Goal: Task Accomplishment & Management: Use online tool/utility

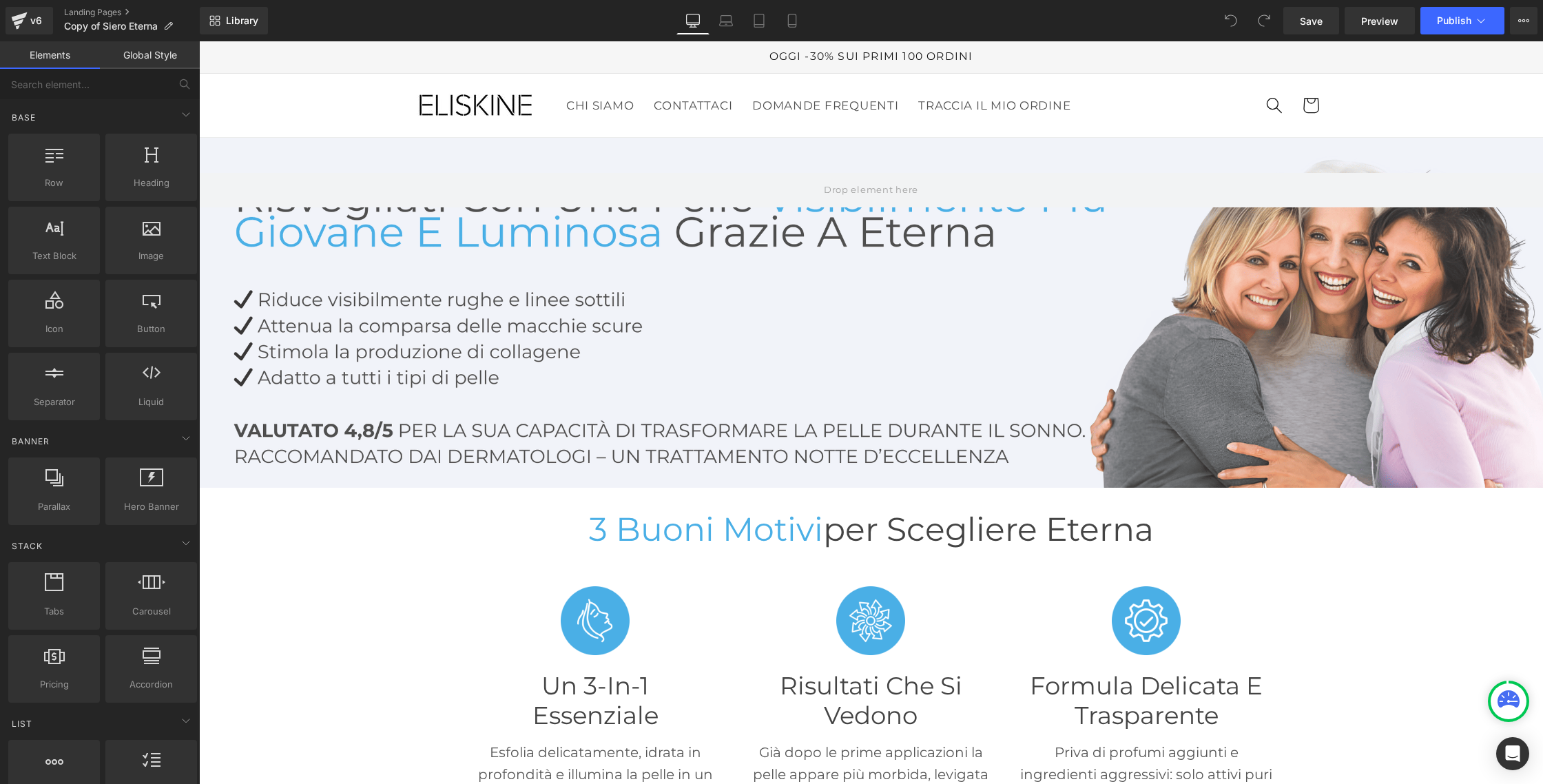
scroll to position [1, 0]
click at [242, 12] on link "Library" at bounding box center [233, 21] width 68 height 27
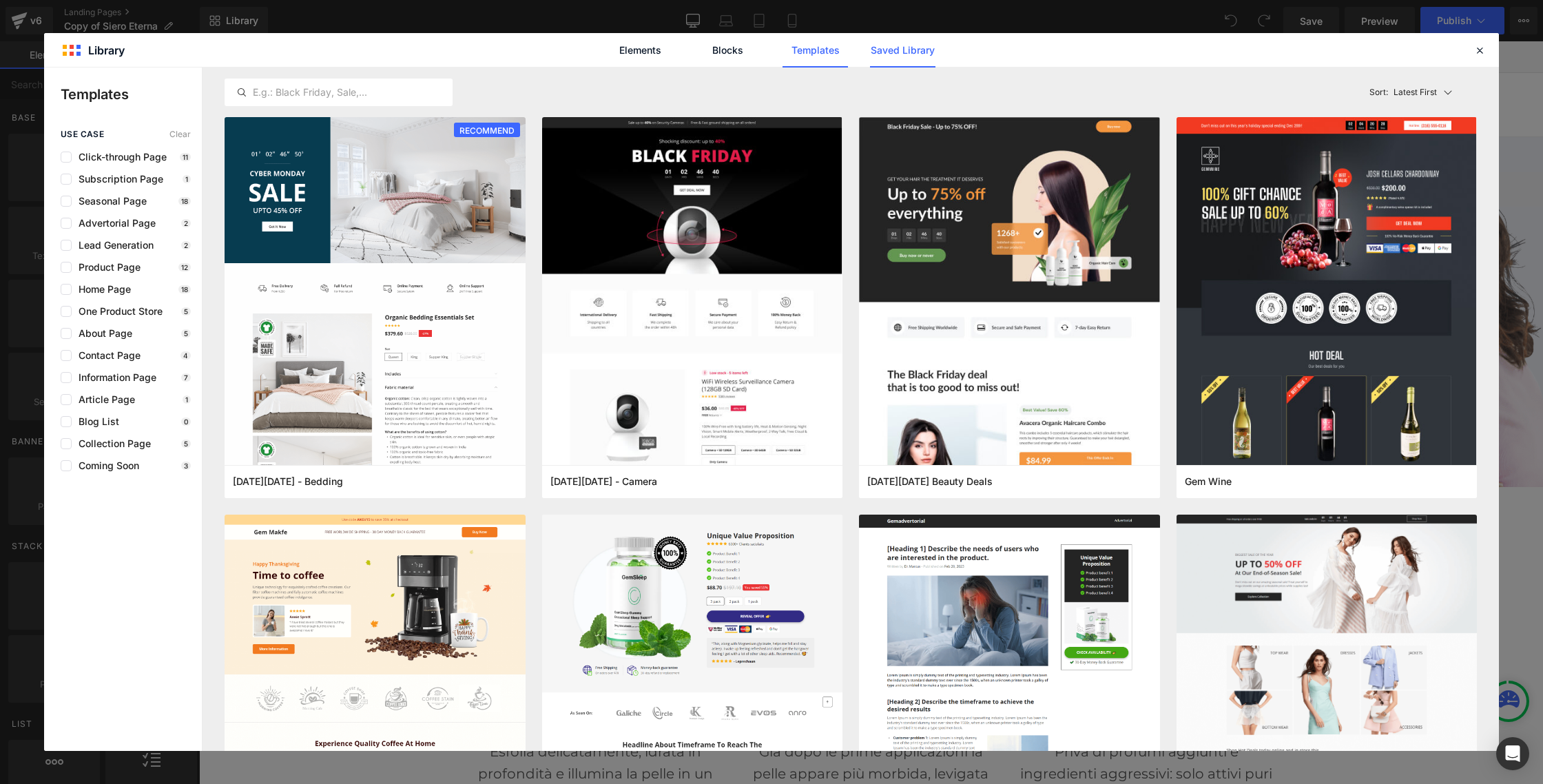
click at [908, 48] on link "Saved Library" at bounding box center [902, 51] width 65 height 34
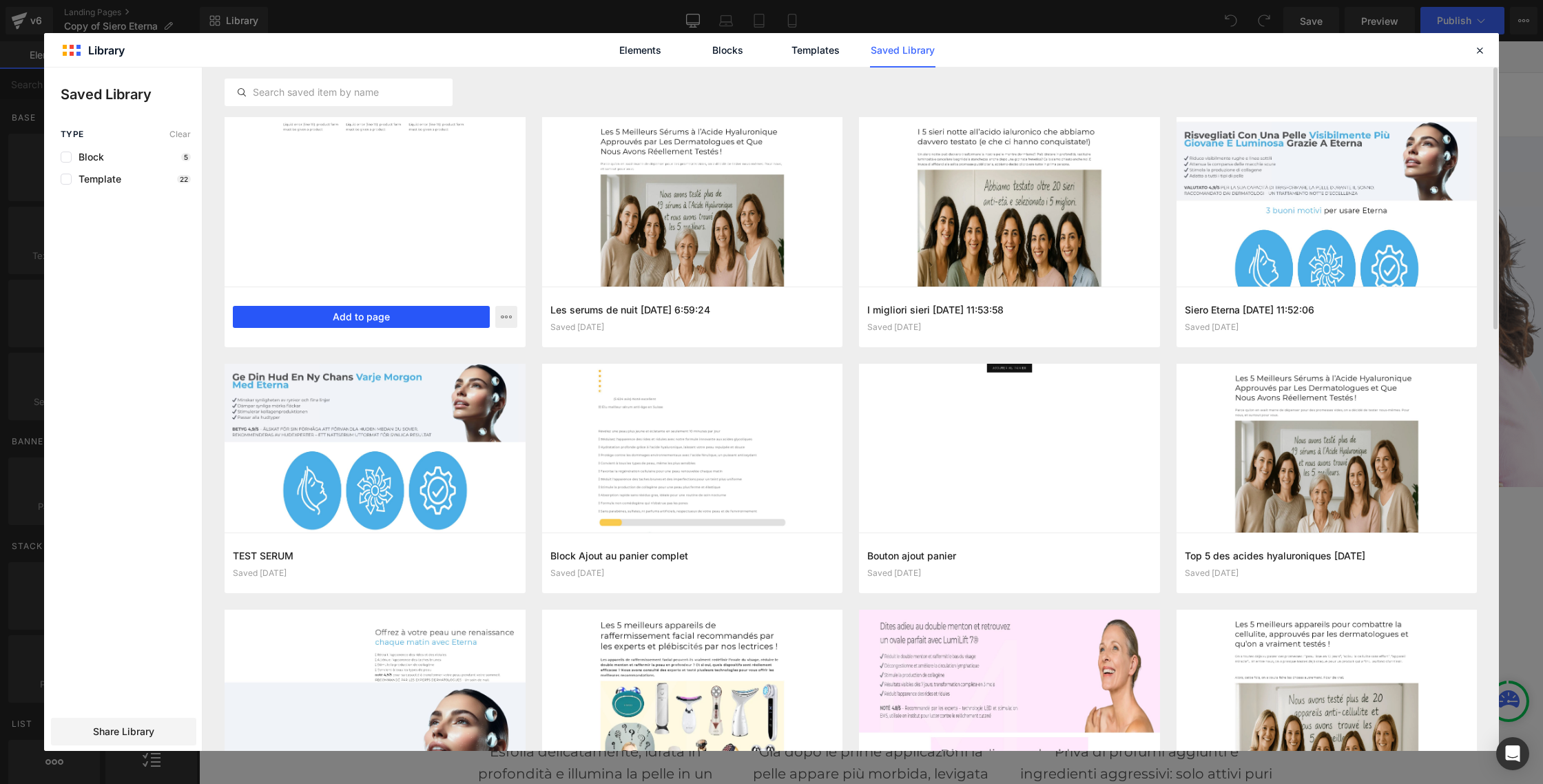
click at [383, 313] on button "Add to page" at bounding box center [361, 316] width 257 height 22
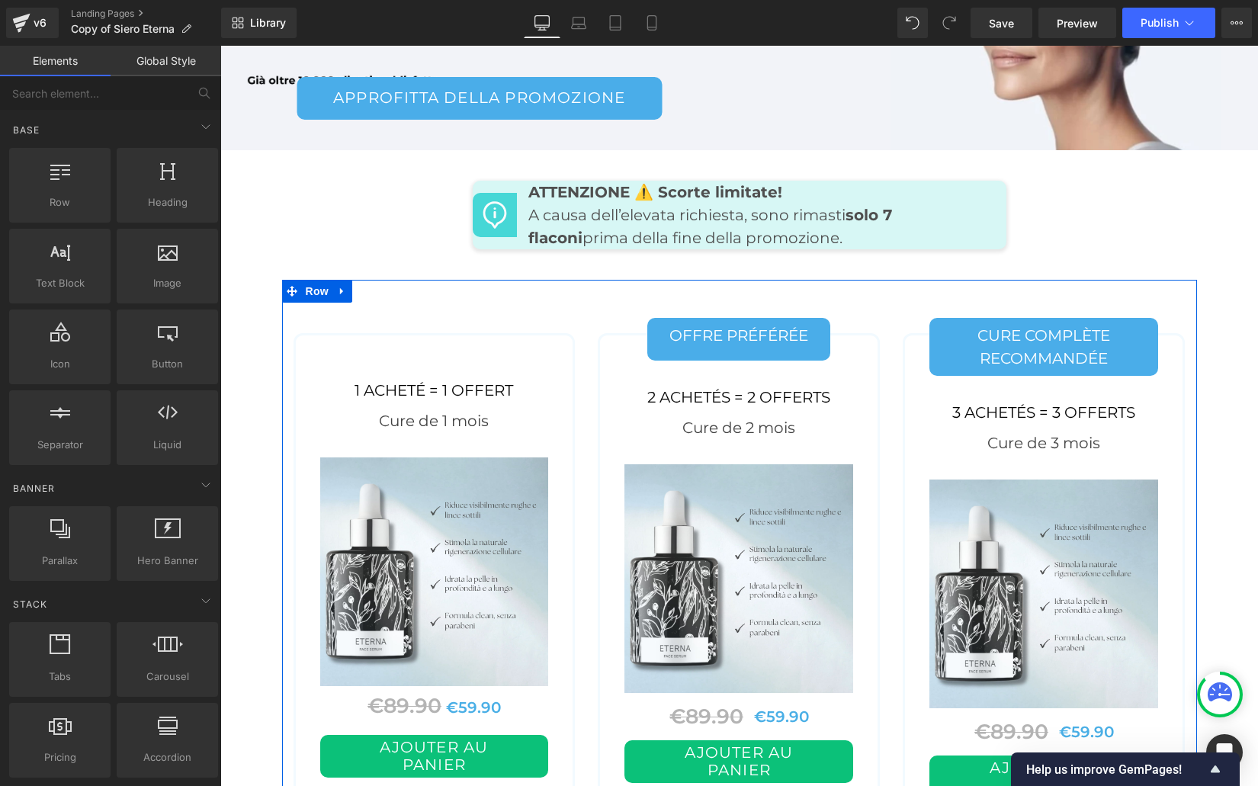
scroll to position [7421, 0]
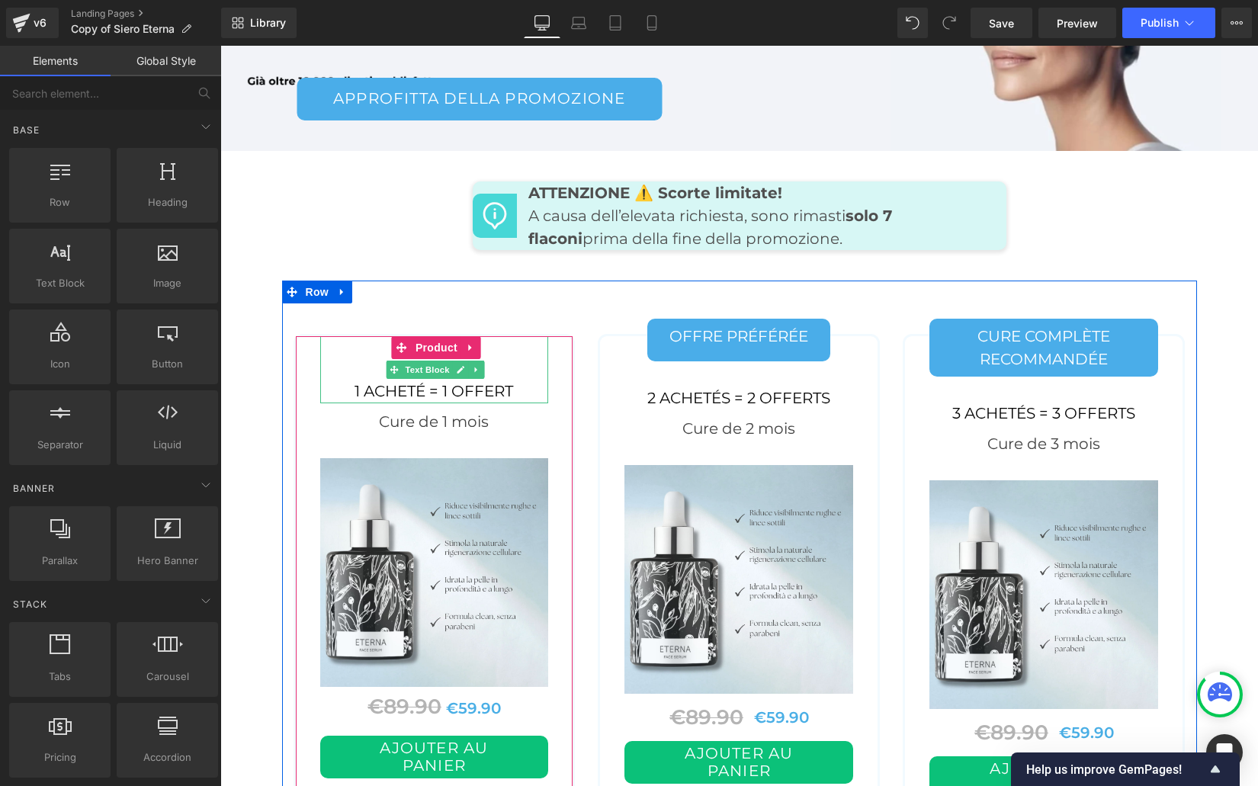
click at [380, 347] on div "1 acheté = 1 offert" at bounding box center [434, 369] width 229 height 67
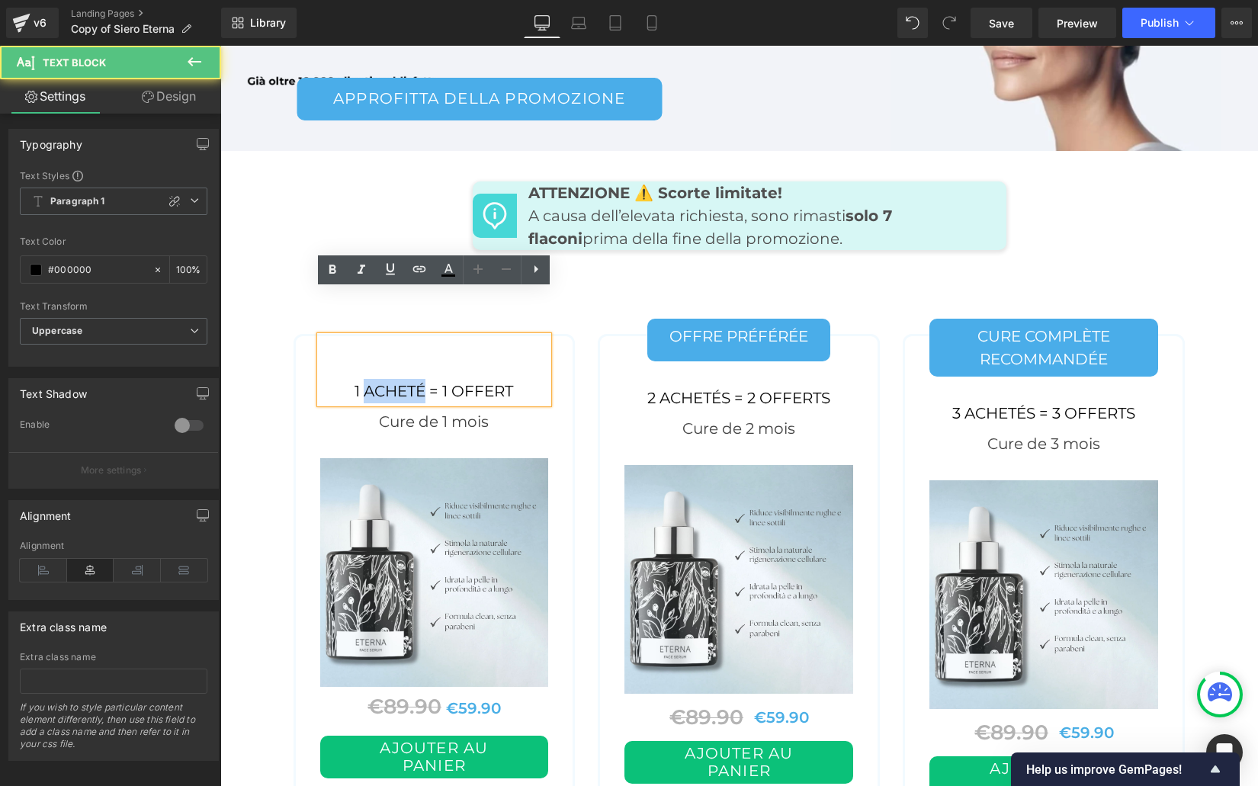
click at [380, 347] on div "1 acheté = 1 offert" at bounding box center [434, 369] width 229 height 67
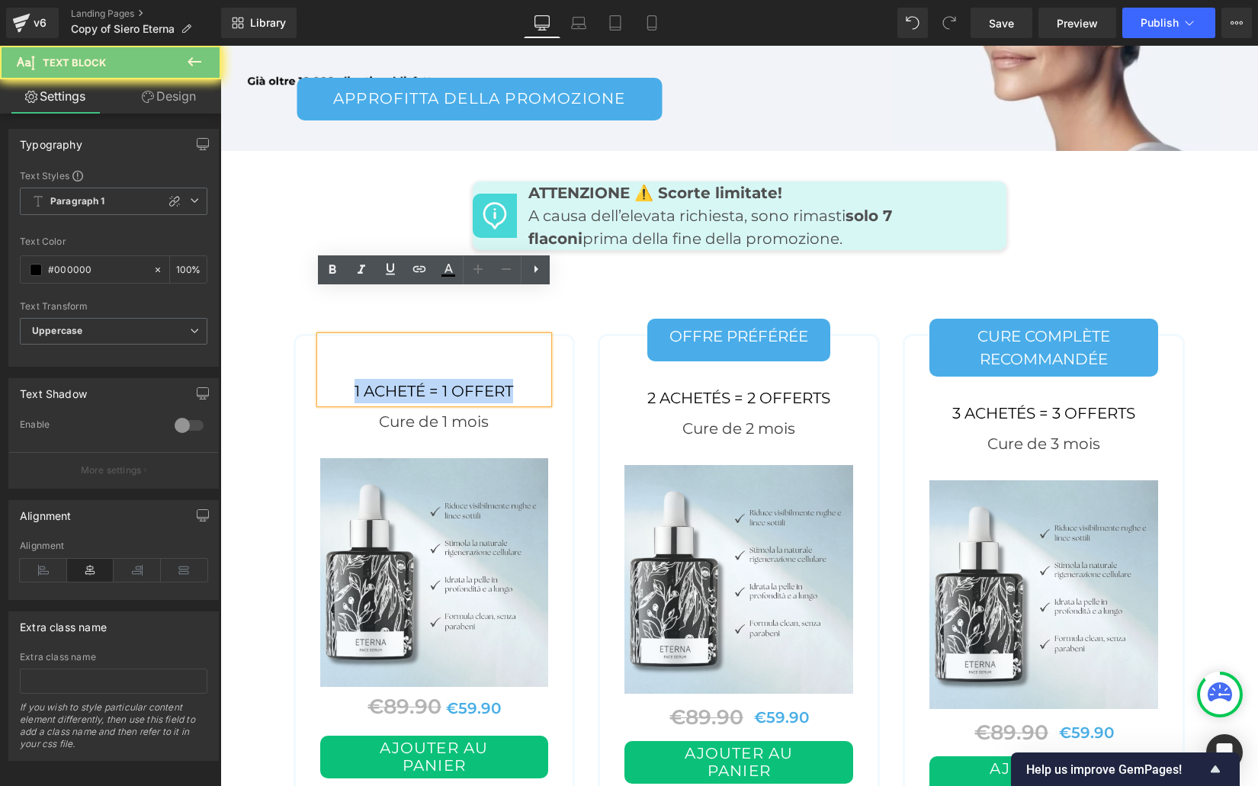
click at [380, 347] on div "1 acheté = 1 offert" at bounding box center [434, 369] width 229 height 67
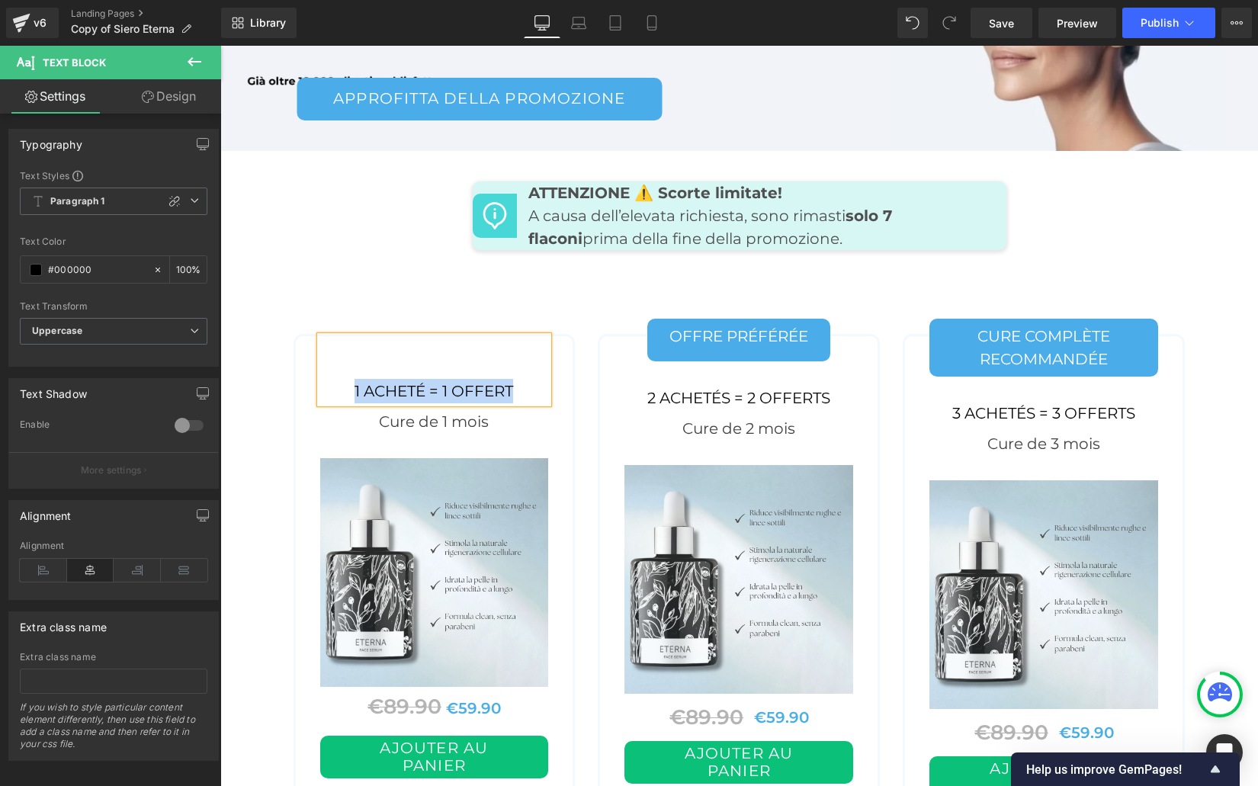
paste div
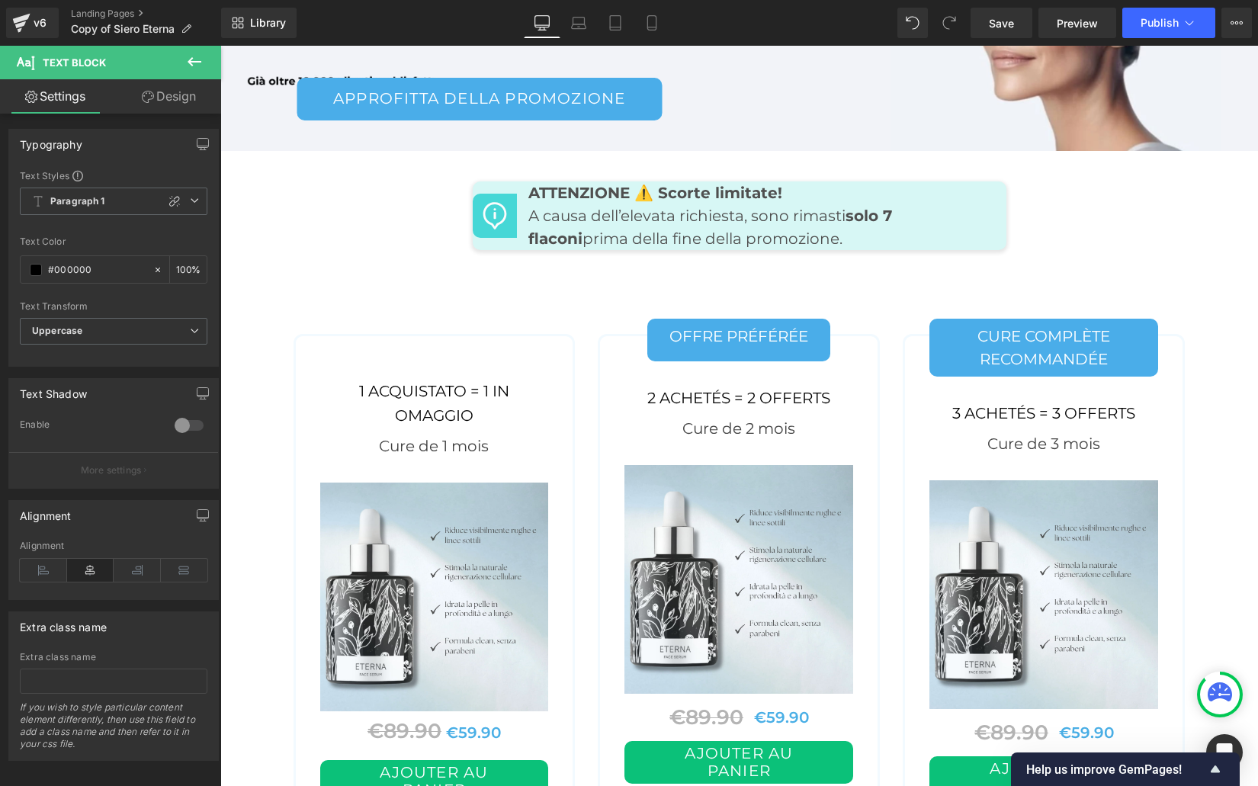
click at [752, 361] on div "2 ACHETÉS = 2 OFFERTS" at bounding box center [738, 385] width 229 height 49
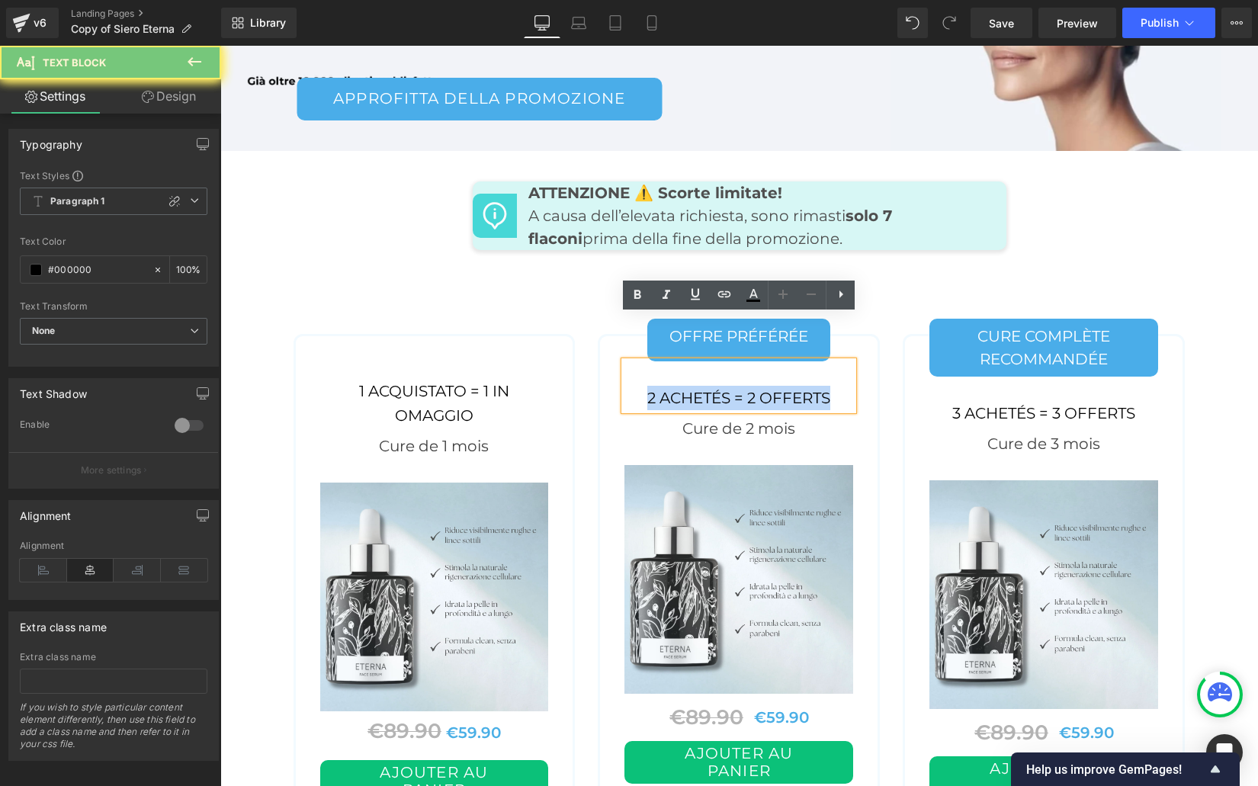
click at [752, 361] on div "2 ACHETÉS = 2 OFFERTS" at bounding box center [738, 385] width 229 height 49
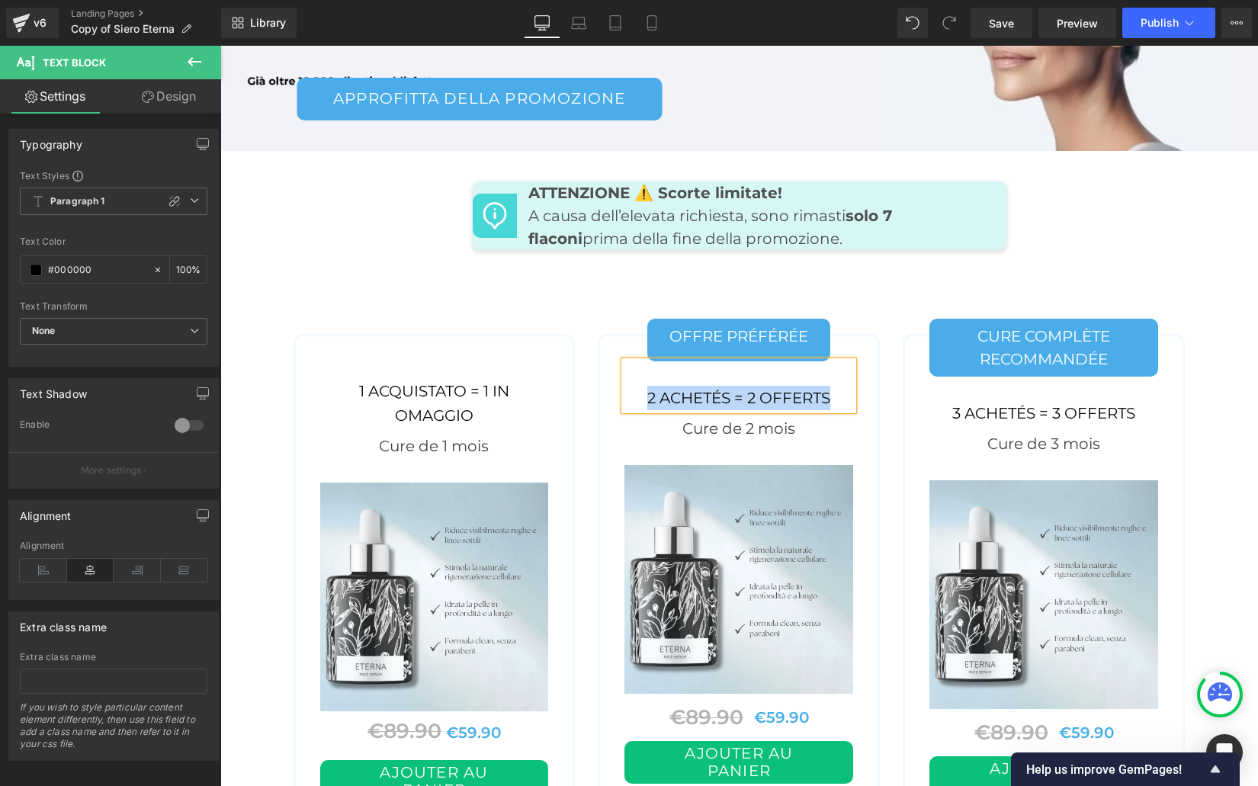
paste div
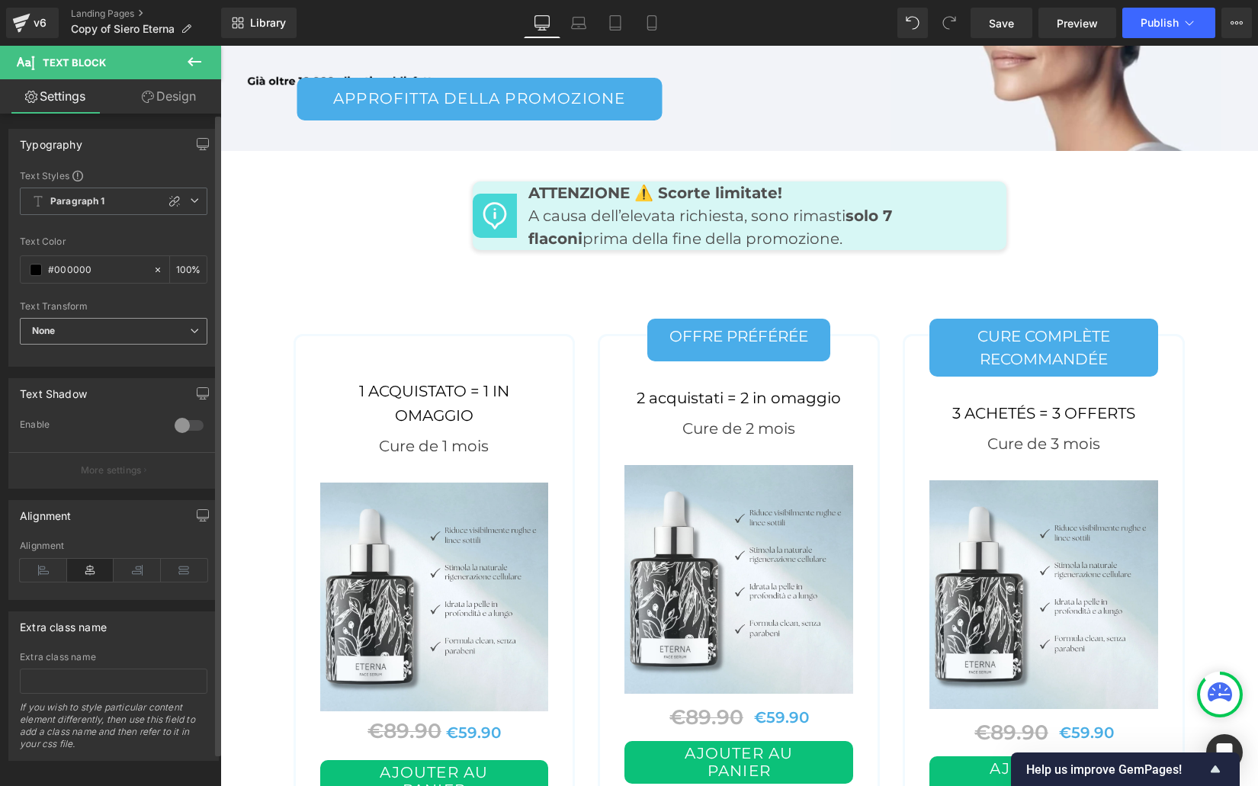
click at [100, 331] on span "None" at bounding box center [114, 331] width 188 height 27
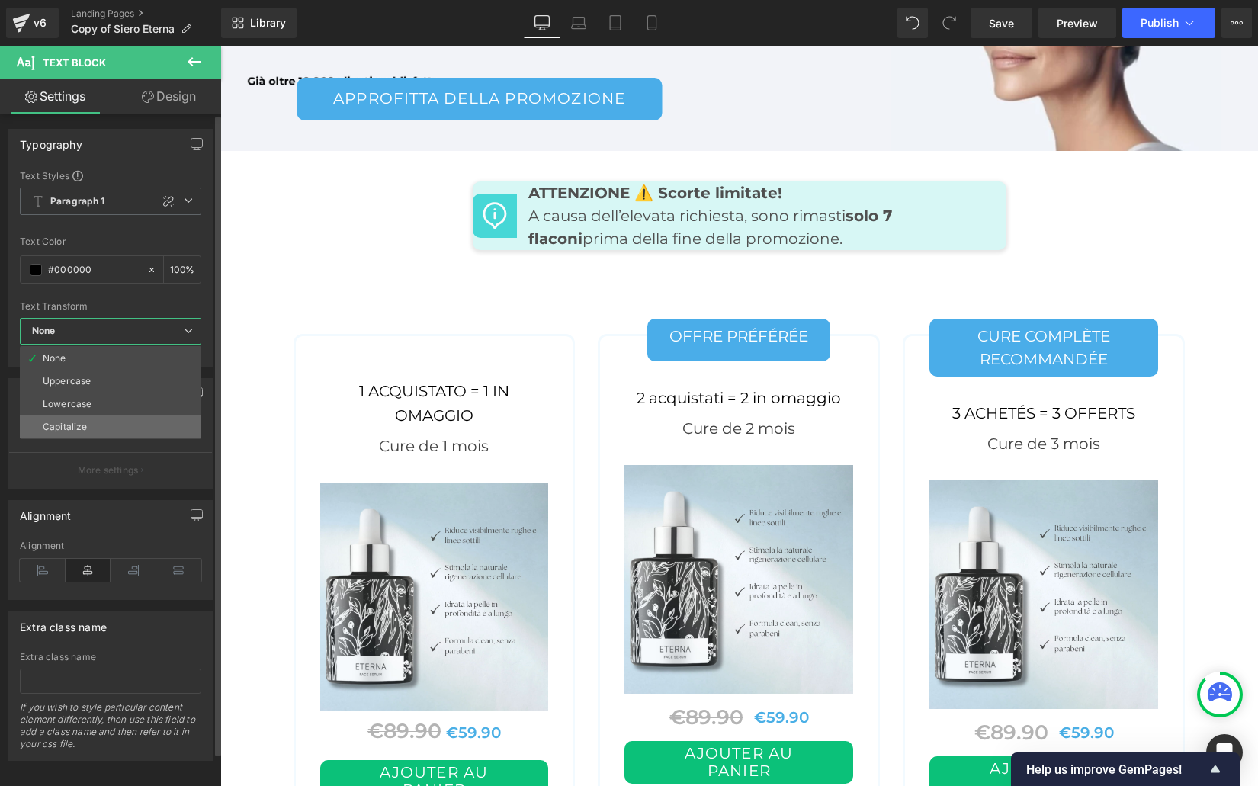
click at [77, 430] on div "Capitalize" at bounding box center [65, 427] width 44 height 11
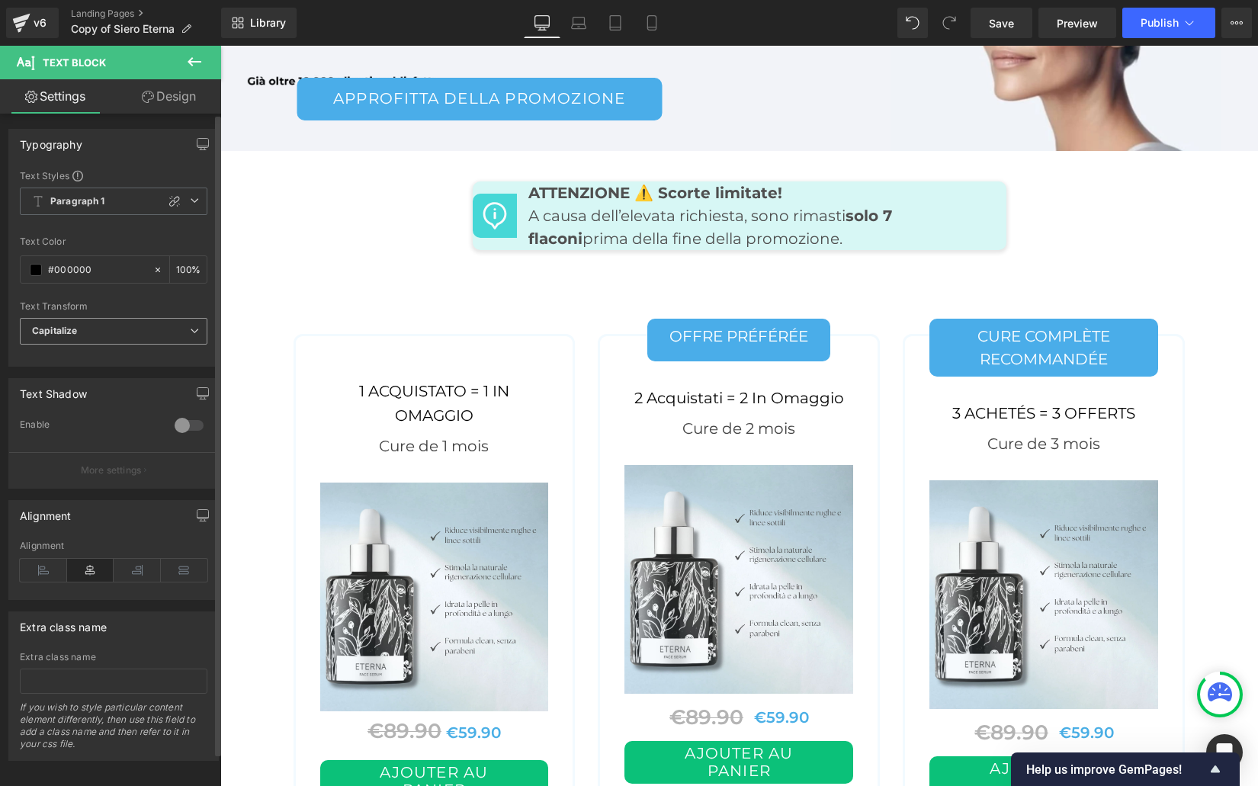
click at [82, 335] on span "Capitalize" at bounding box center [114, 331] width 188 height 27
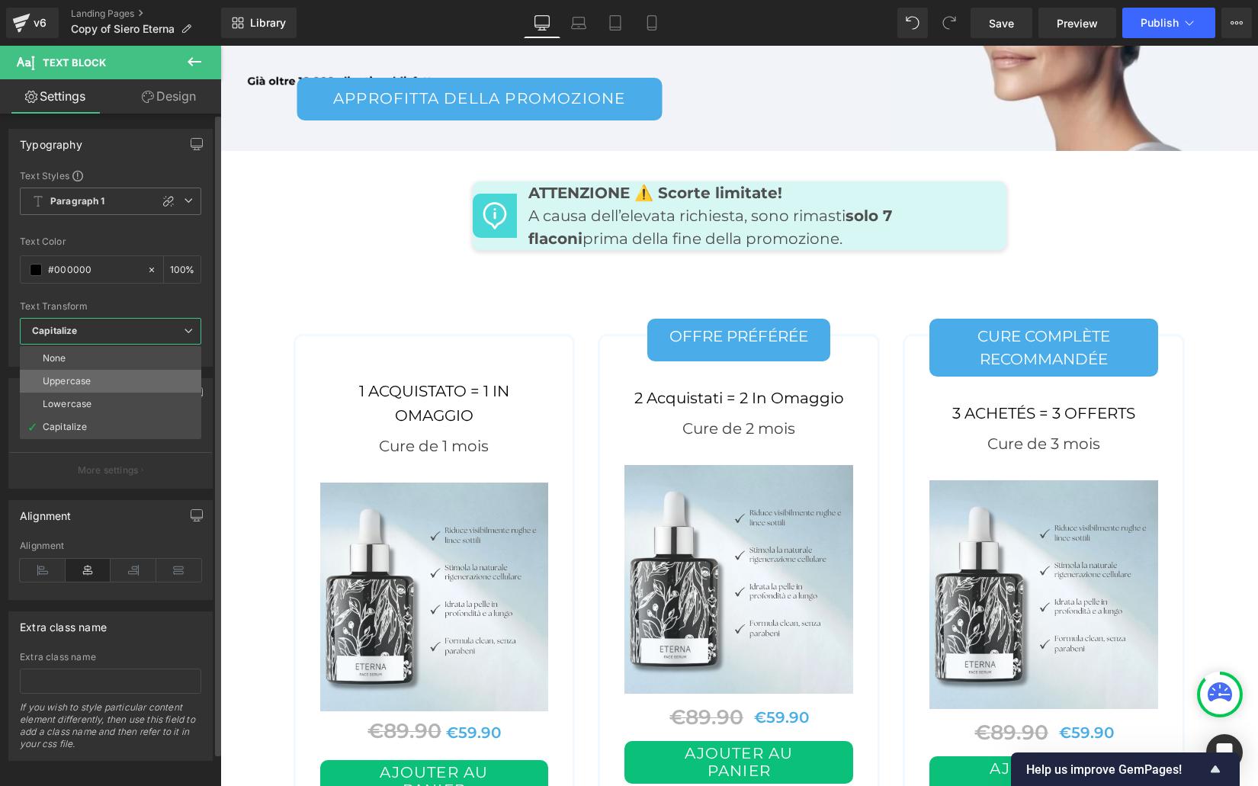
click at [81, 378] on div "Uppercase" at bounding box center [67, 381] width 48 height 11
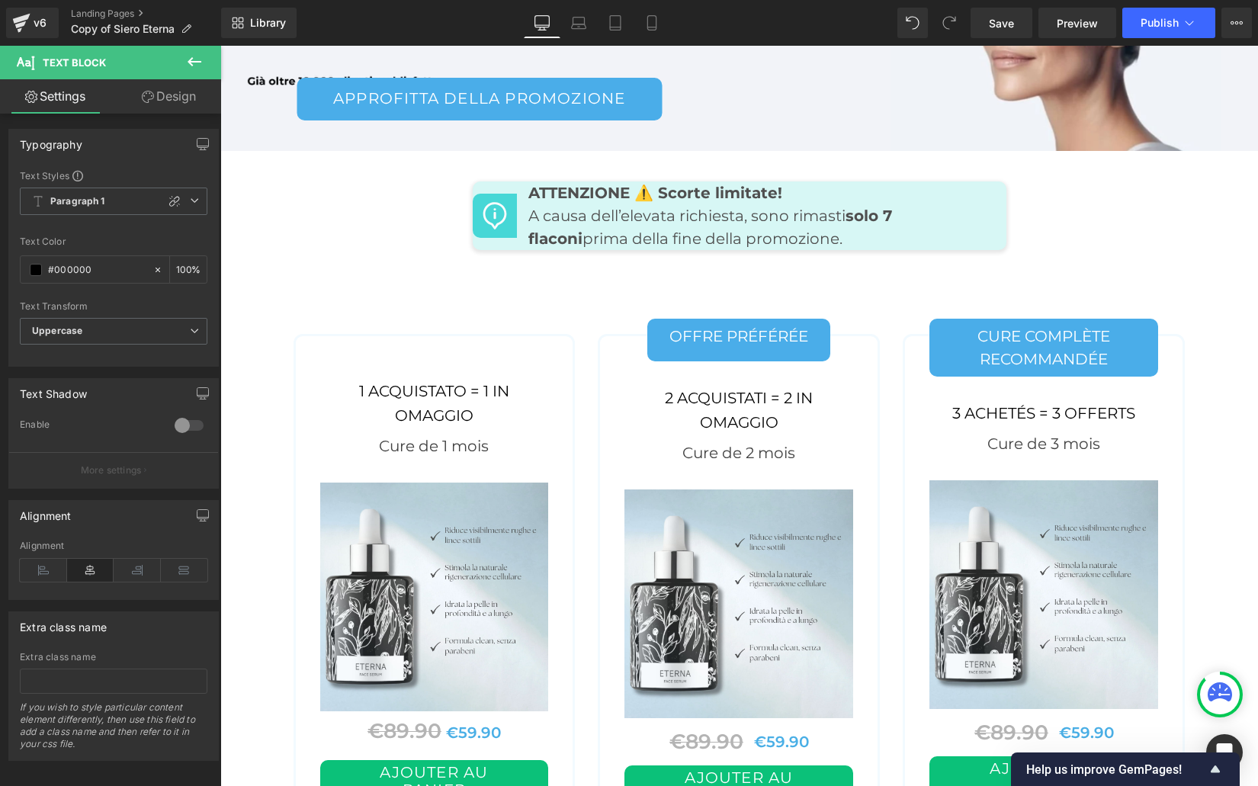
click at [1010, 377] on div "3 ACHETÉS = 3 OFFERTS Text Block" at bounding box center [1043, 401] width 229 height 49
click at [1010, 377] on div "3 ACHETÉS = 3 OFFERTS" at bounding box center [1043, 401] width 229 height 49
paste div
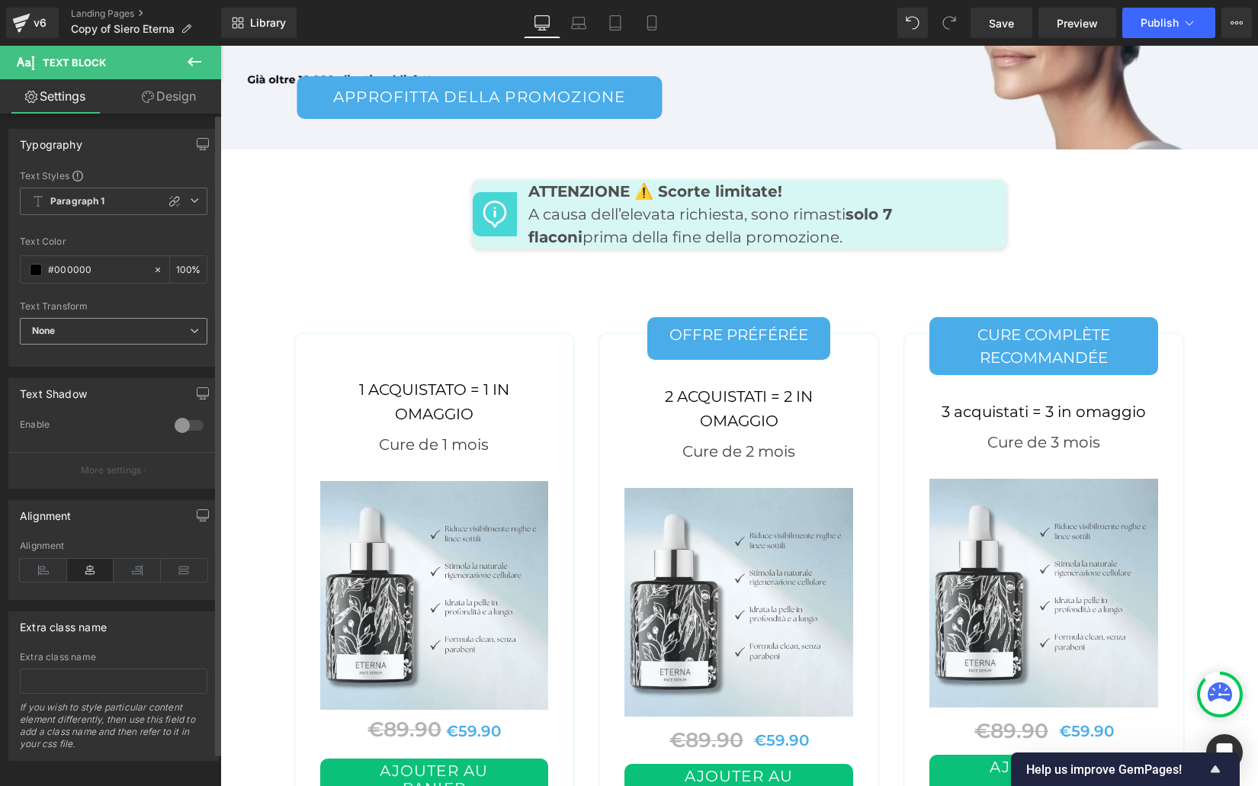
click at [83, 324] on span "None" at bounding box center [114, 331] width 188 height 27
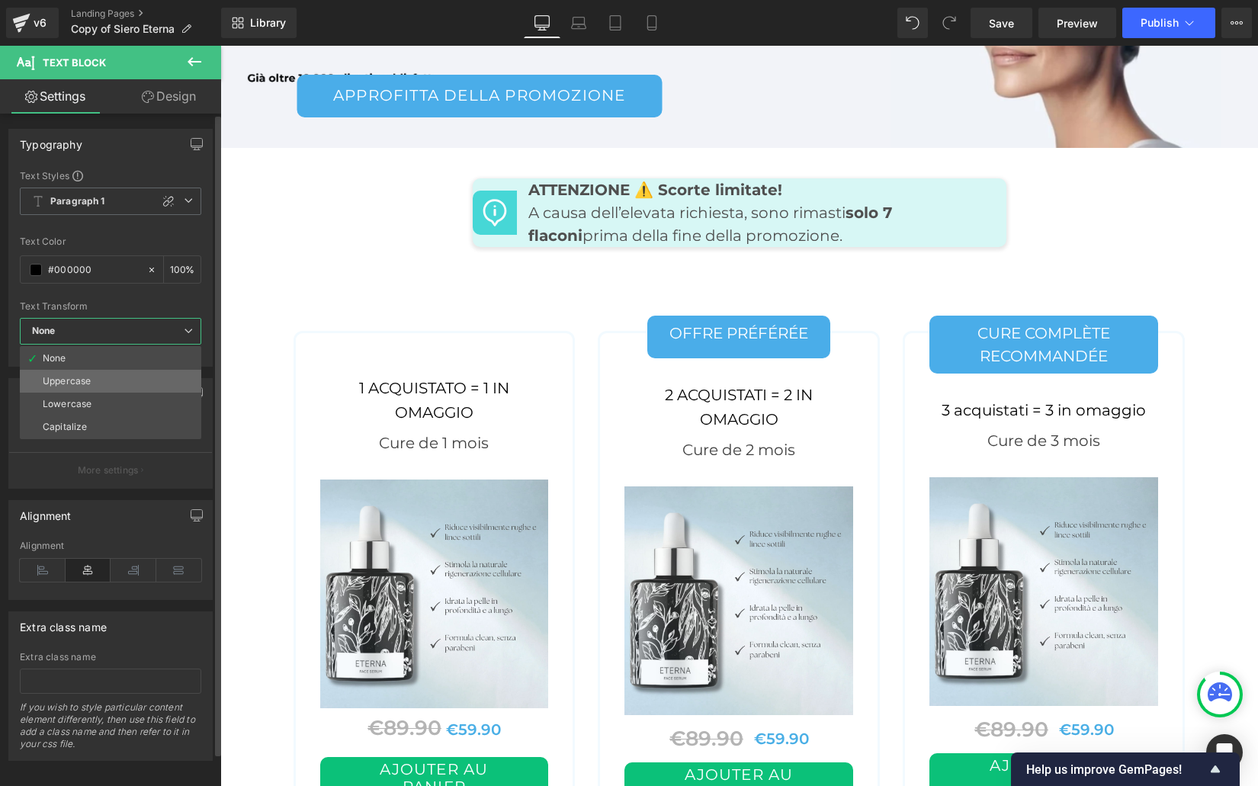
click at [75, 385] on div "Uppercase" at bounding box center [67, 381] width 48 height 11
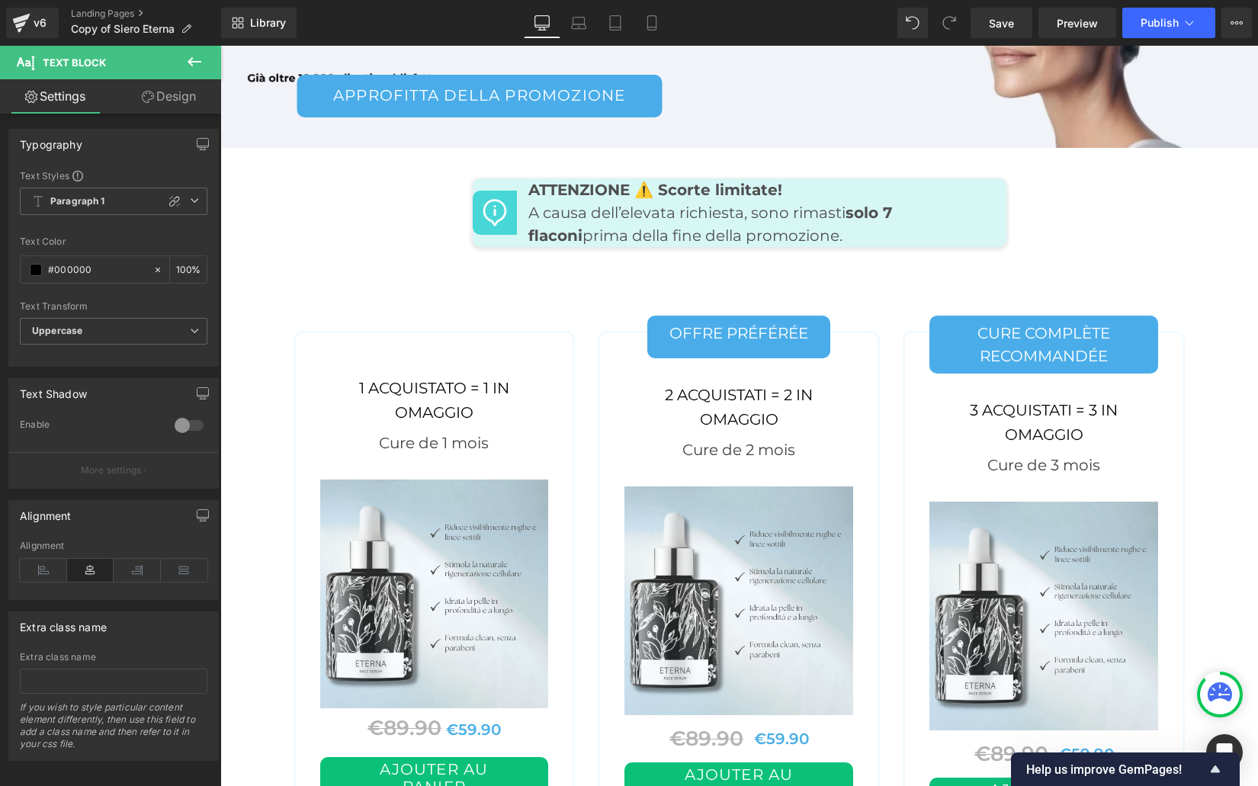
scroll to position [7422, 0]
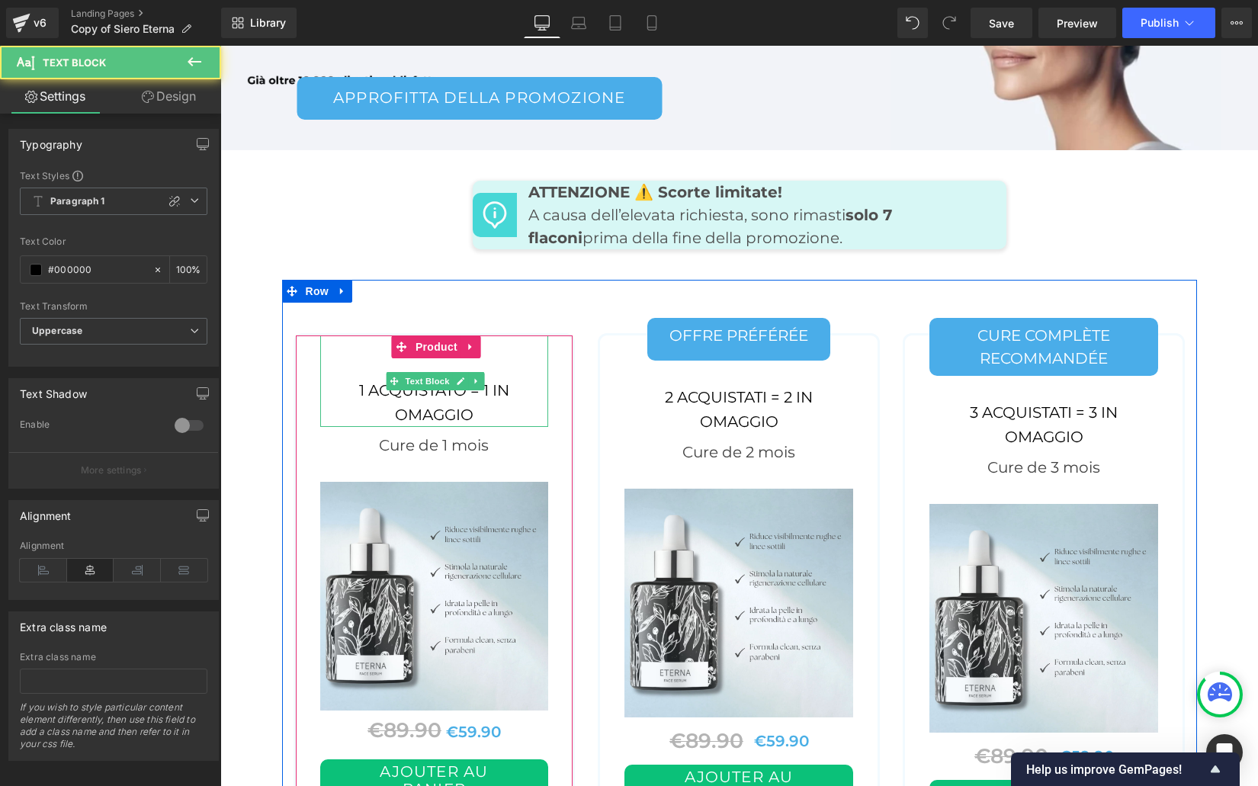
click at [486, 345] on div "1 acquistato = 1 in omaggio" at bounding box center [434, 380] width 229 height 91
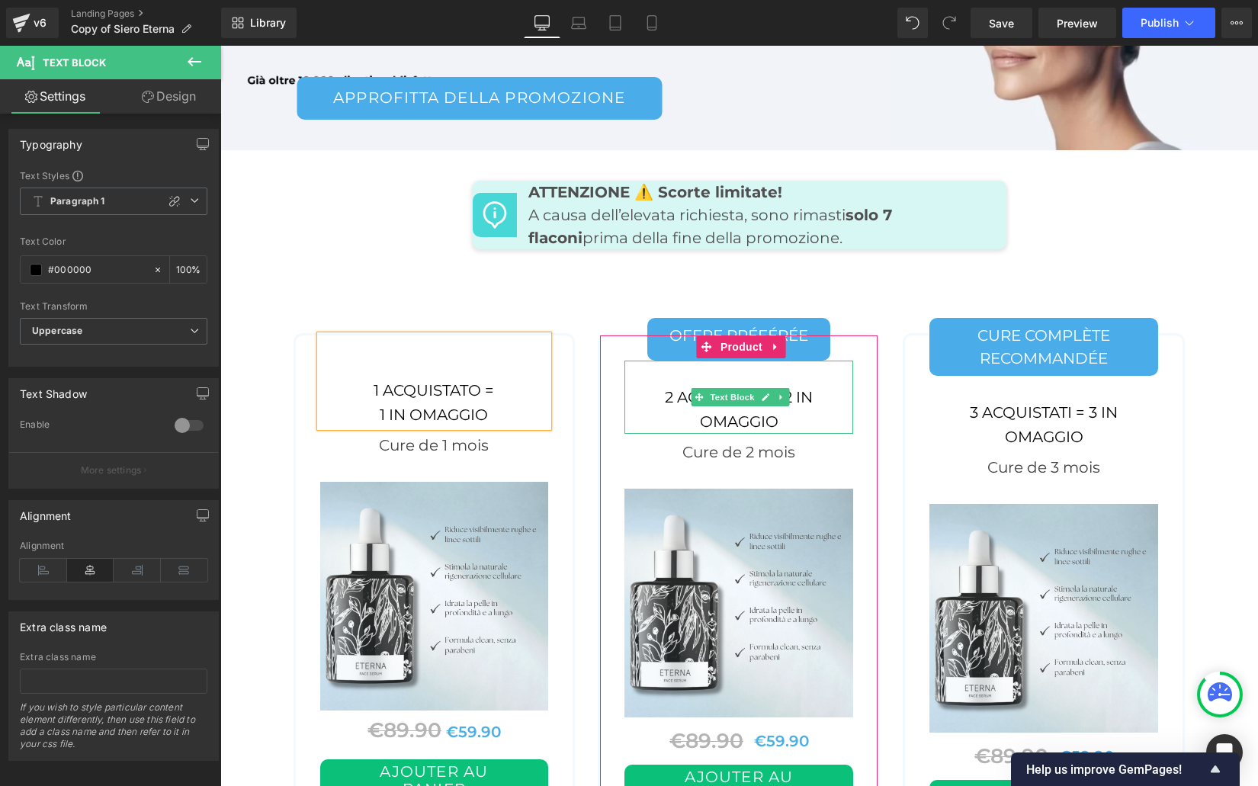
click at [811, 361] on div "2 acquistati = 2 in omaggio" at bounding box center [738, 397] width 229 height 73
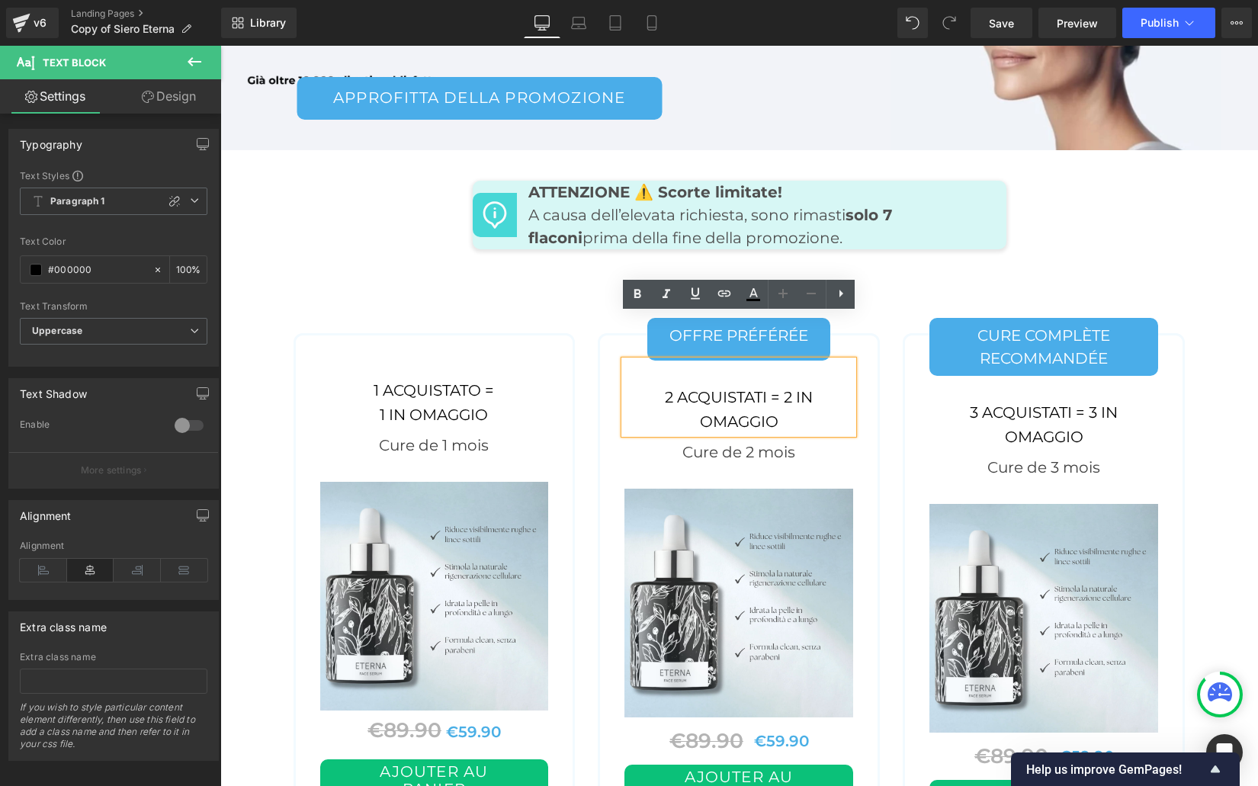
click at [787, 361] on div "2 acquistati = 2 in omaggio" at bounding box center [738, 397] width 229 height 73
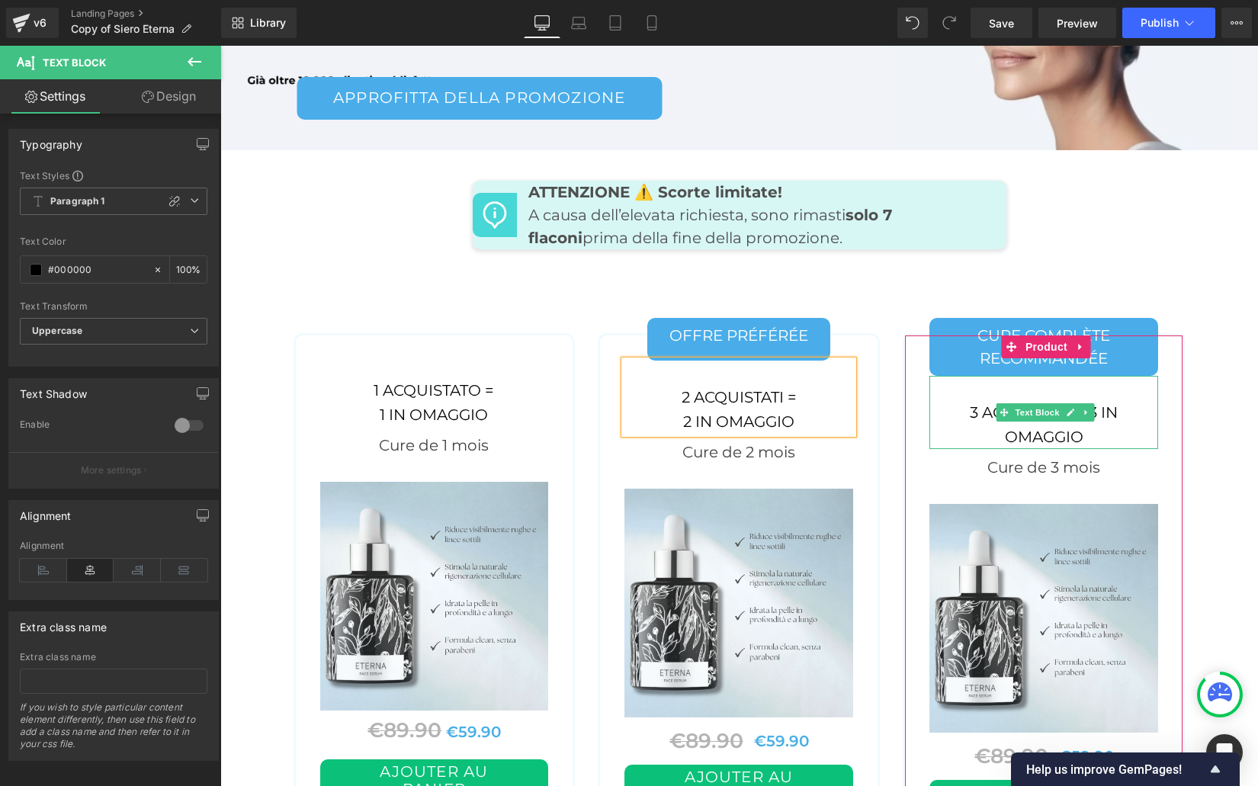
click at [1128, 376] on div "3 acquistati = 3 in omaggio" at bounding box center [1043, 412] width 229 height 73
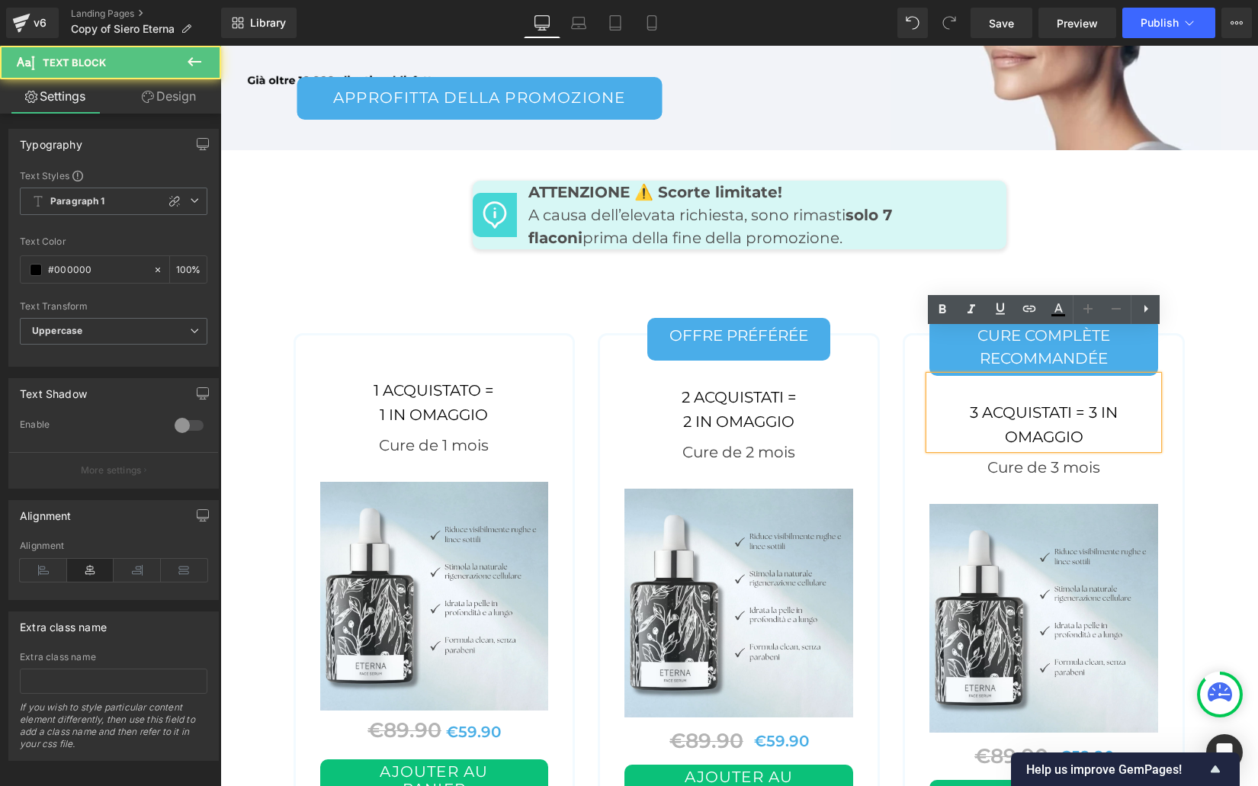
click at [1089, 376] on div "3 acquistati = 3 in omaggio" at bounding box center [1043, 412] width 229 height 73
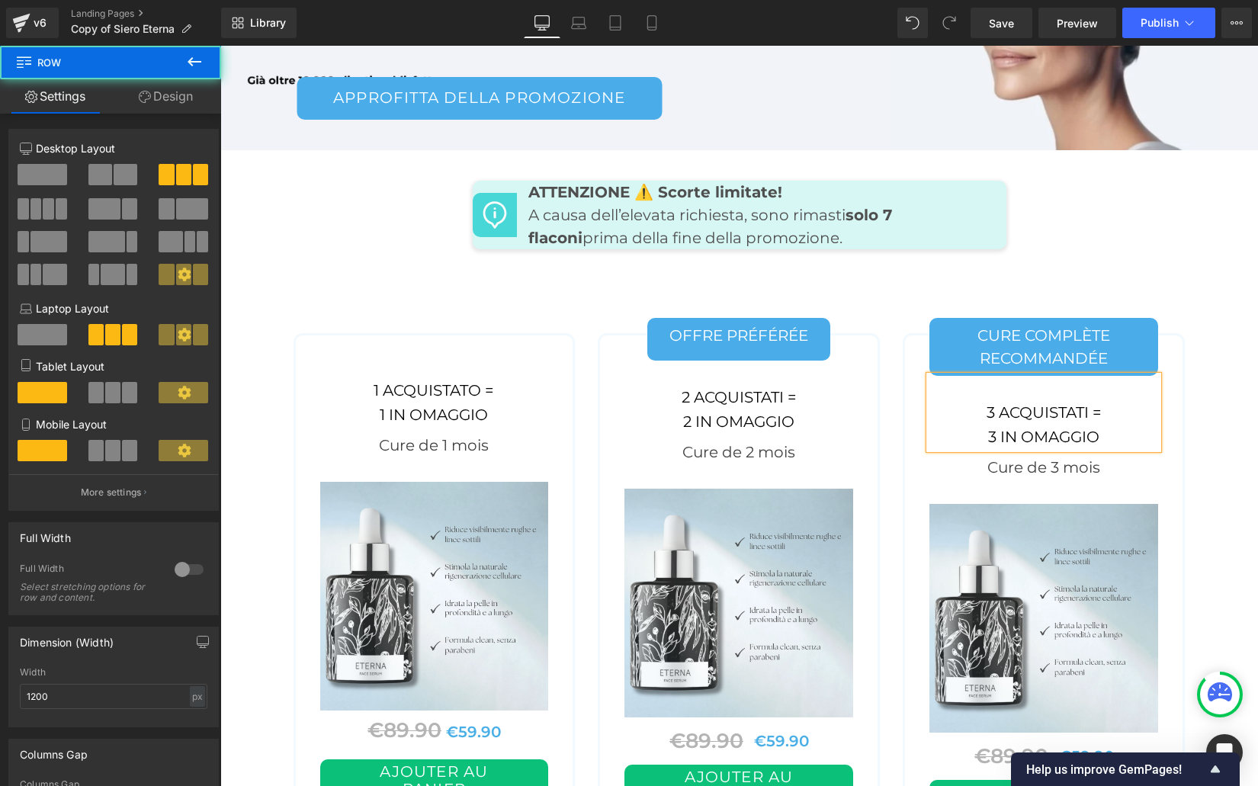
click at [339, 315] on div "1 acquistato = 1 in omaggio Text Block Cure de 1 mois Text Block Sale Off (P) I…" at bounding box center [434, 636] width 305 height 642
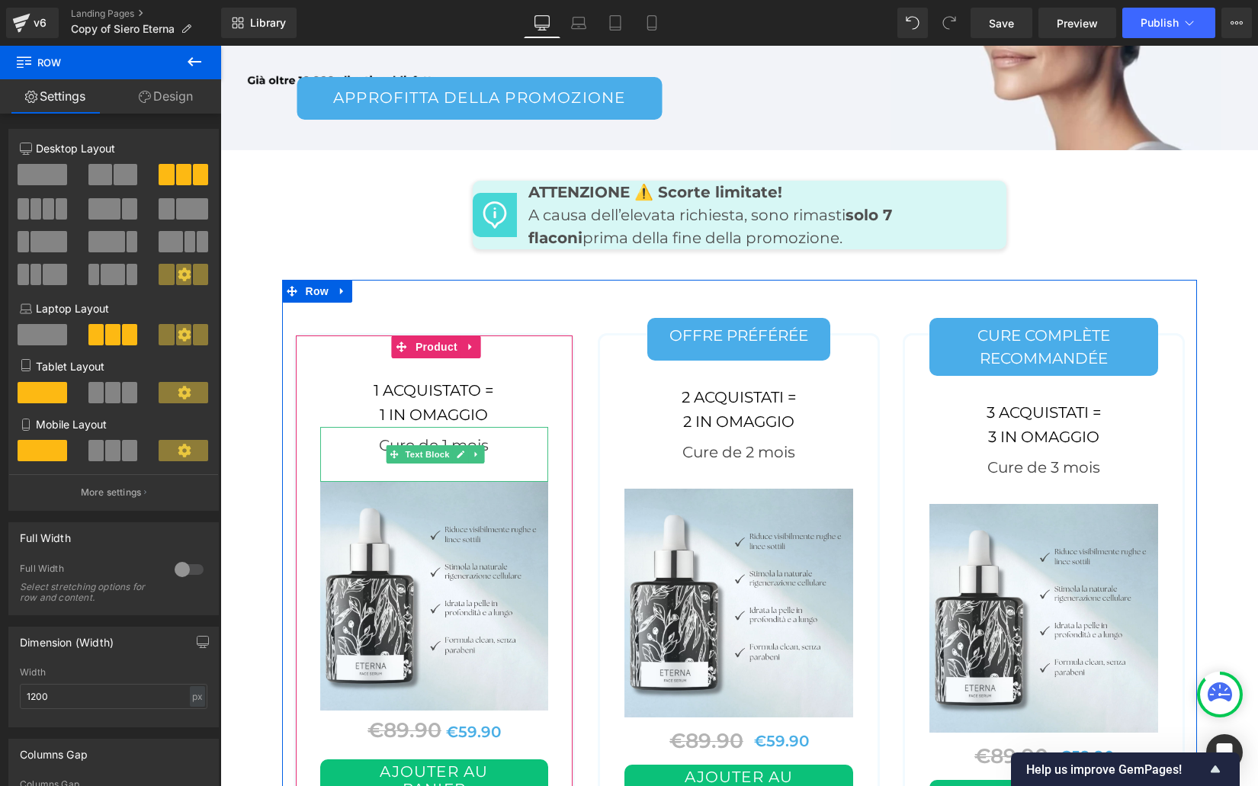
click at [381, 427] on div "Cure de 1 mois" at bounding box center [434, 454] width 229 height 55
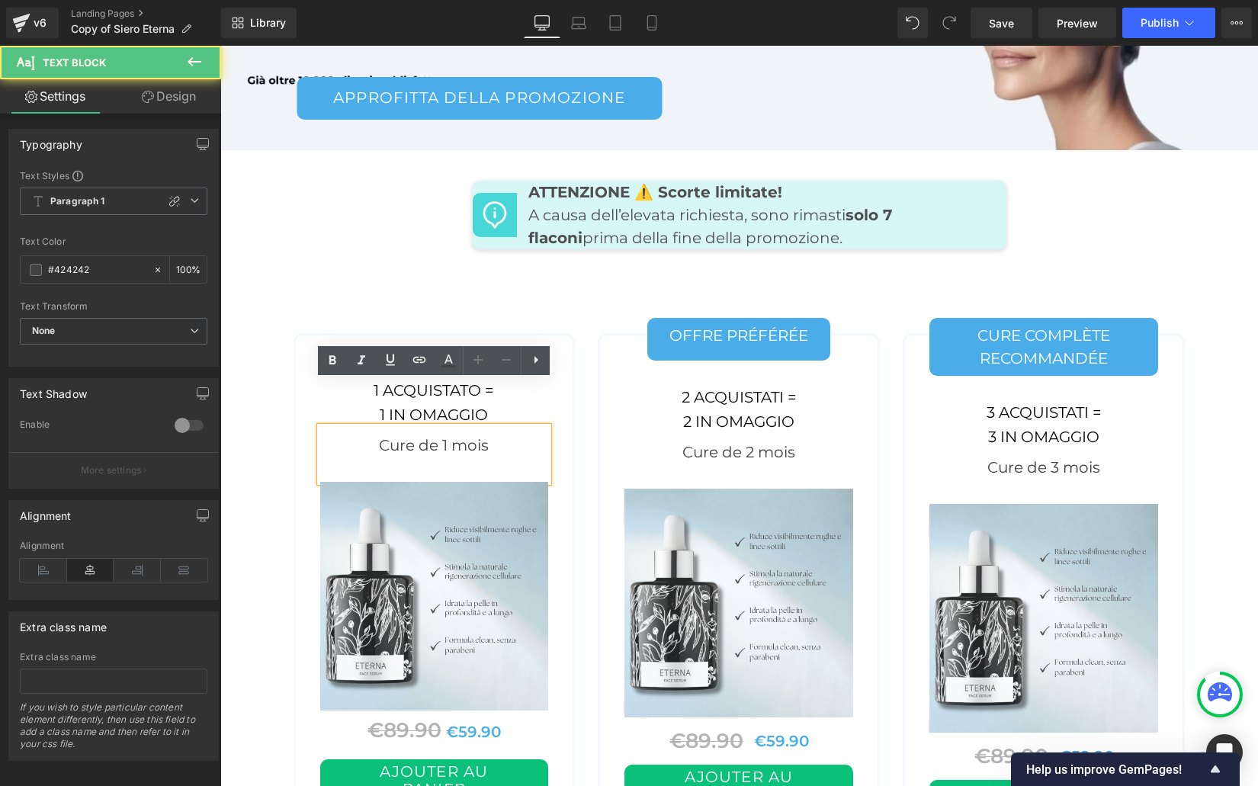
click at [389, 427] on div "Cure de 1 mois" at bounding box center [434, 454] width 229 height 55
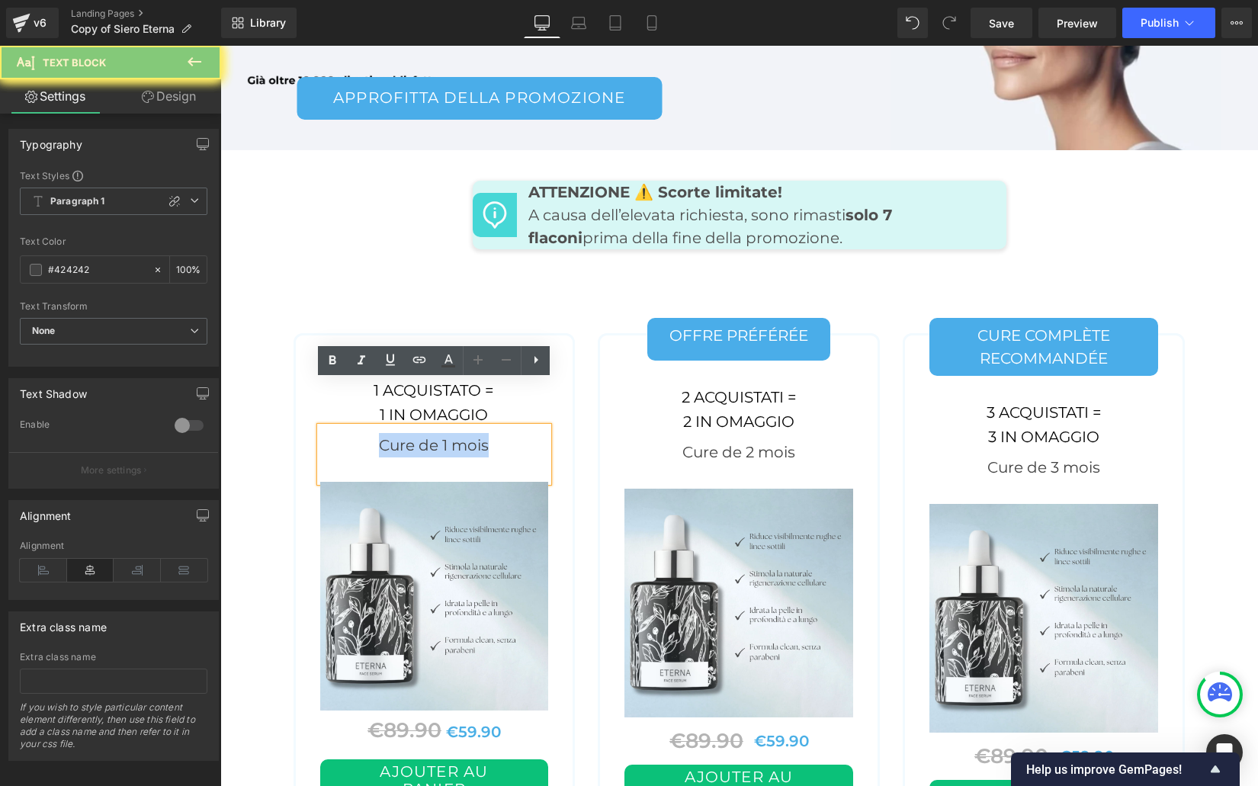
click at [389, 427] on div "Cure de 1 mois" at bounding box center [434, 454] width 229 height 55
copy div "Cure de 1 mois"
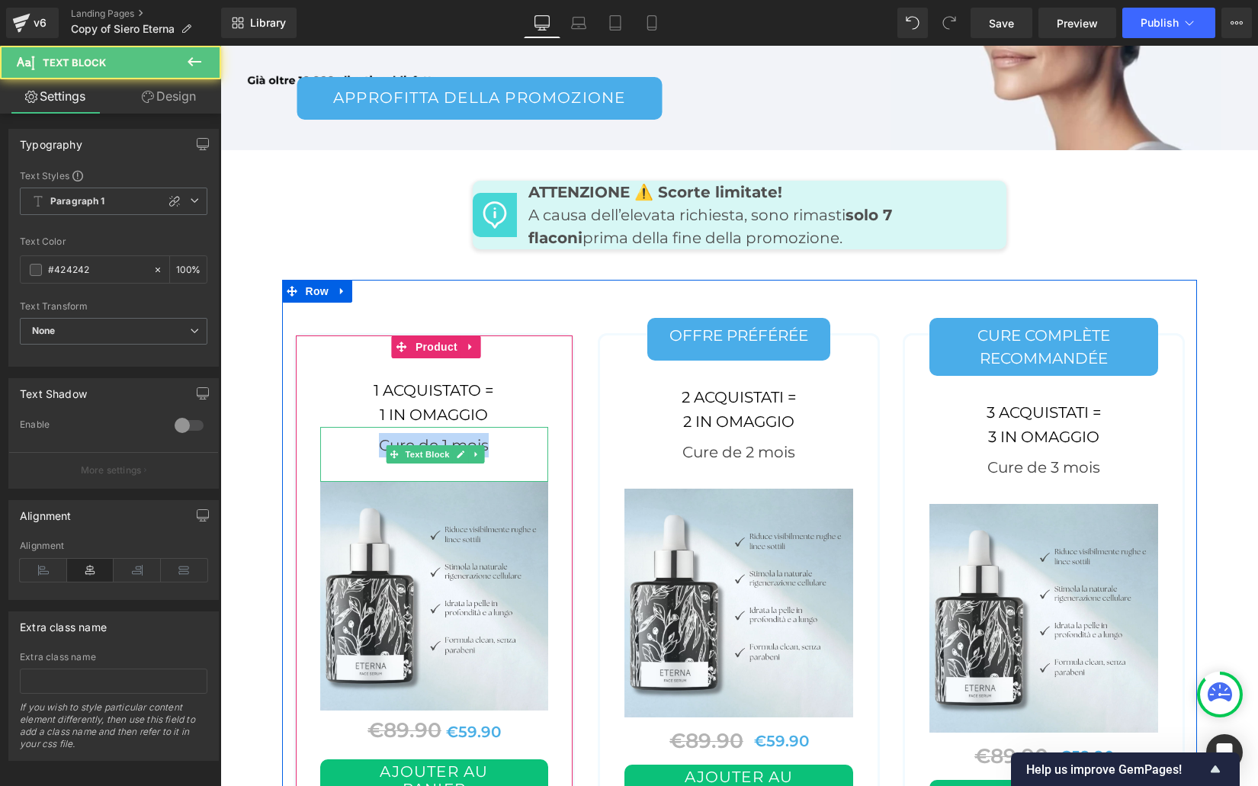
click at [390, 427] on div "Cure de 1 mois" at bounding box center [434, 454] width 229 height 55
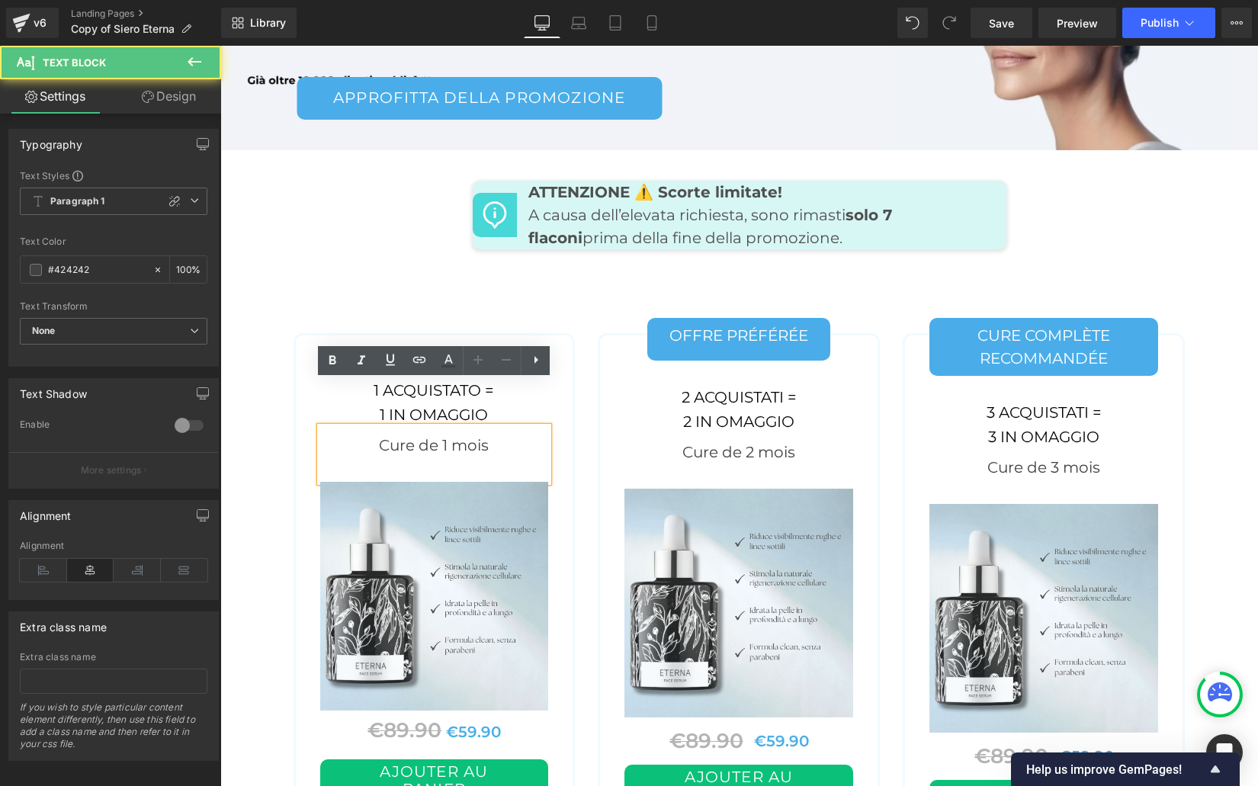
click at [390, 427] on div "Cure de 1 mois" at bounding box center [434, 454] width 229 height 55
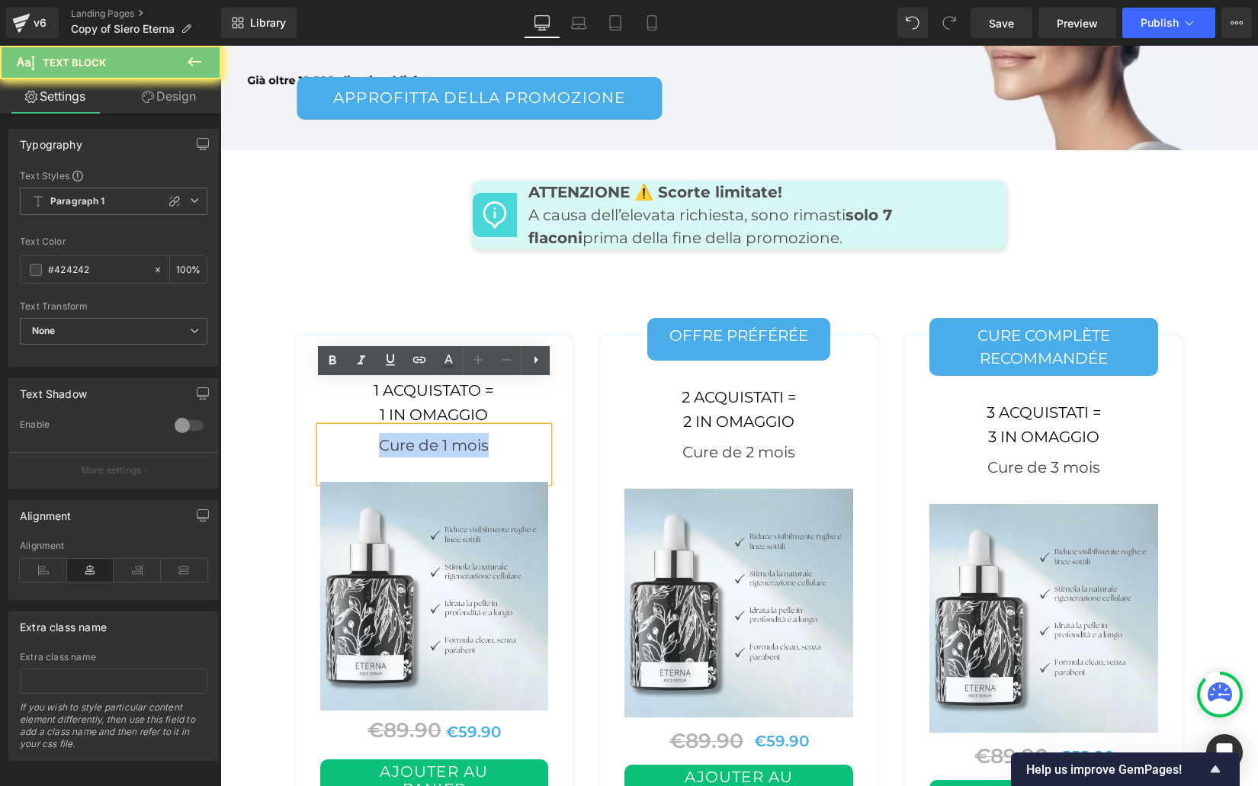
click at [390, 427] on div "Cure de 1 mois" at bounding box center [434, 454] width 229 height 55
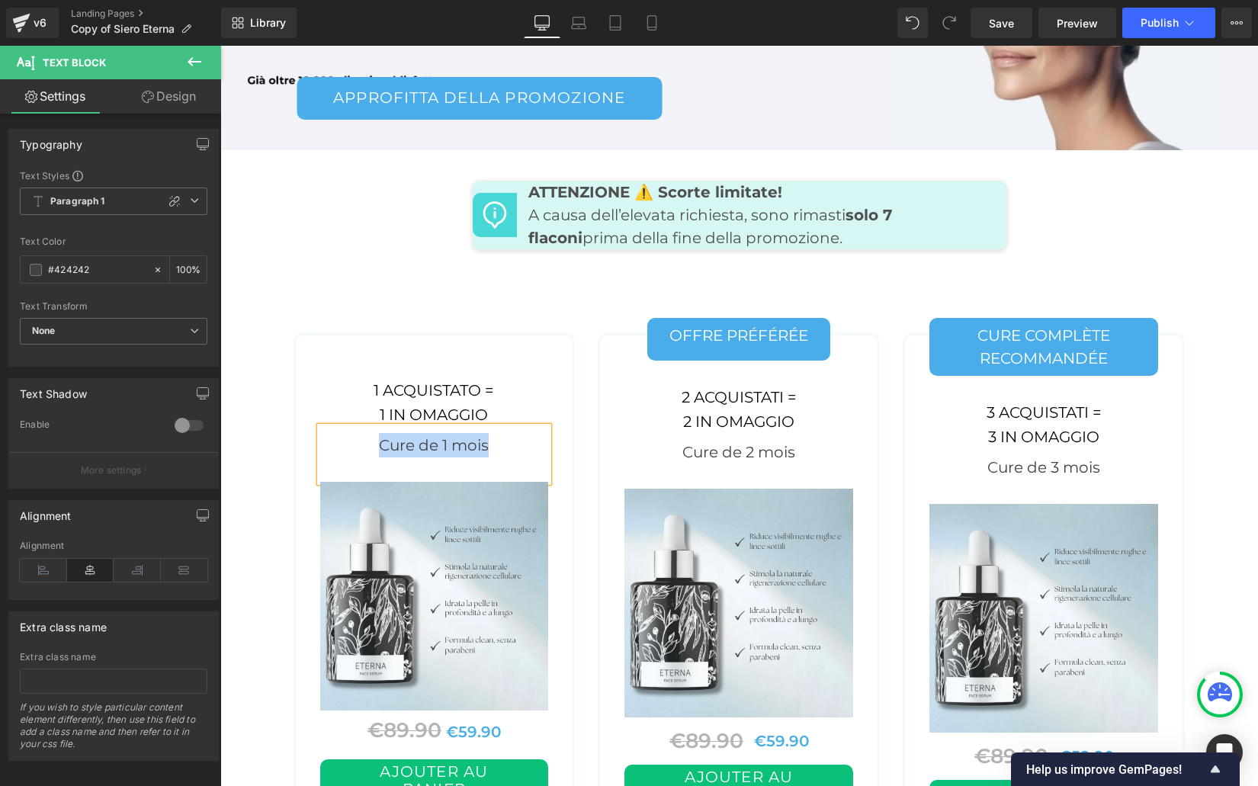
paste div
click at [704, 434] on div "Cure de 2 mois Text Block" at bounding box center [738, 461] width 229 height 55
click at [704, 434] on div "Cure de 2 mois" at bounding box center [738, 461] width 229 height 55
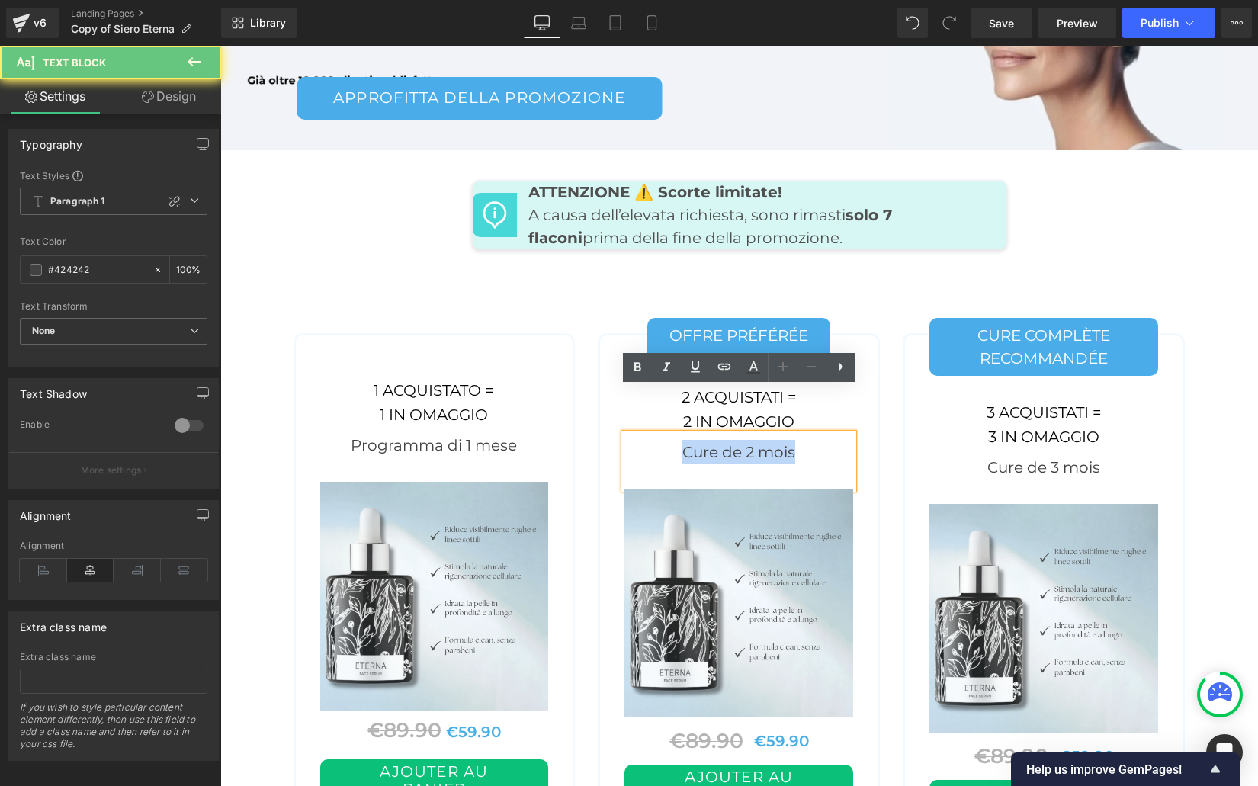
click at [704, 434] on div "Cure de 2 mois" at bounding box center [738, 461] width 229 height 55
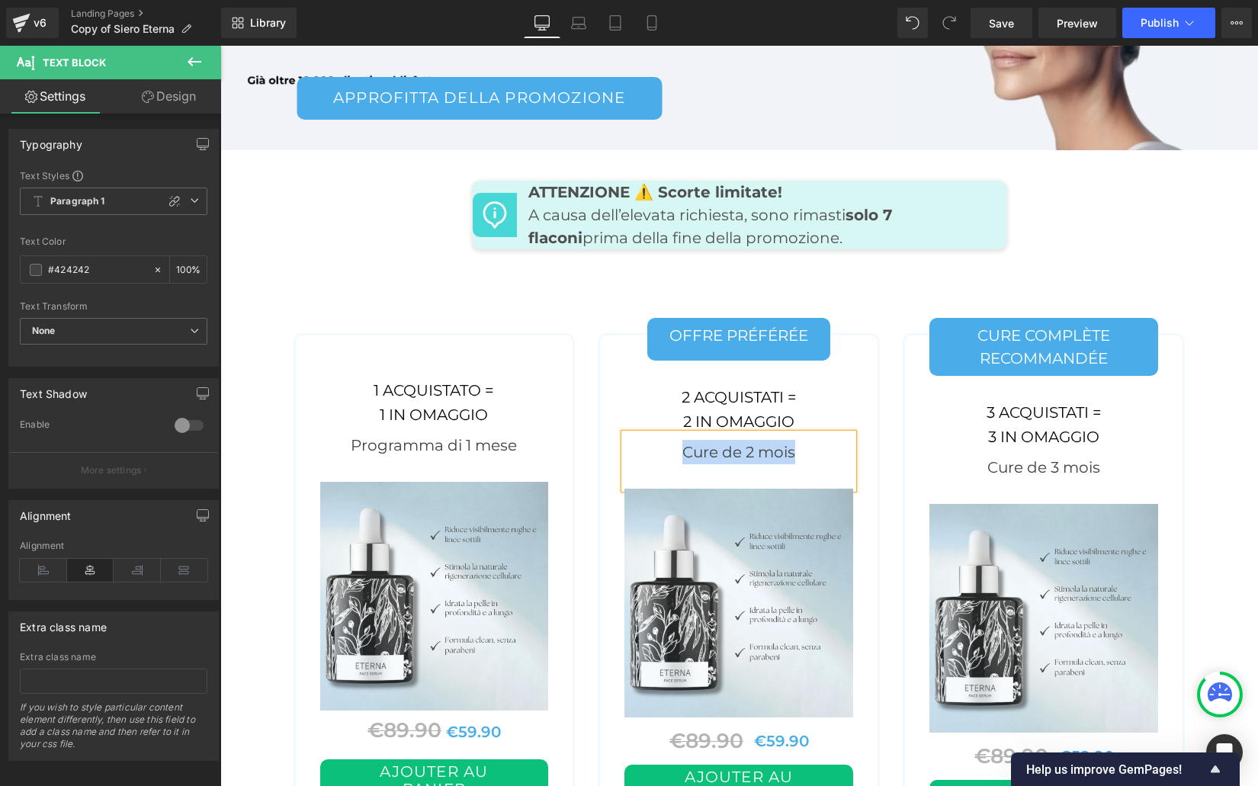
paste div
click at [1007, 449] on div "Cure de 3 mois Text Block" at bounding box center [1043, 476] width 229 height 55
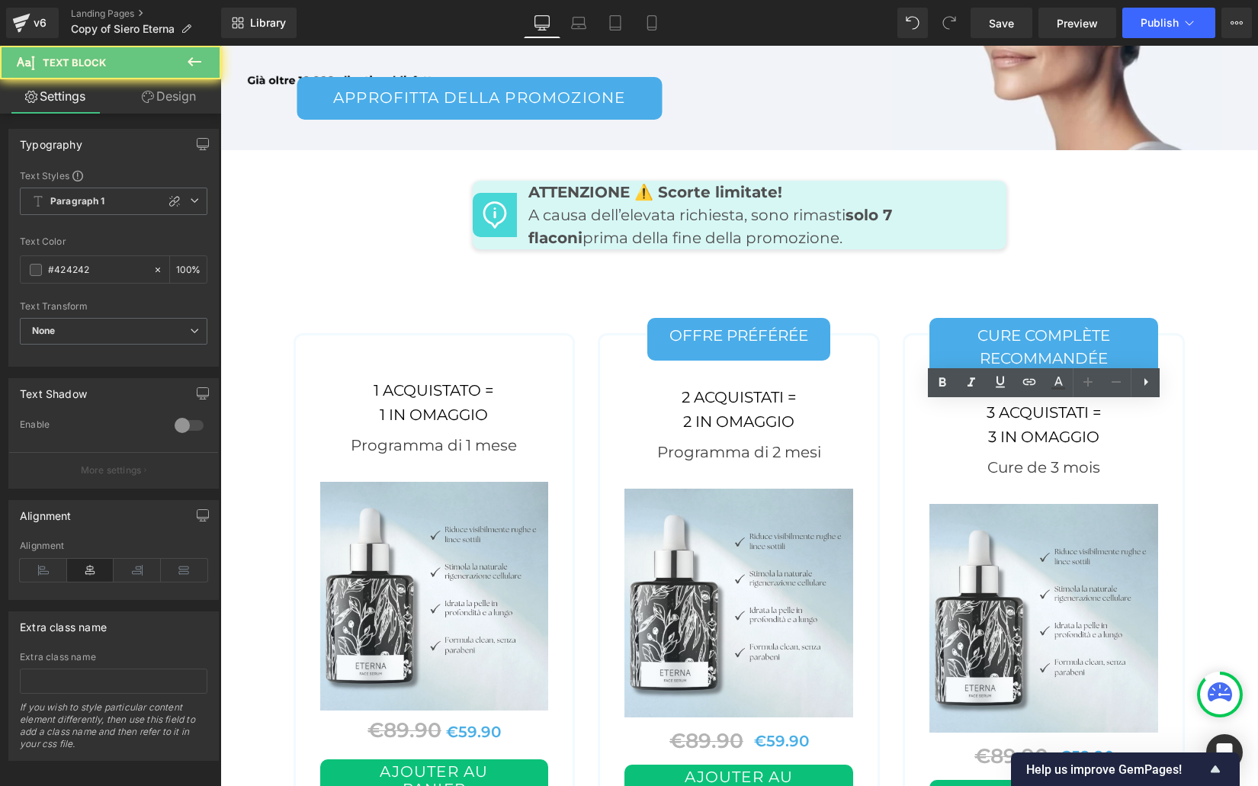
click at [1007, 449] on div "Cure de 3 mois" at bounding box center [1043, 476] width 229 height 55
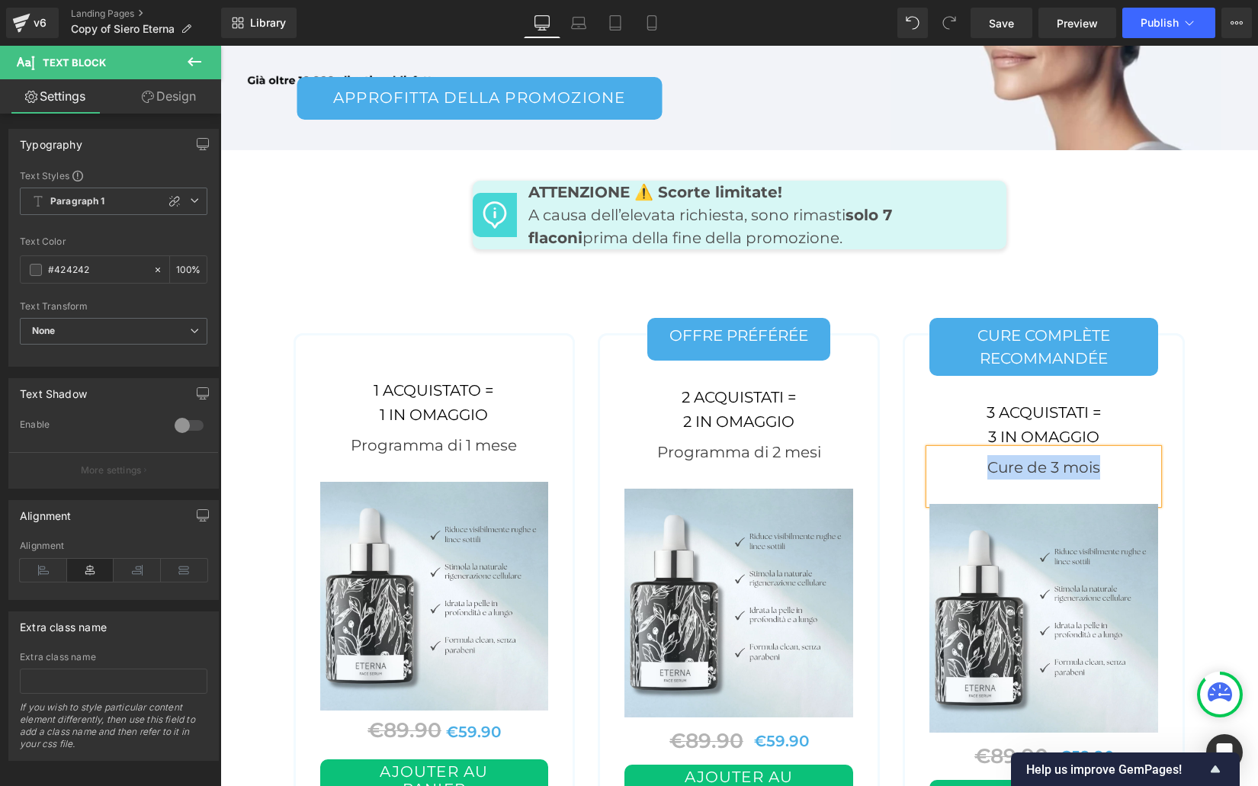
paste div
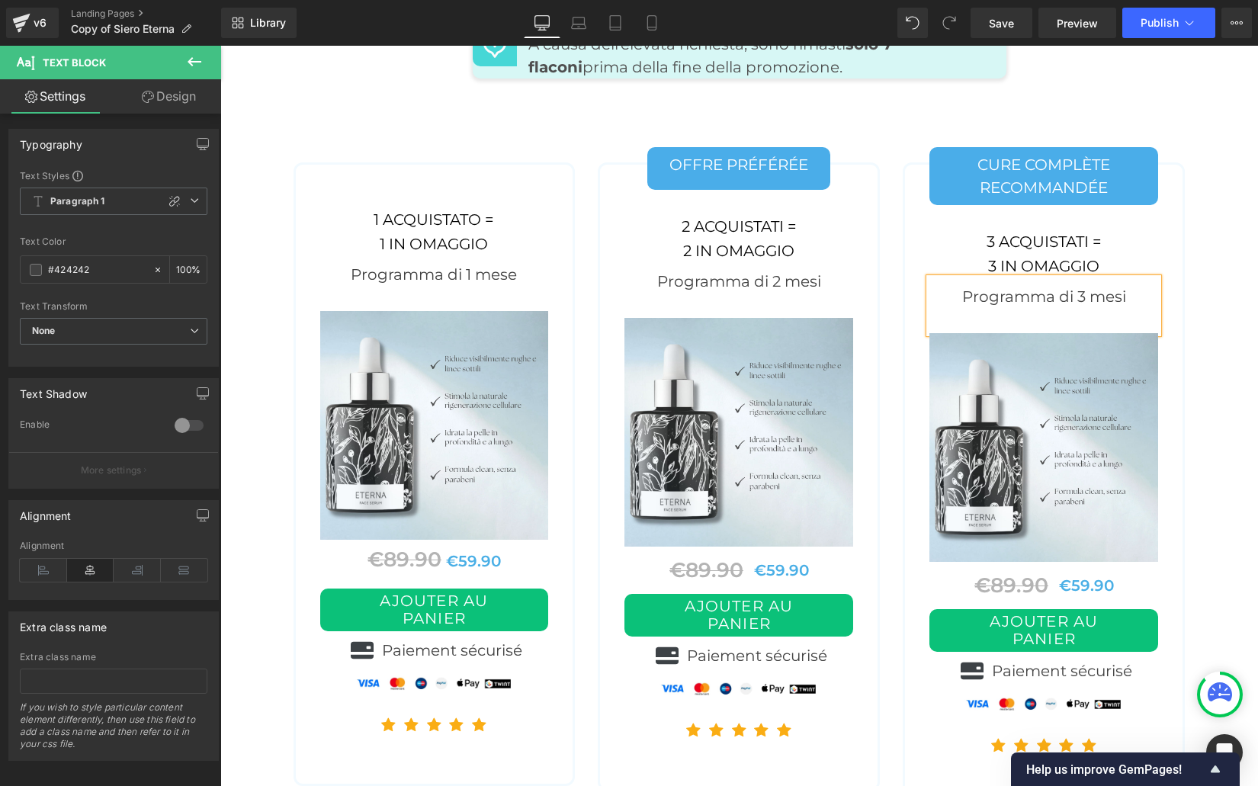
scroll to position [7596, 0]
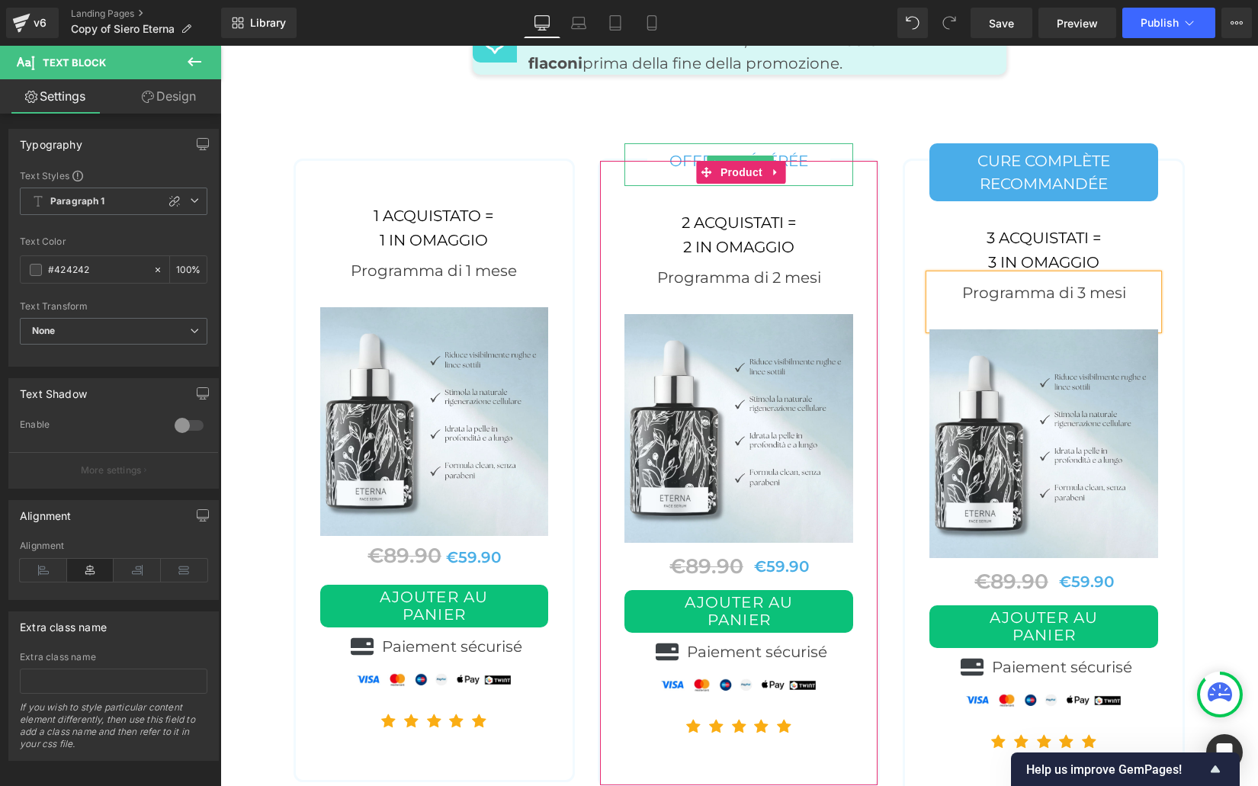
click at [687, 143] on link "offre préférée" at bounding box center [738, 164] width 183 height 43
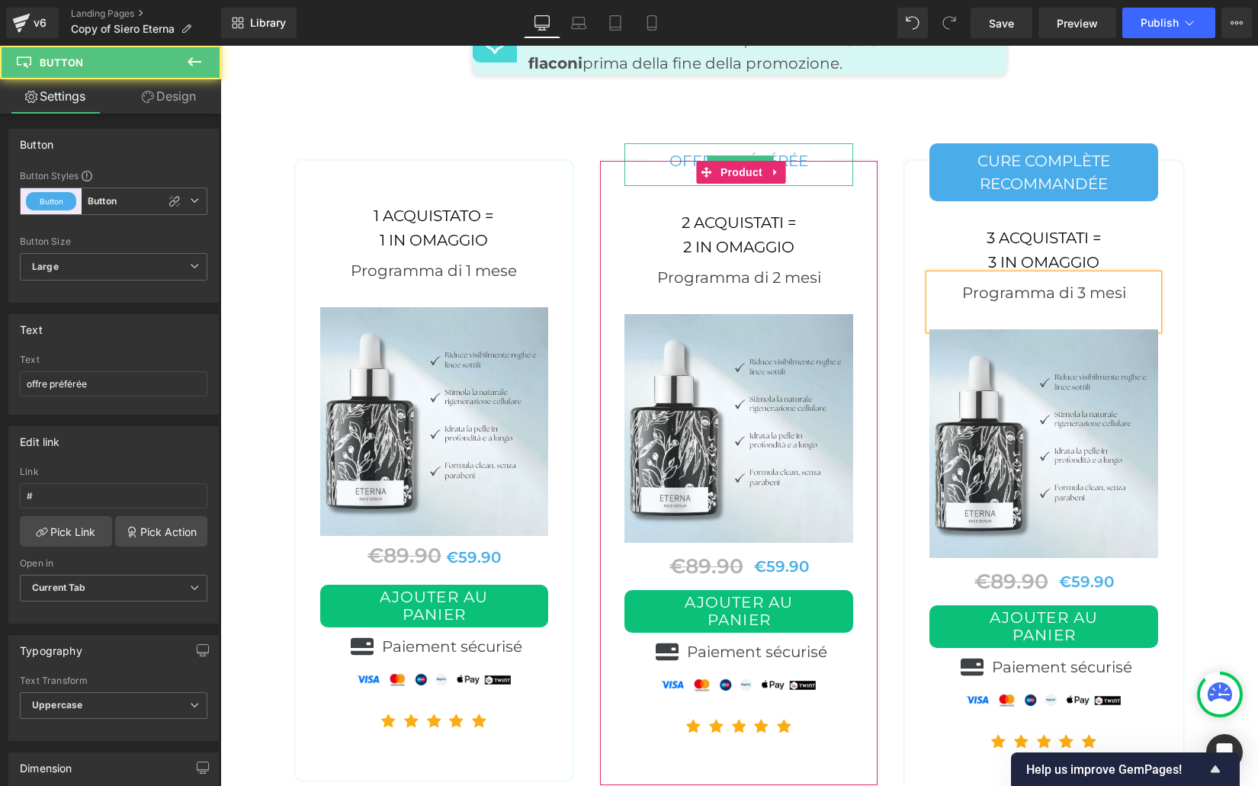
click at [687, 143] on link "offre préférée" at bounding box center [738, 164] width 183 height 43
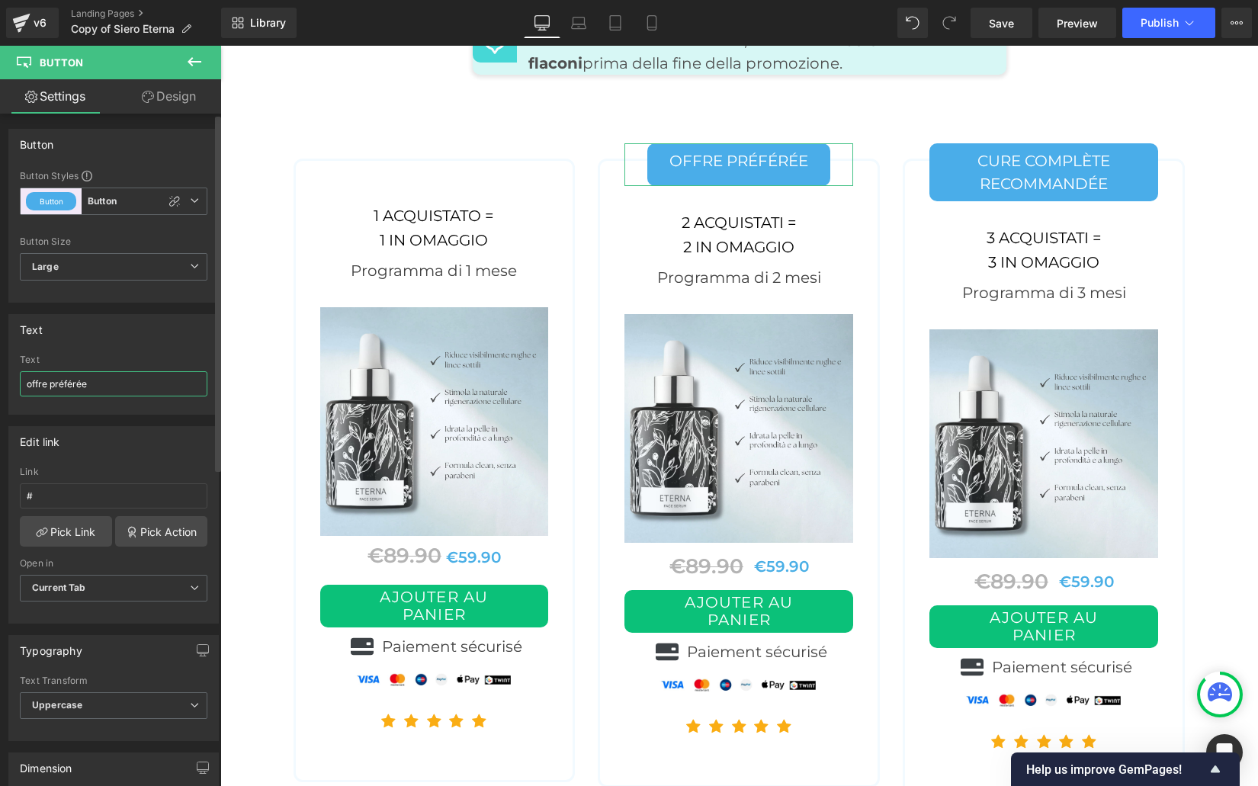
drag, startPoint x: 95, startPoint y: 382, endPoint x: 17, endPoint y: 378, distance: 78.6
click at [18, 379] on div "offre préférée Text offre préférée" at bounding box center [113, 384] width 209 height 59
paste input "OFFERTA PIÙ SCELTA"
type input "OFFERTA PIÙ SCELTA"
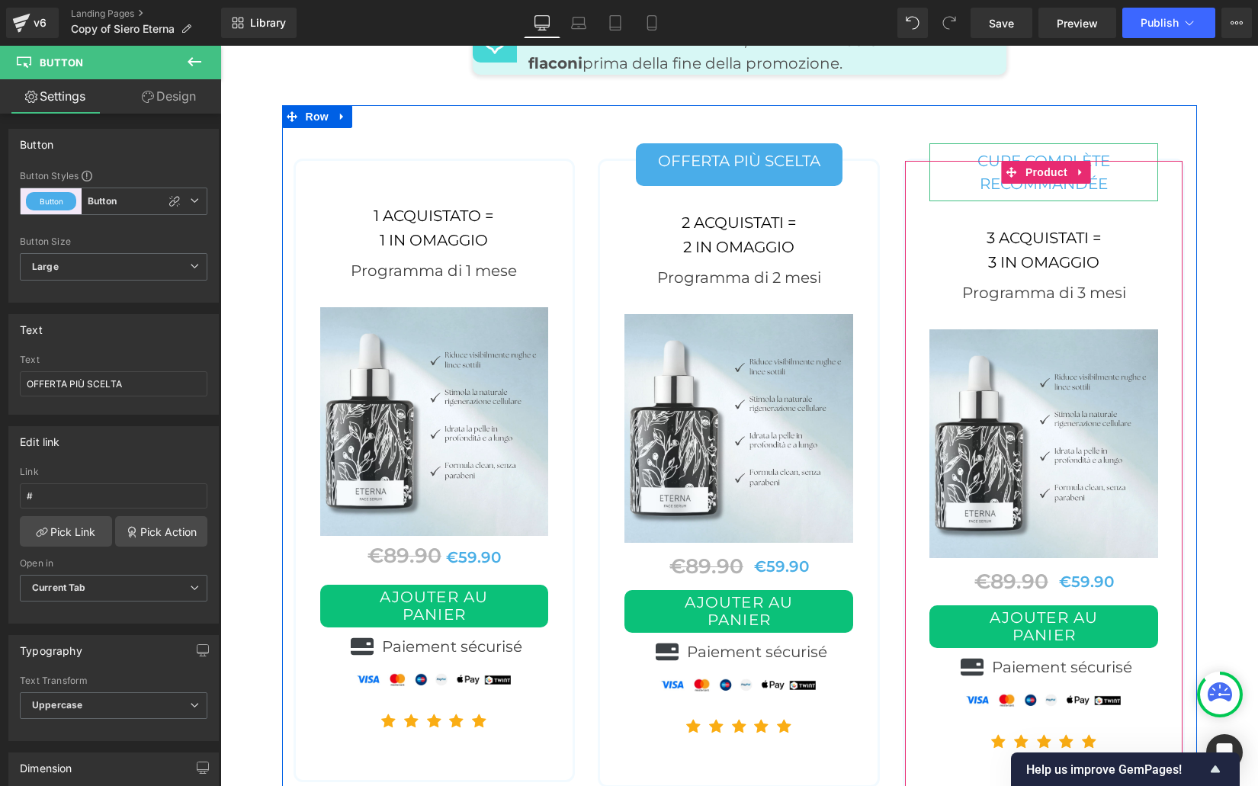
click at [964, 143] on link "cure complète recommandée" at bounding box center [1043, 172] width 229 height 58
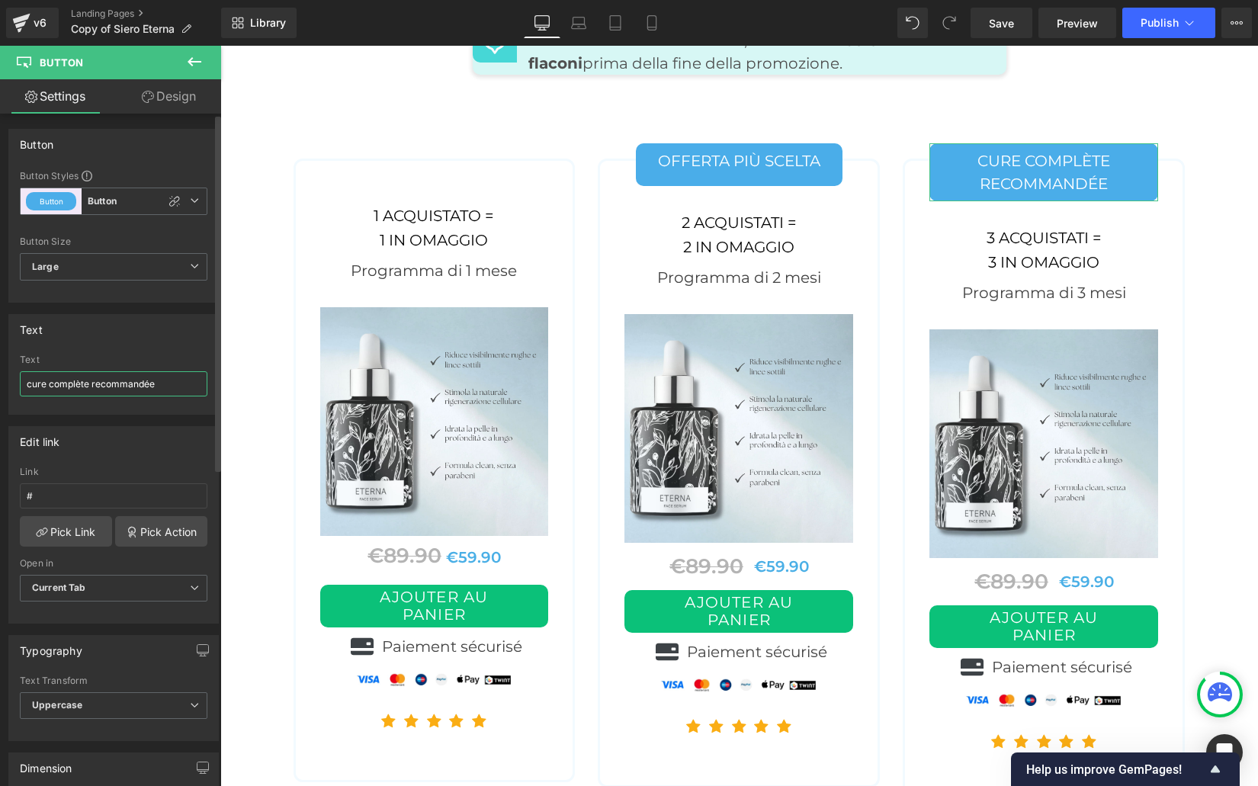
click at [67, 389] on input "cure complète recommandée" at bounding box center [114, 383] width 188 height 25
type input "Cura completa raccomandata"
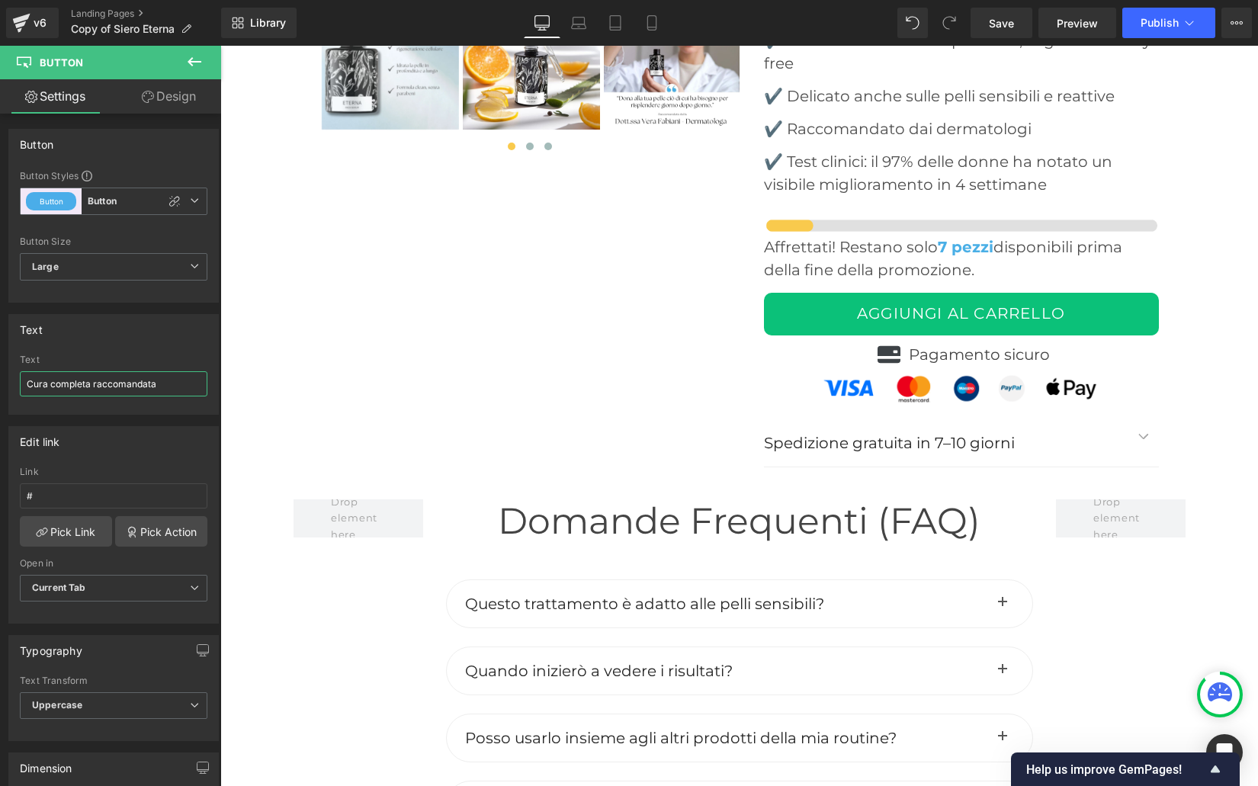
scroll to position [6207, 0]
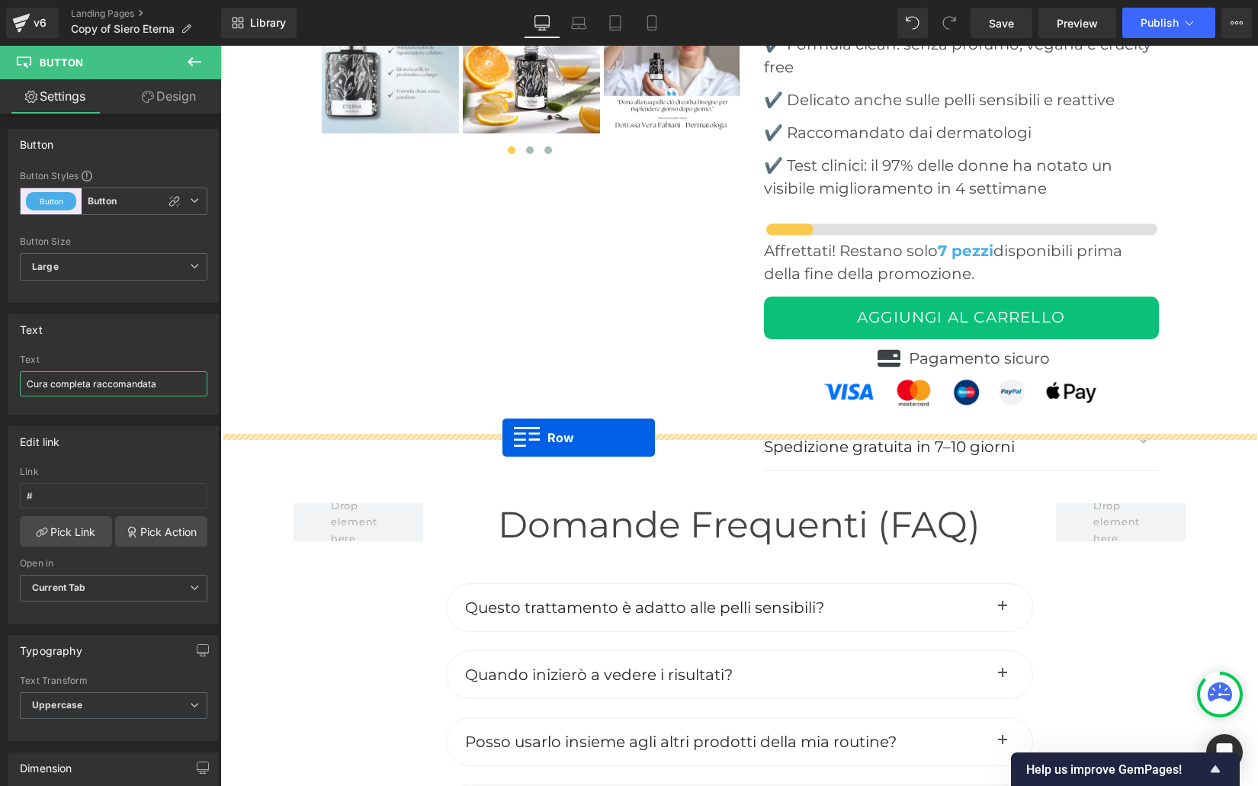
drag, startPoint x: 291, startPoint y: 345, endPoint x: 502, endPoint y: 437, distance: 229.4
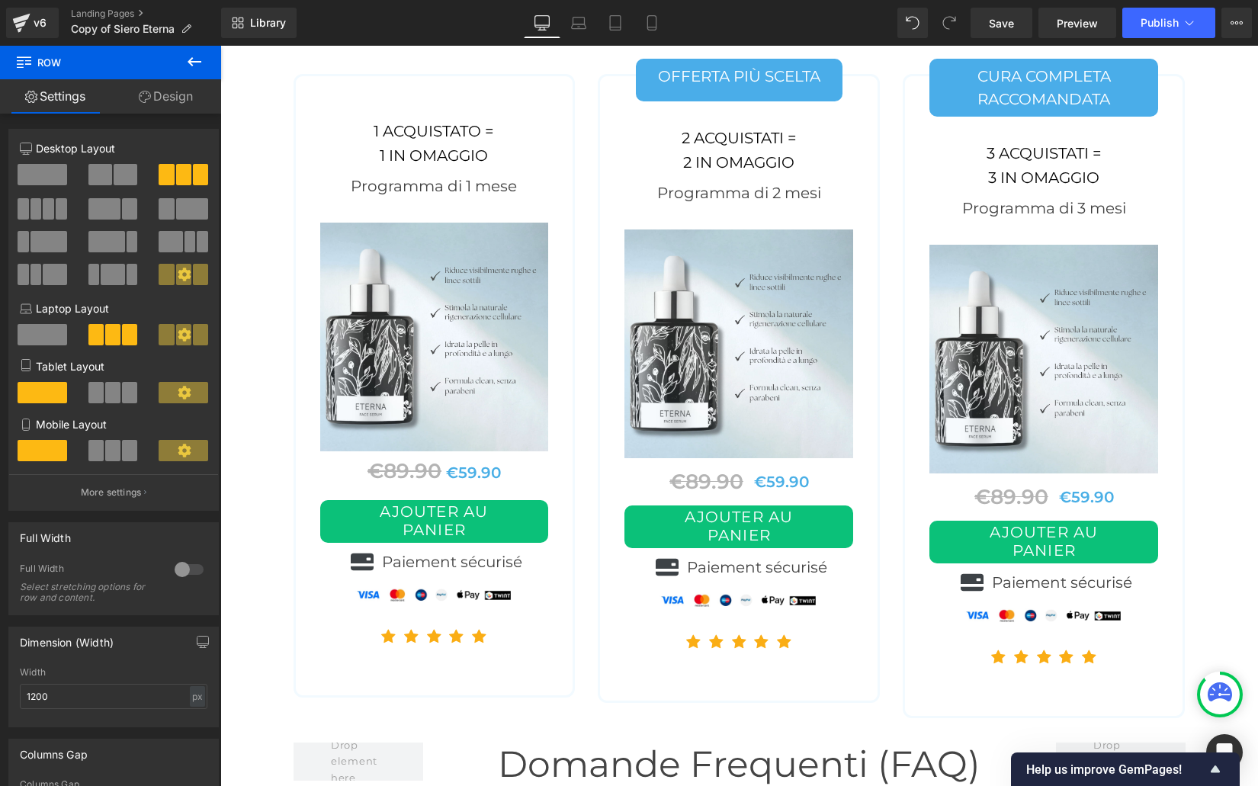
scroll to position [6617, 0]
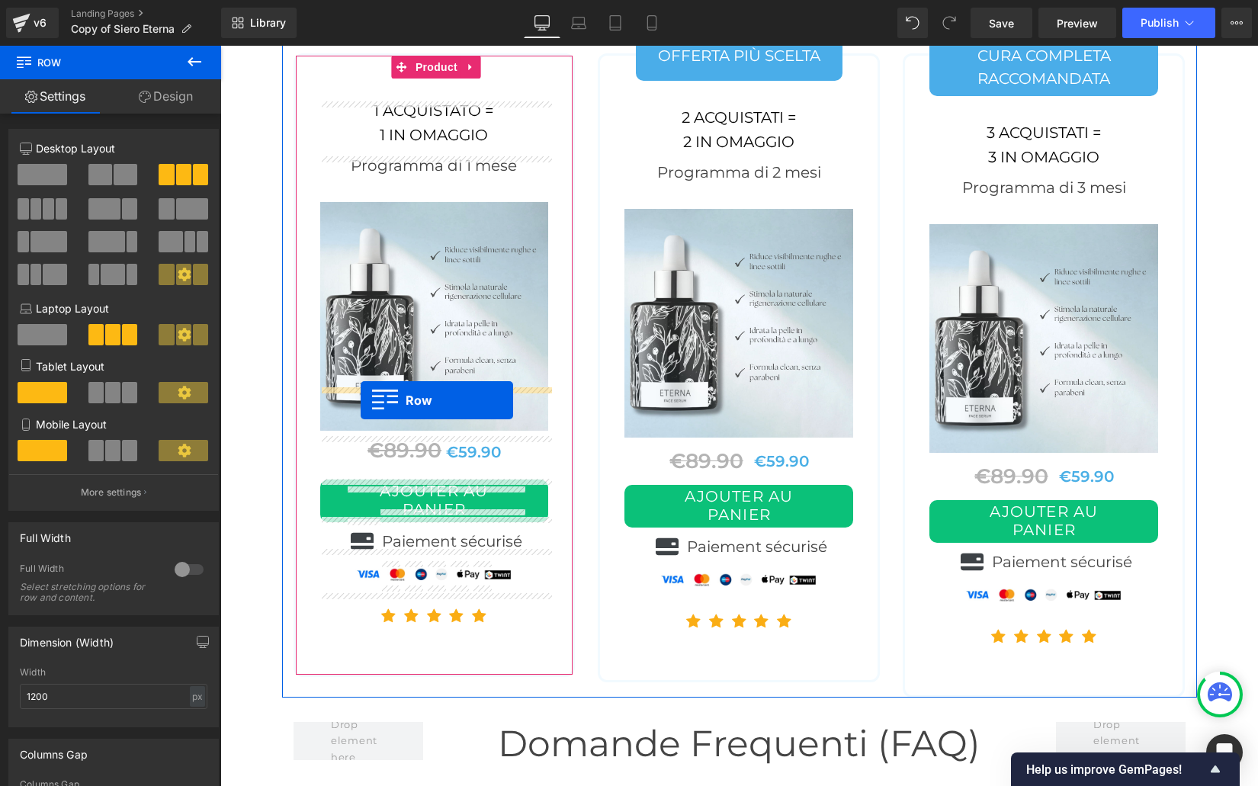
drag, startPoint x: 776, startPoint y: 149, endPoint x: 352, endPoint y: 399, distance: 492.5
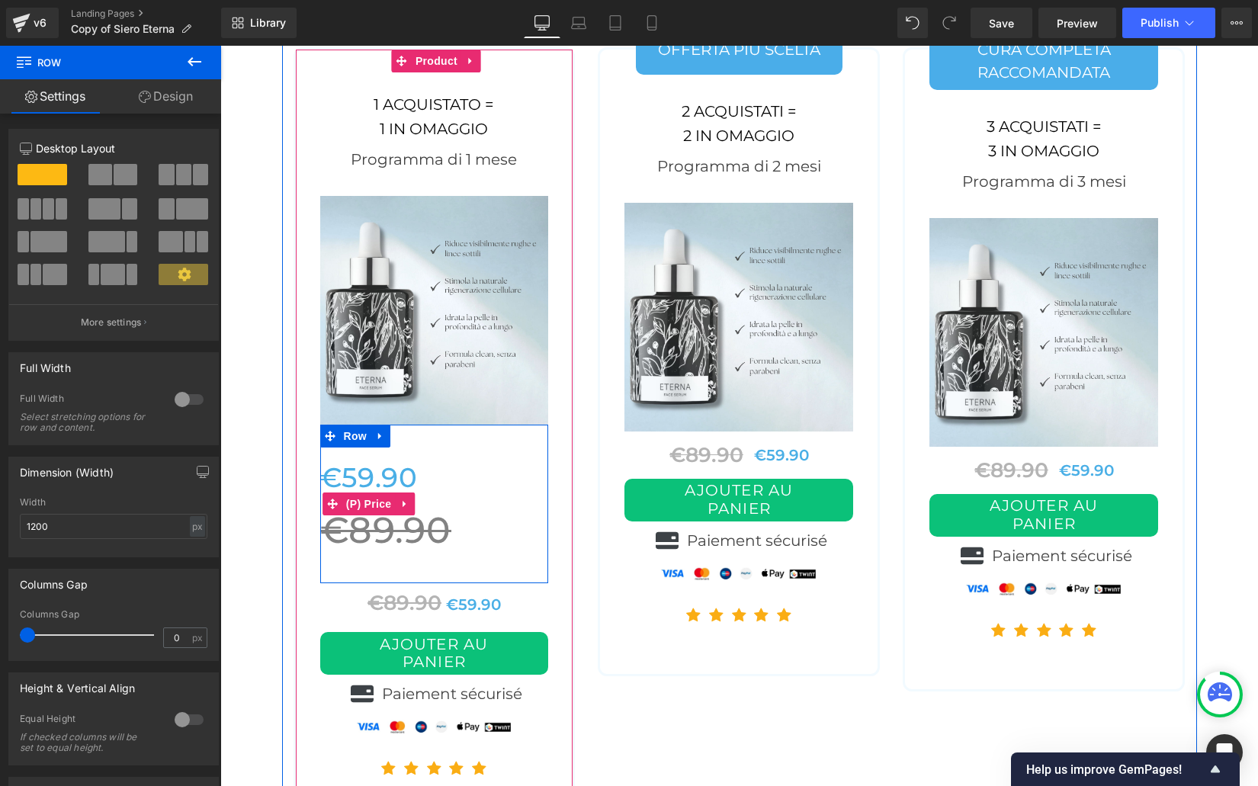
scroll to position [6580, 0]
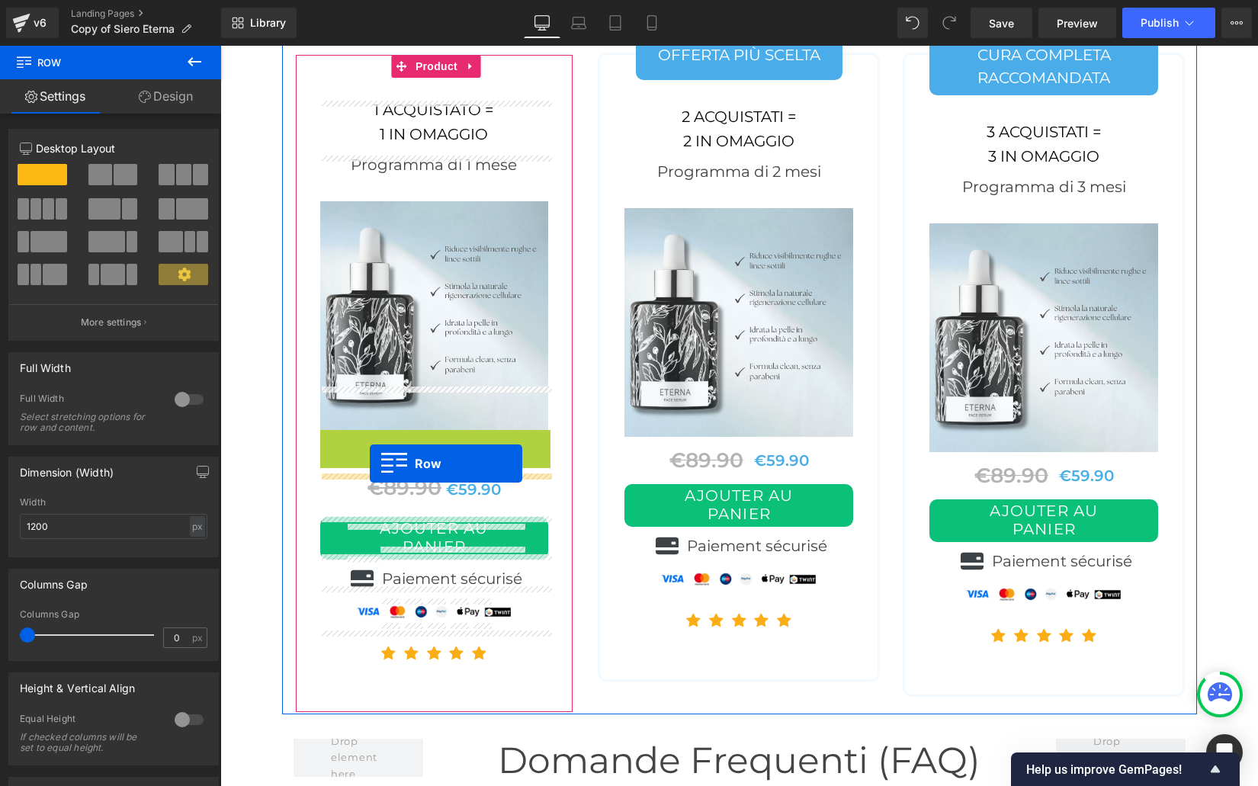
drag, startPoint x: 333, startPoint y: 396, endPoint x: 370, endPoint y: 464, distance: 76.4
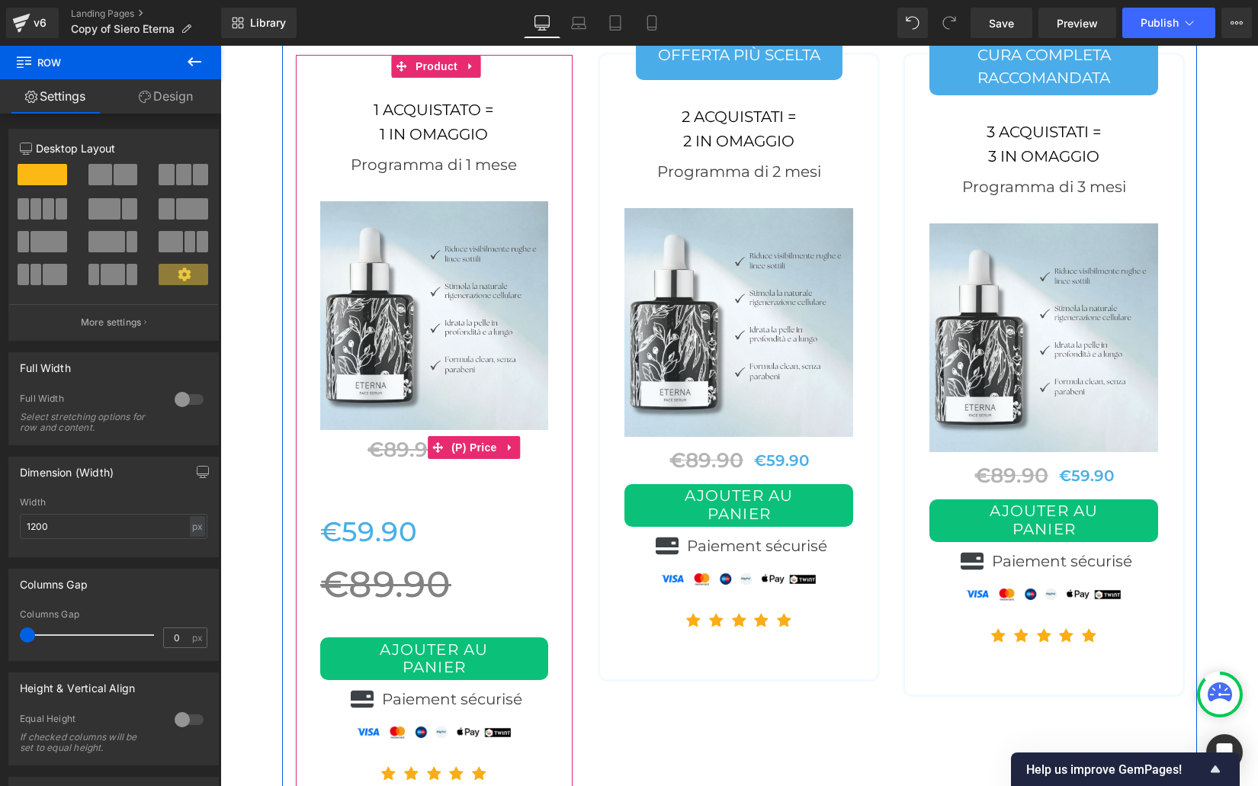
click at [412, 437] on span "€89.90" at bounding box center [404, 449] width 74 height 25
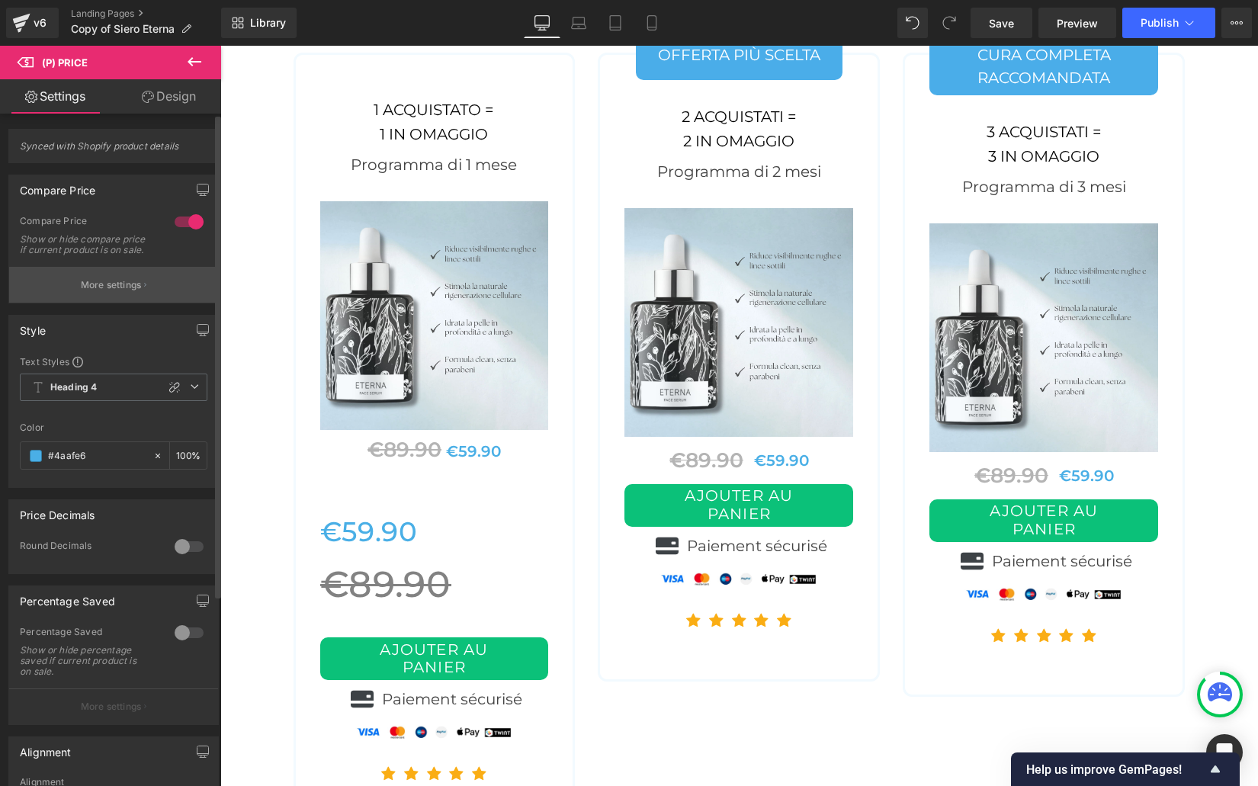
click at [118, 292] on p "More settings" at bounding box center [111, 285] width 61 height 14
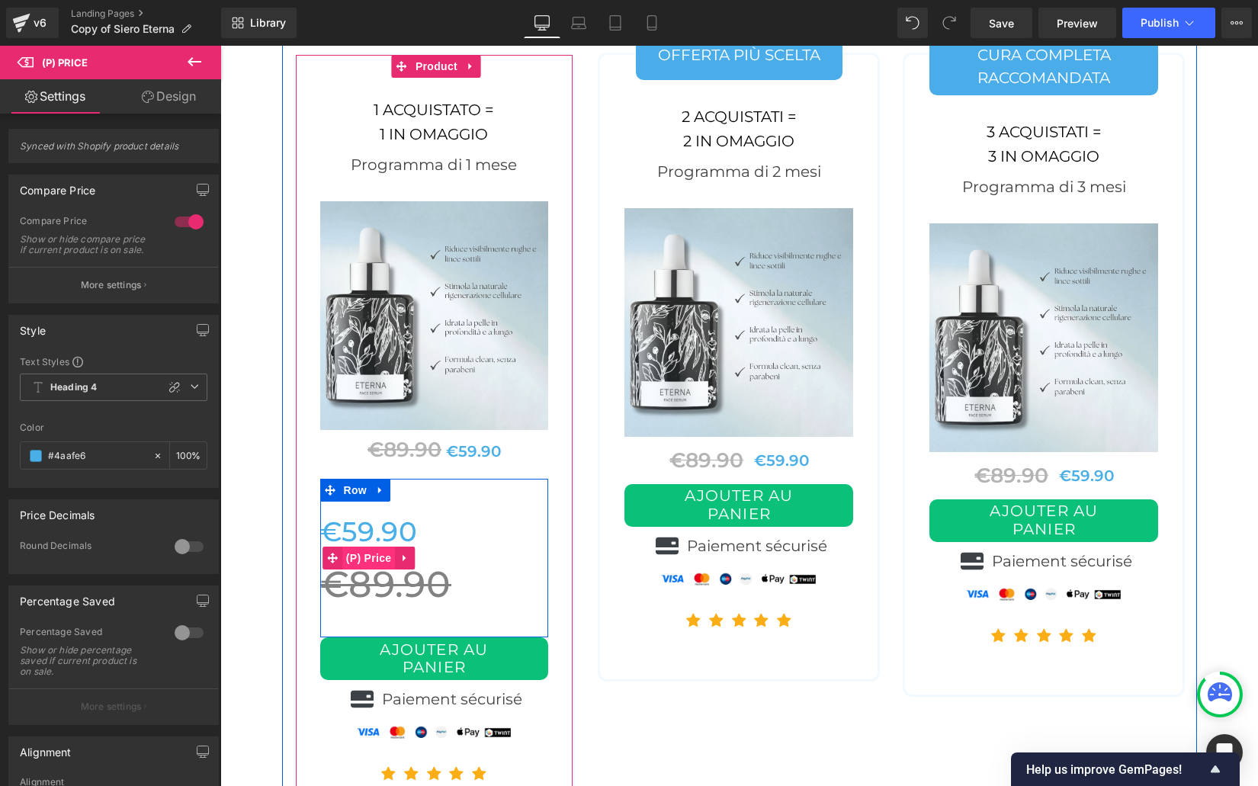
click at [367, 547] on span "(P) Price" at bounding box center [368, 558] width 53 height 23
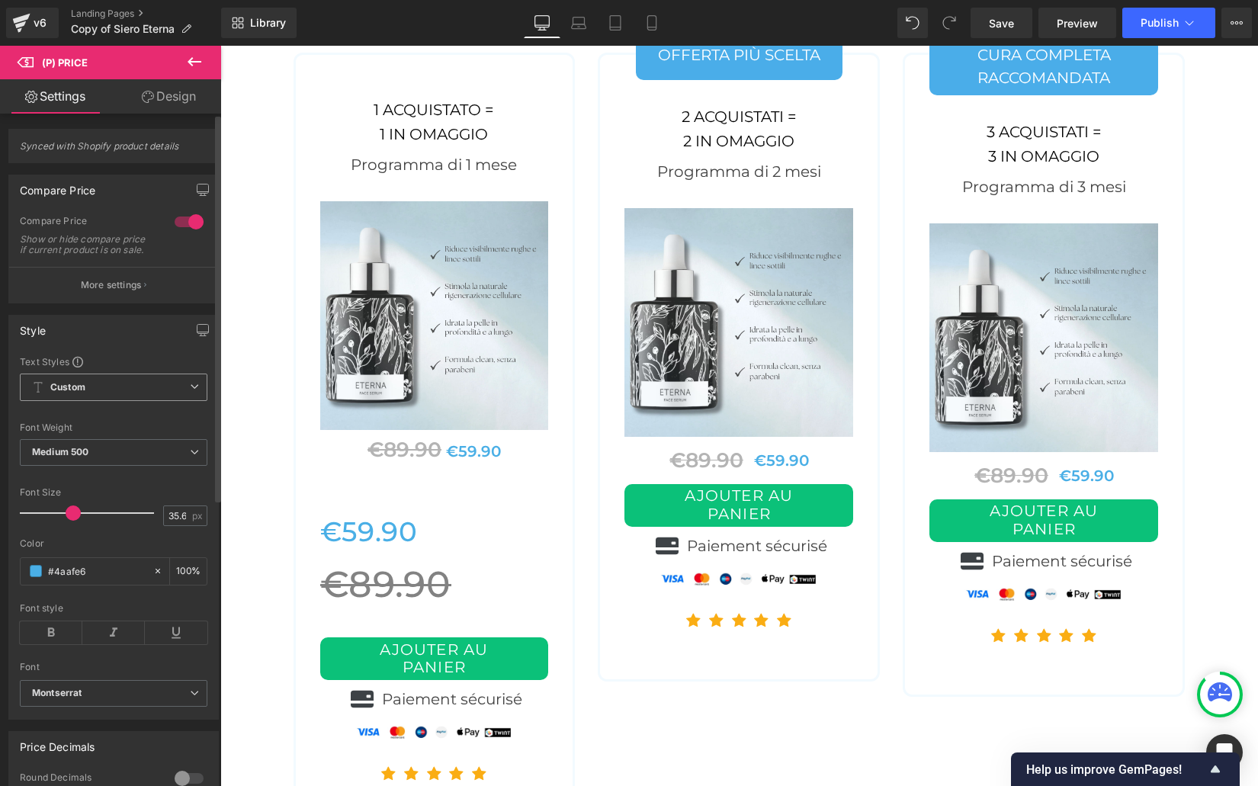
click at [190, 391] on icon at bounding box center [194, 386] width 9 height 9
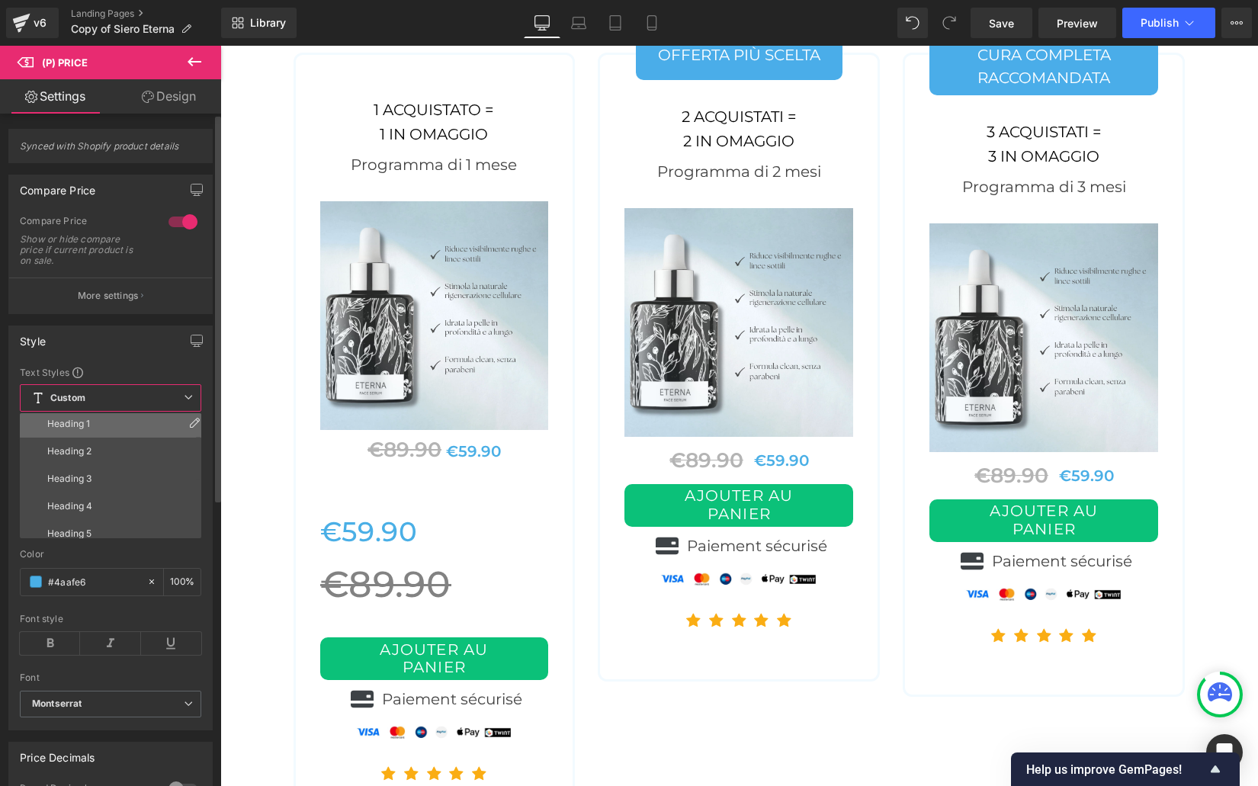
scroll to position [63, 0]
click at [101, 493] on li "Heading 4" at bounding box center [114, 499] width 188 height 27
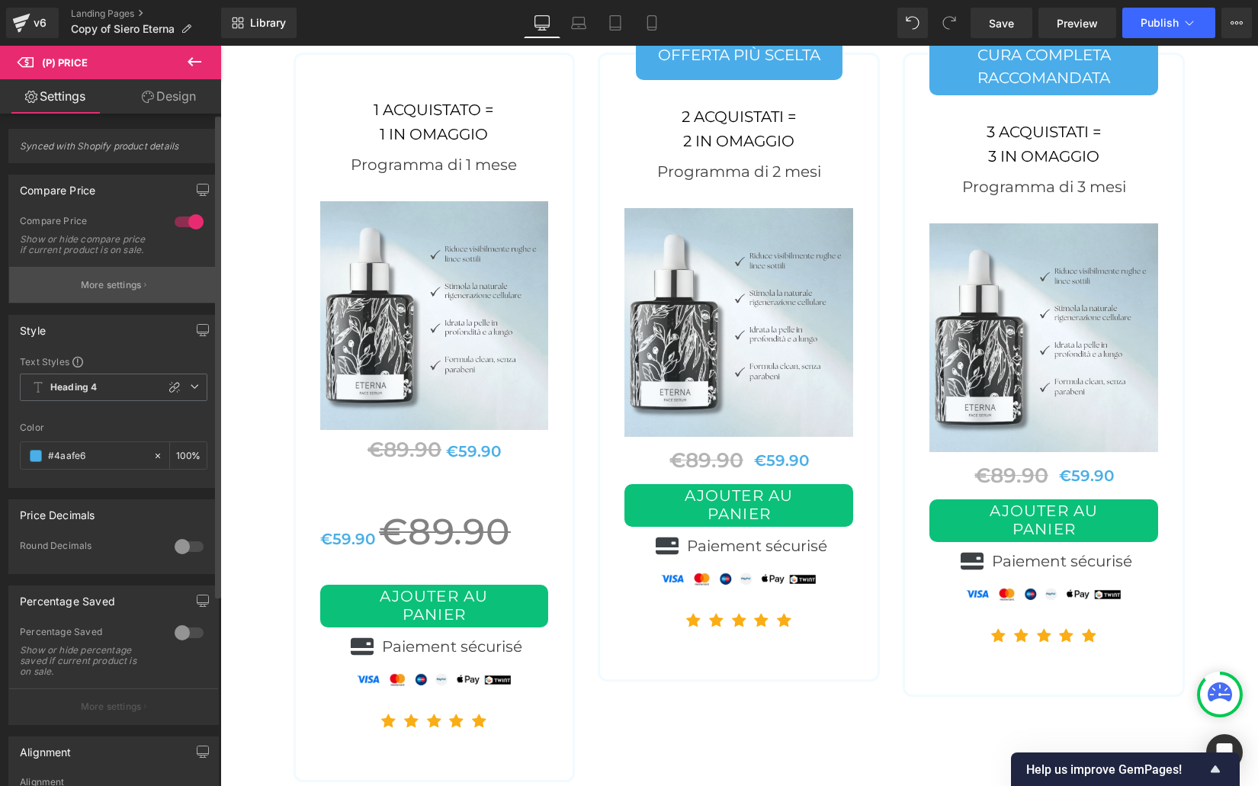
click at [101, 292] on p "More settings" at bounding box center [111, 285] width 61 height 14
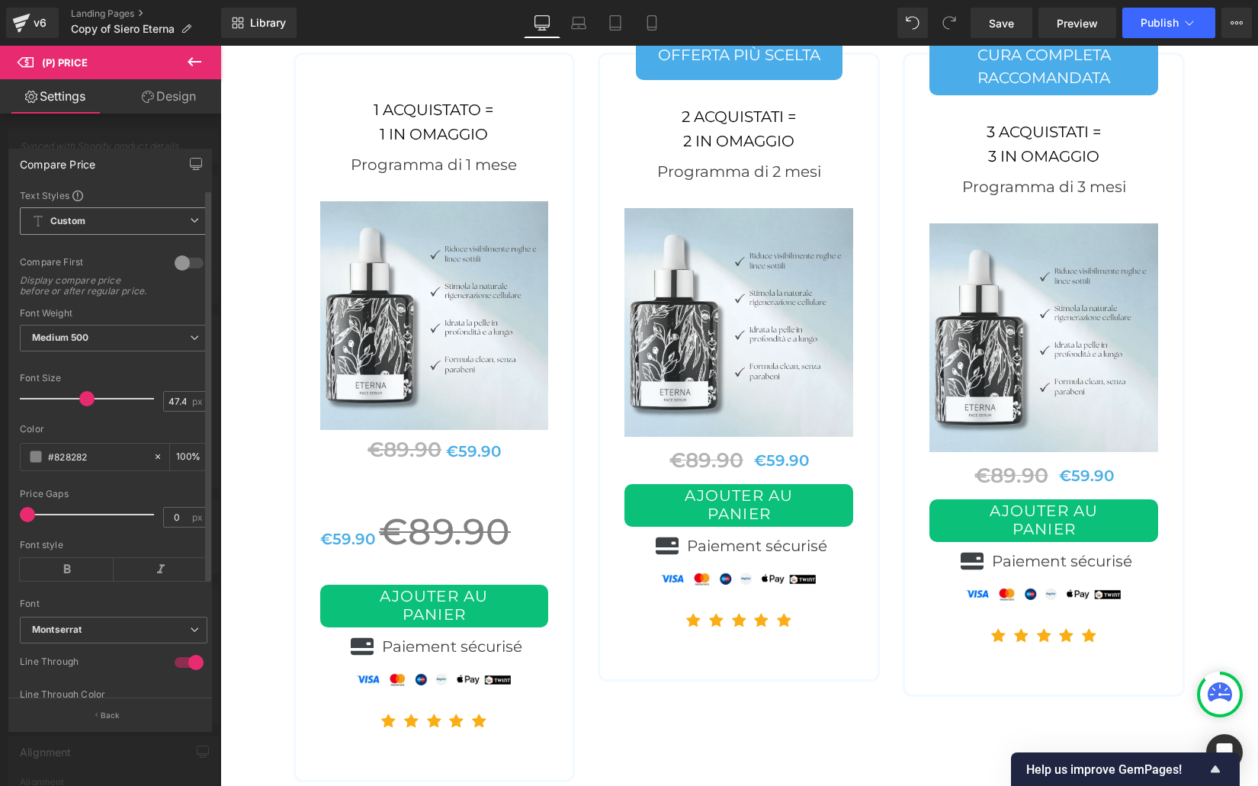
click at [100, 226] on span "Custom" at bounding box center [114, 220] width 188 height 27
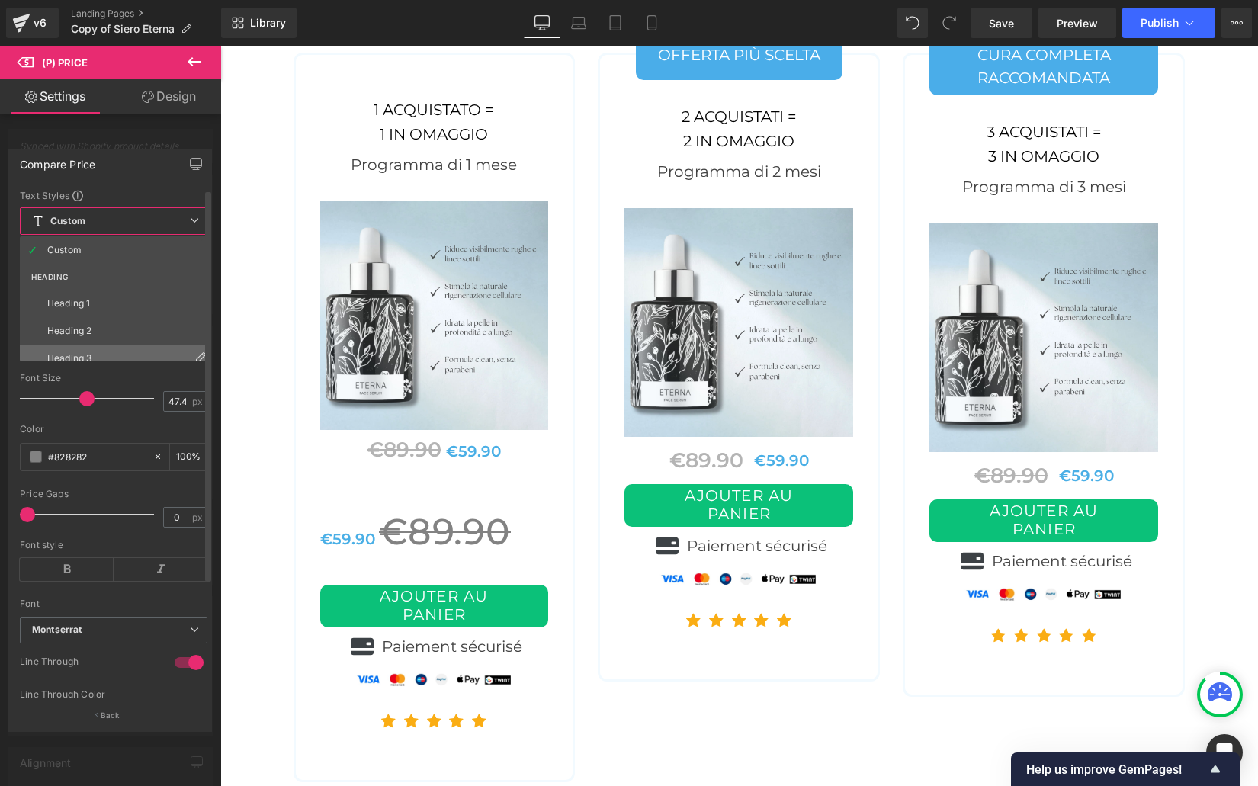
click at [79, 351] on li "Heading 3" at bounding box center [117, 358] width 194 height 27
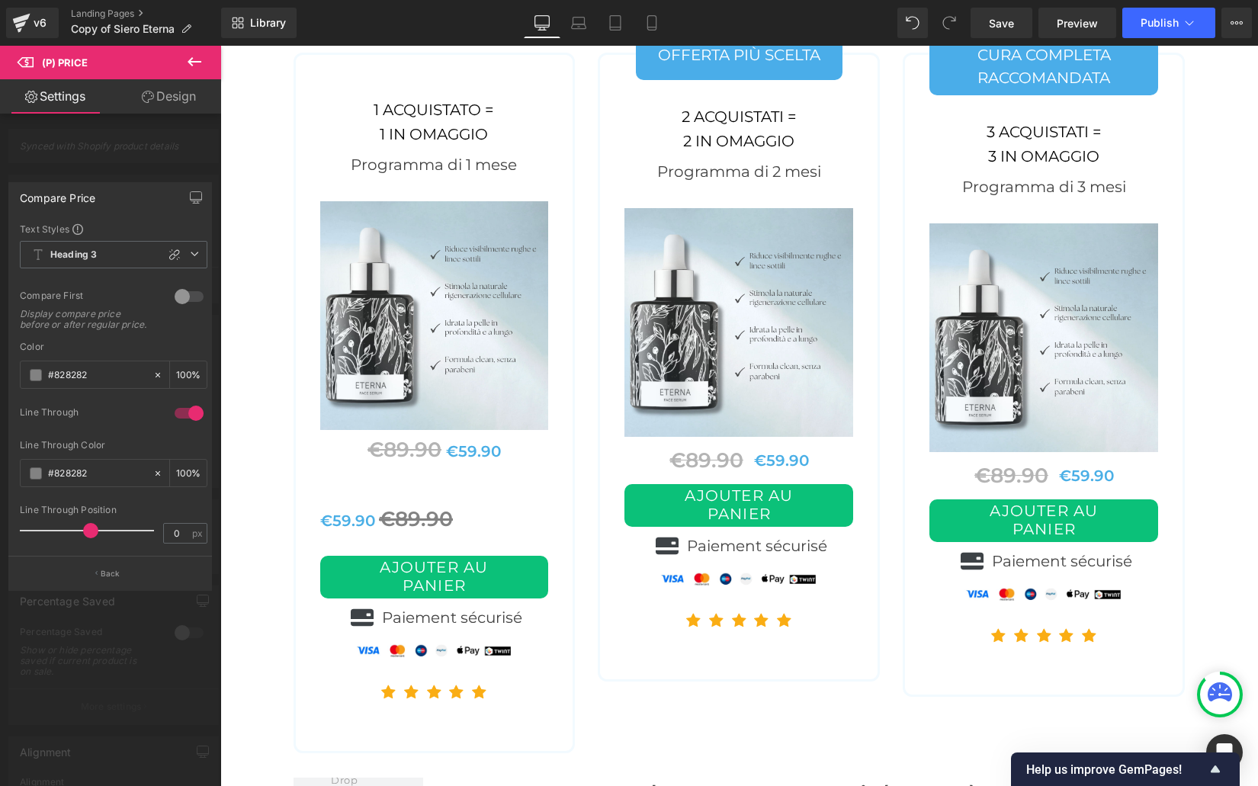
click at [196, 296] on div at bounding box center [189, 296] width 37 height 24
click at [100, 582] on button "Back" at bounding box center [110, 573] width 204 height 34
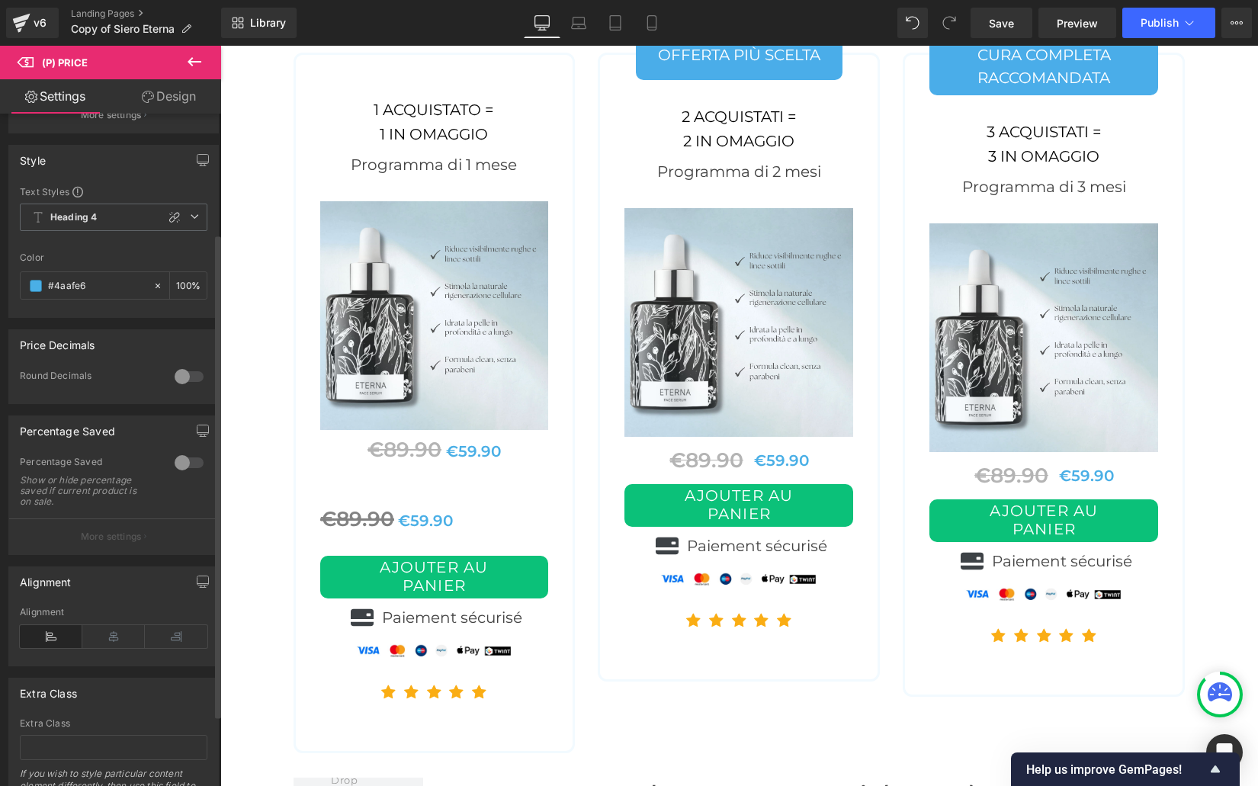
scroll to position [171, 0]
click at [106, 646] on icon at bounding box center [113, 635] width 63 height 23
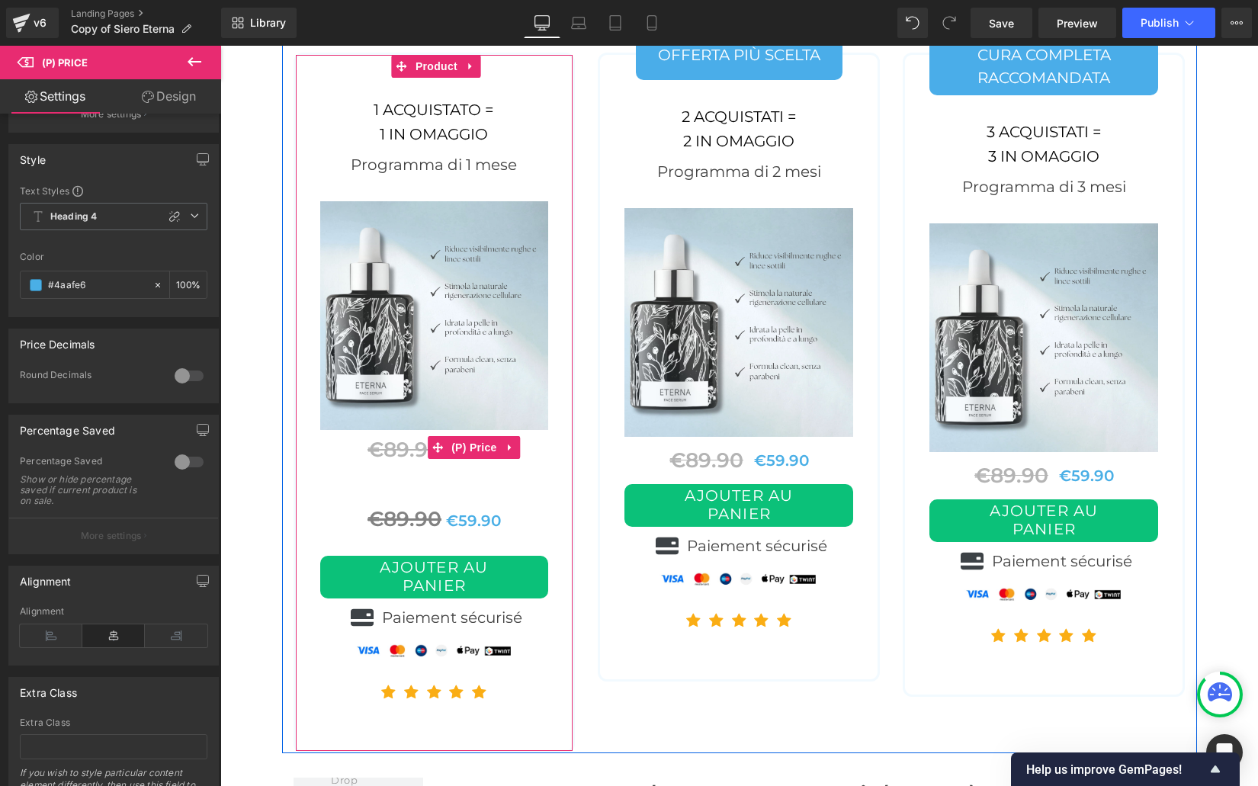
click at [395, 437] on span "€89.90" at bounding box center [404, 449] width 74 height 25
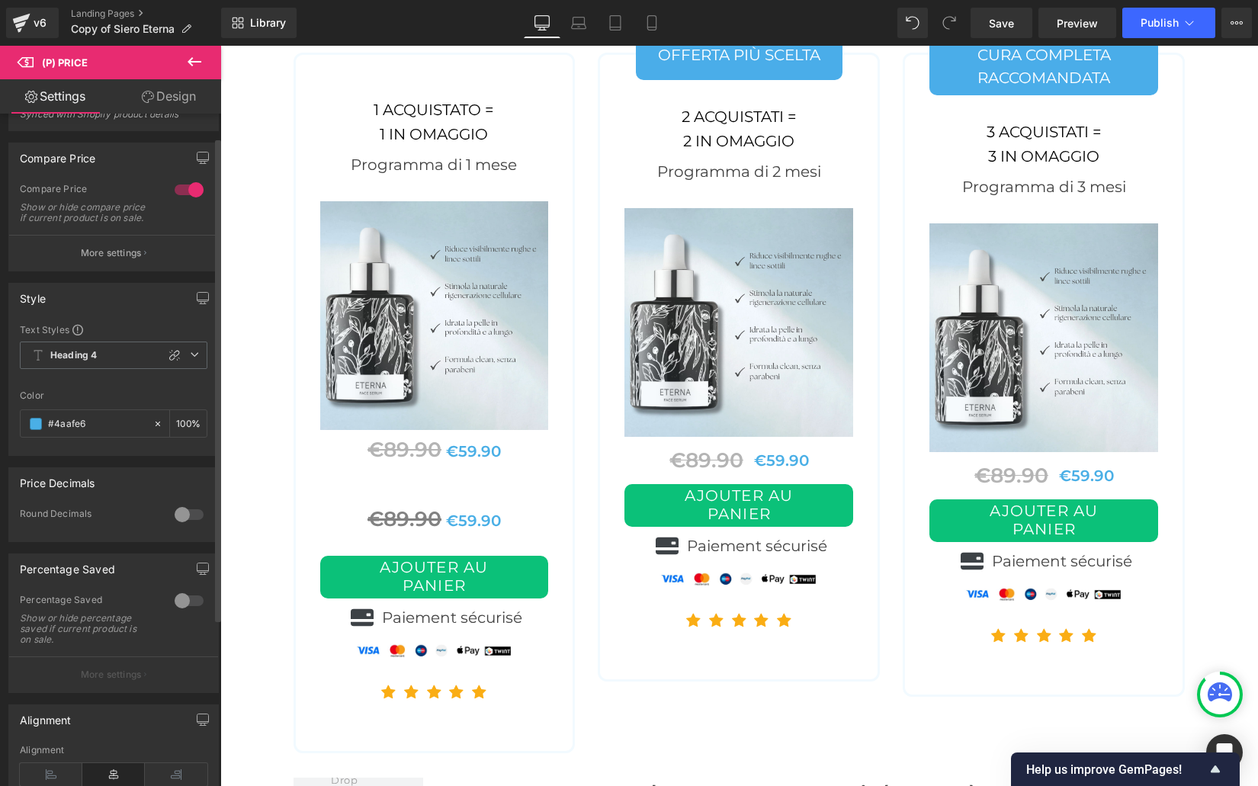
scroll to position [34, 0]
click at [109, 258] on p "More settings" at bounding box center [111, 251] width 61 height 14
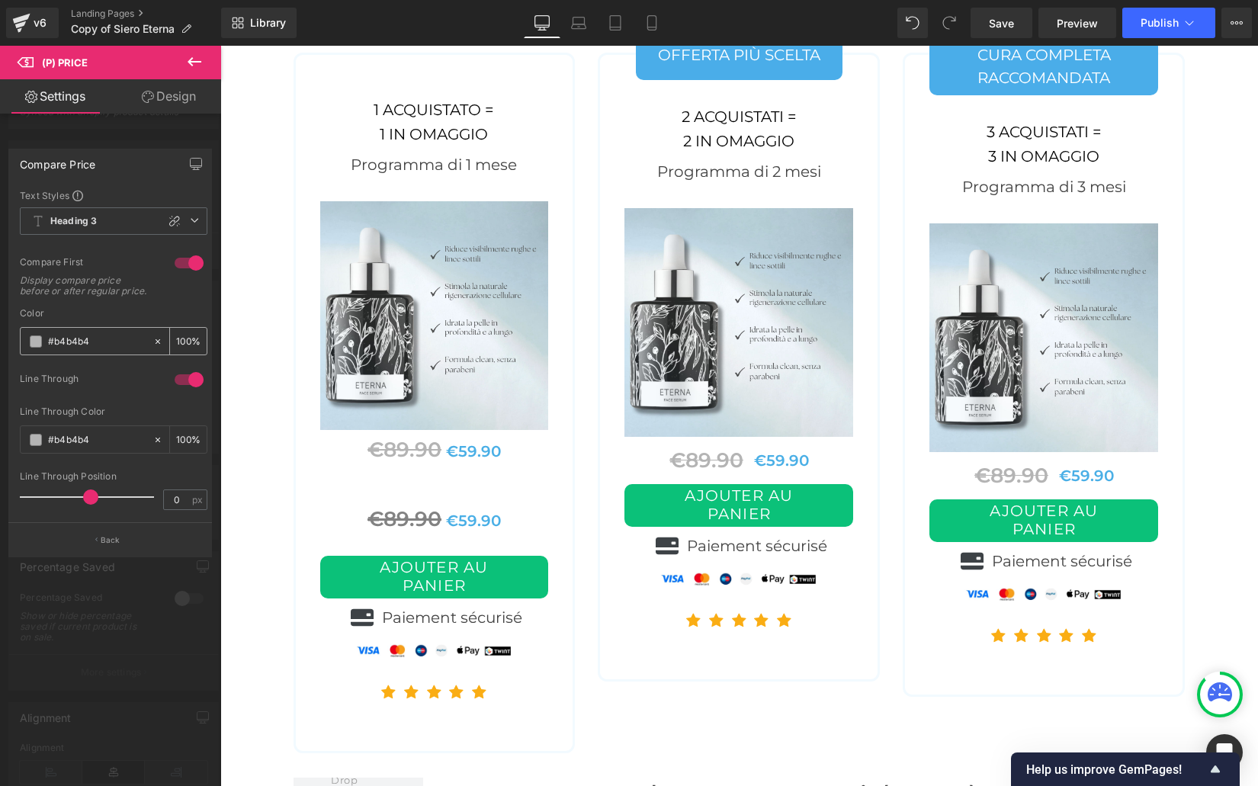
drag, startPoint x: 105, startPoint y: 339, endPoint x: 21, endPoint y: 338, distance: 84.6
click at [21, 338] on div "#b4b4b4" at bounding box center [87, 341] width 132 height 27
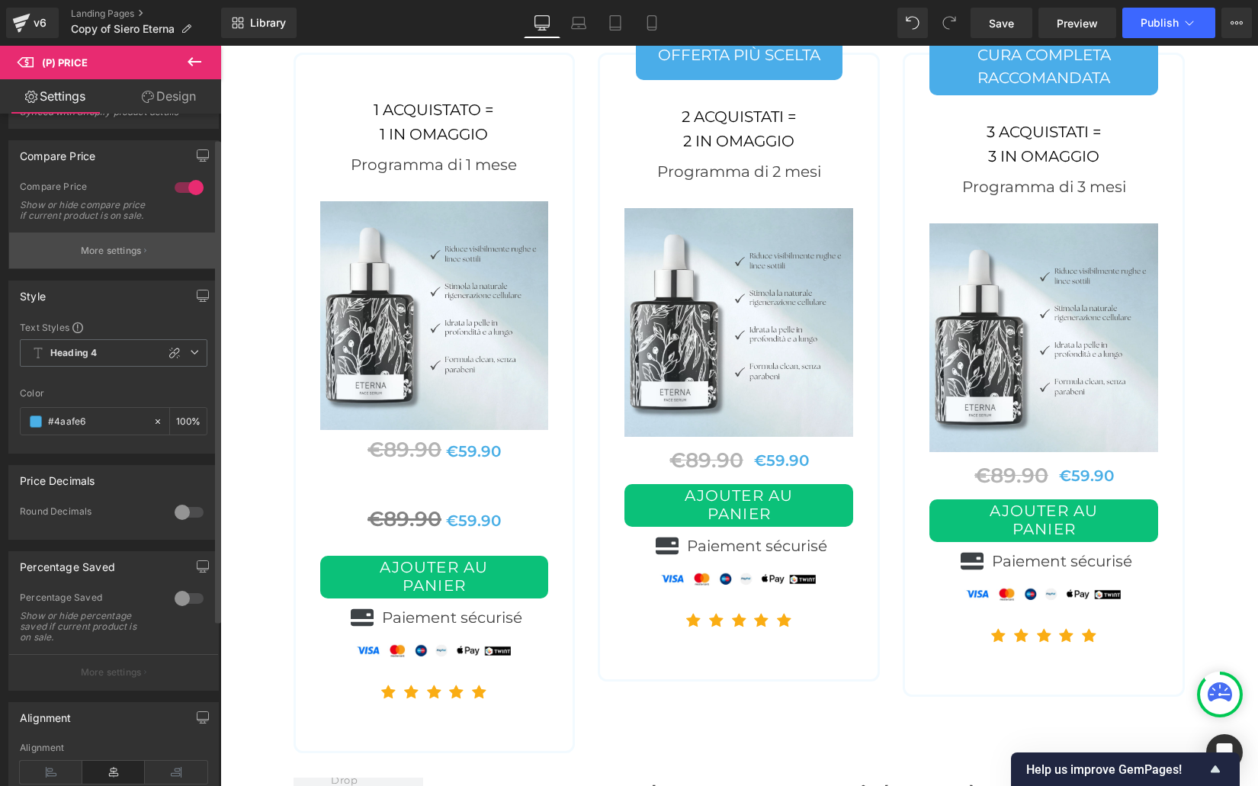
click at [135, 255] on p "More settings" at bounding box center [111, 251] width 61 height 14
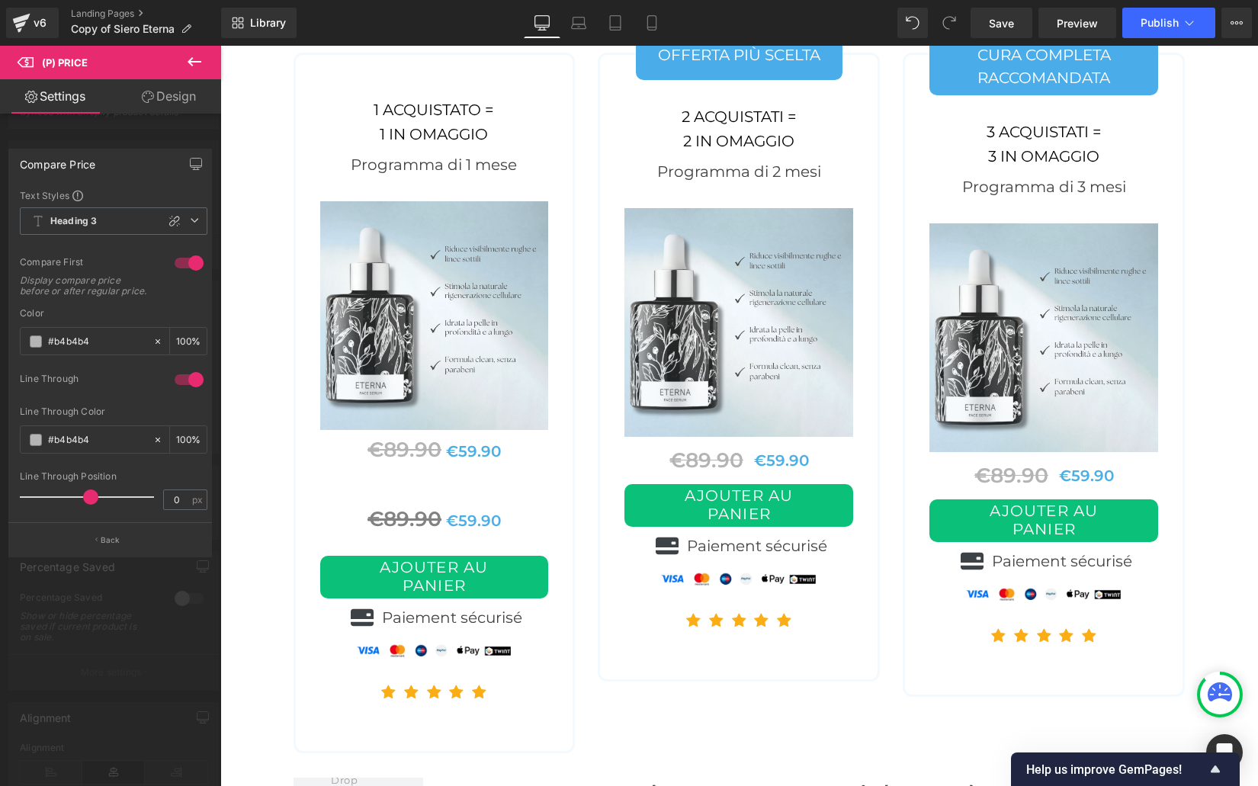
drag, startPoint x: 102, startPoint y: 346, endPoint x: -10, endPoint y: 332, distance: 113.0
click at [0, 332] on html "(P) Price You are previewing how the will restyle your page. You can not edit E…" at bounding box center [629, 393] width 1258 height 786
click at [0, 335] on html "(P) Price You are previewing how the will restyle your page. You can not edit E…" at bounding box center [629, 393] width 1258 height 786
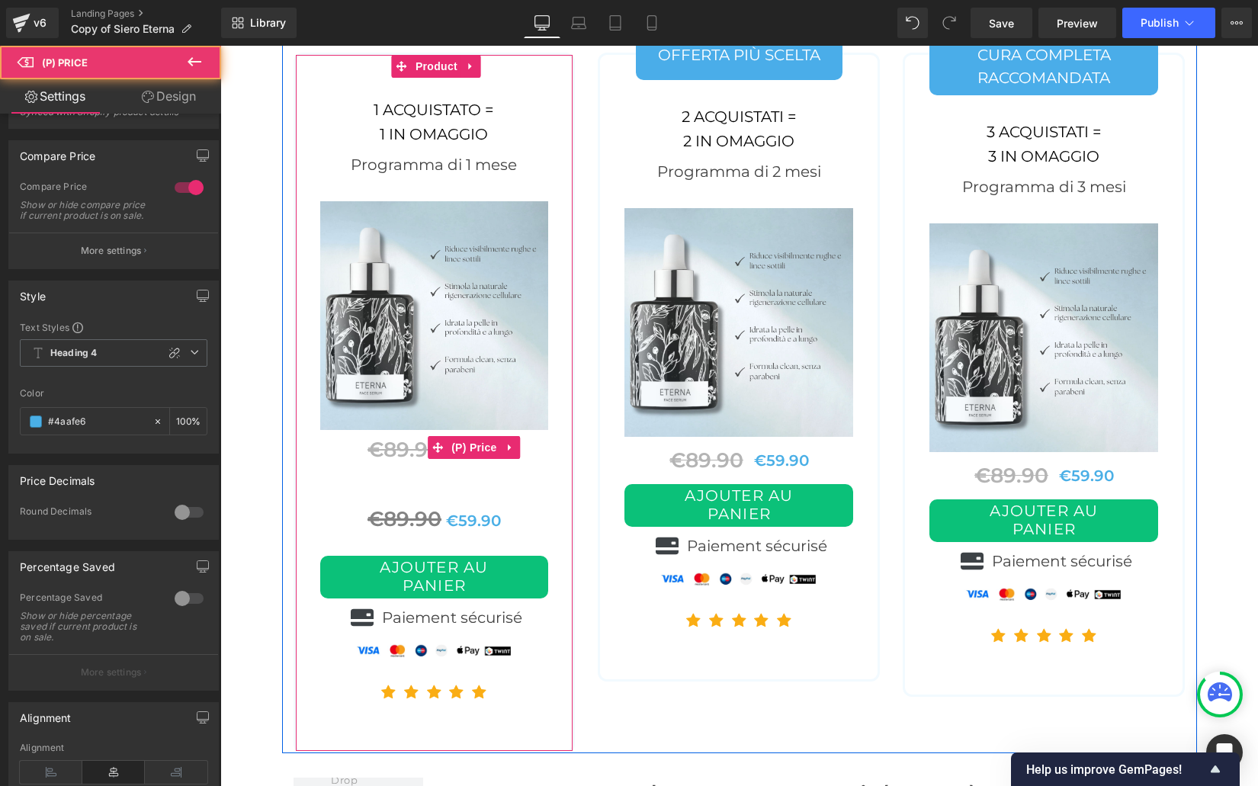
click at [396, 437] on span "€89.90" at bounding box center [404, 449] width 74 height 25
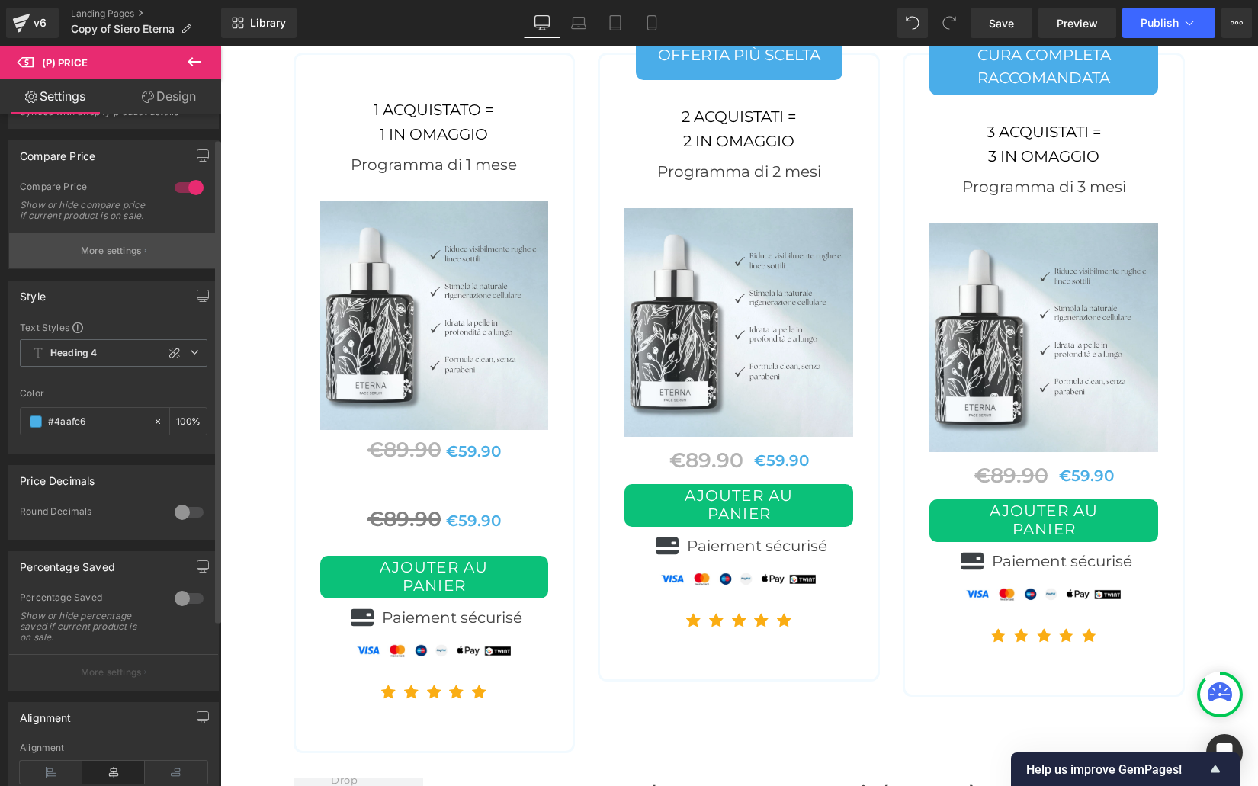
click at [146, 261] on button "More settings" at bounding box center [113, 251] width 209 height 36
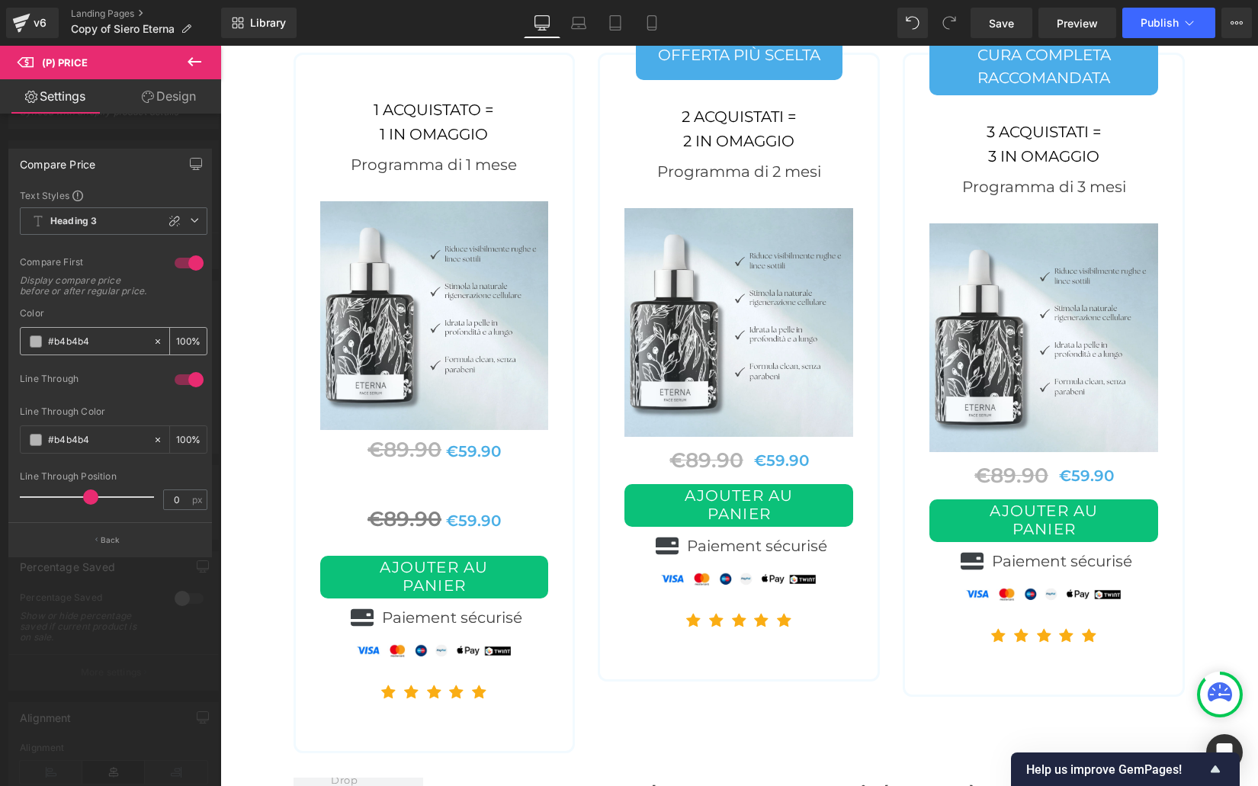
drag, startPoint x: 100, startPoint y: 339, endPoint x: 45, endPoint y: 332, distance: 55.3
click at [45, 332] on div "#b4b4b4" at bounding box center [87, 341] width 132 height 27
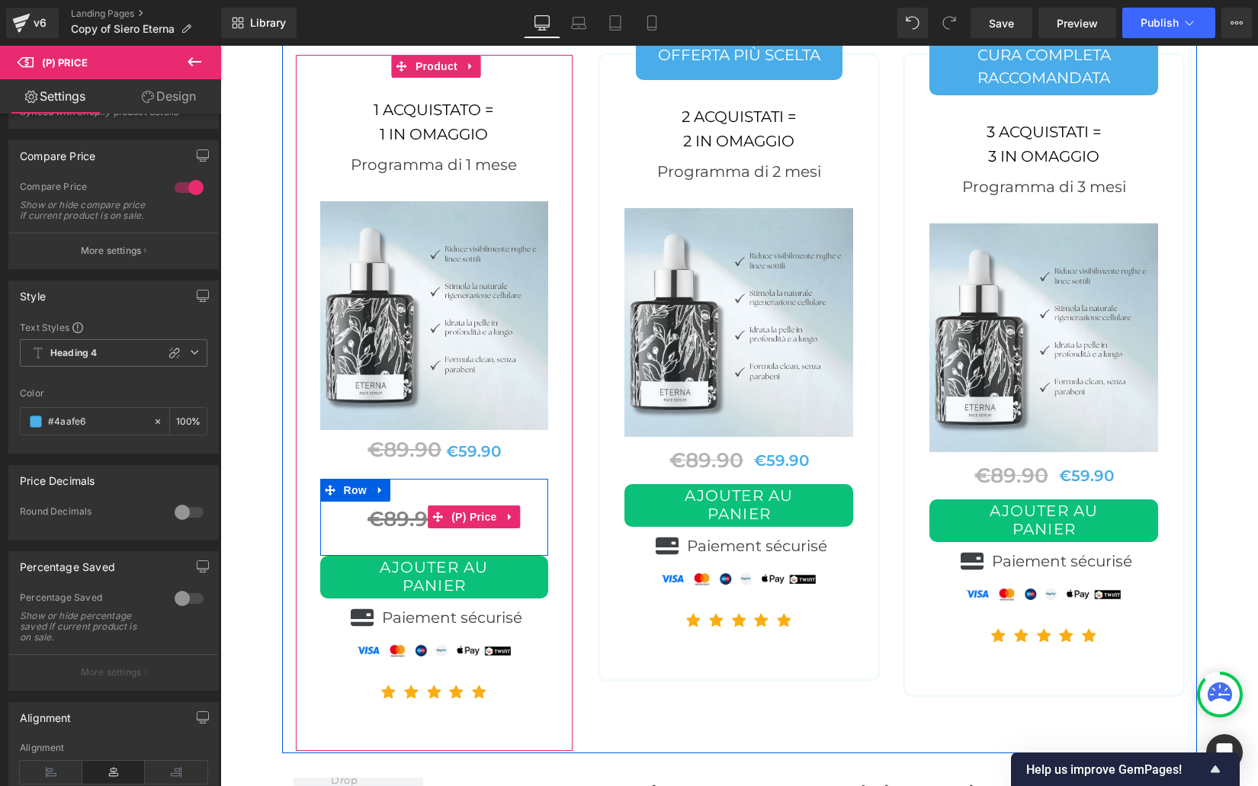
click at [403, 506] on span "€89.90" at bounding box center [404, 518] width 74 height 25
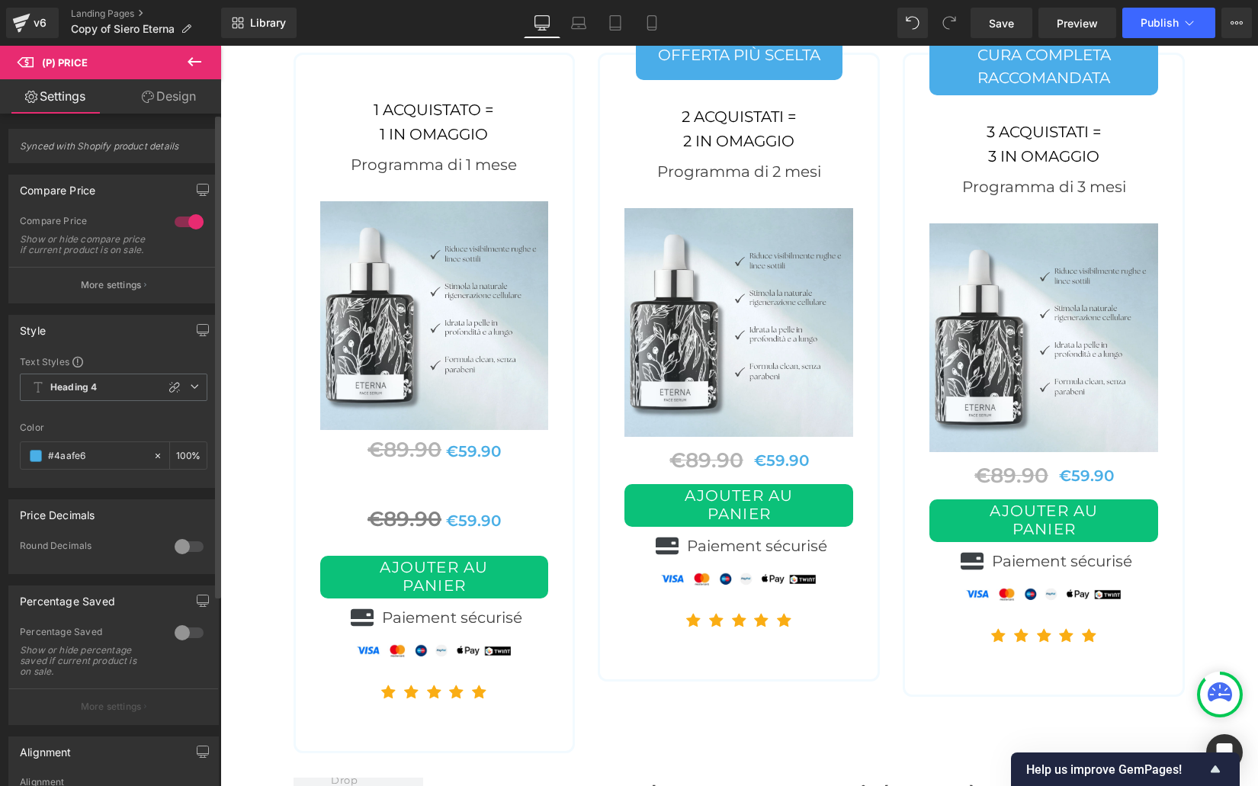
click at [133, 285] on button "More settings" at bounding box center [113, 285] width 209 height 36
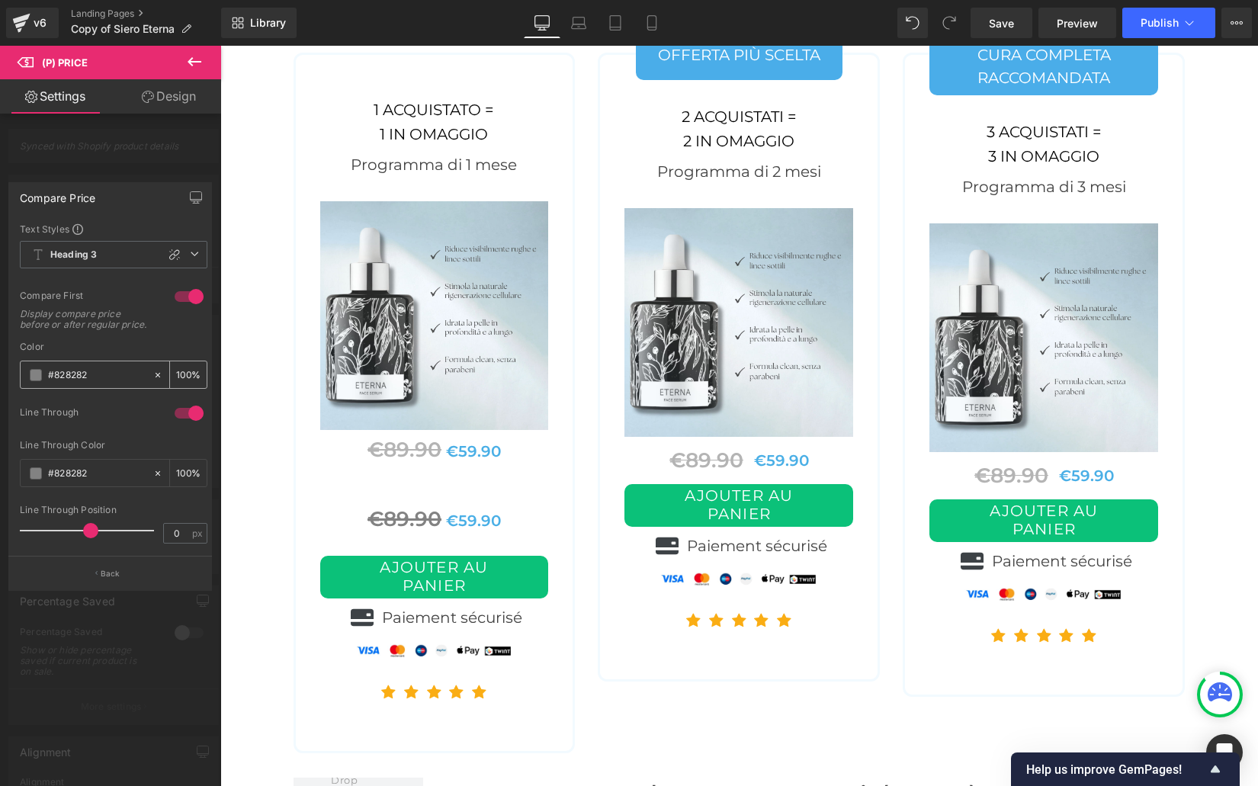
drag, startPoint x: 91, startPoint y: 378, endPoint x: 30, endPoint y: 368, distance: 61.8
click at [30, 368] on div "#828282" at bounding box center [87, 374] width 132 height 27
paste input "b4b4b4"
type input "#b4b4b4"
drag, startPoint x: 108, startPoint y: 483, endPoint x: 97, endPoint y: 476, distance: 13.0
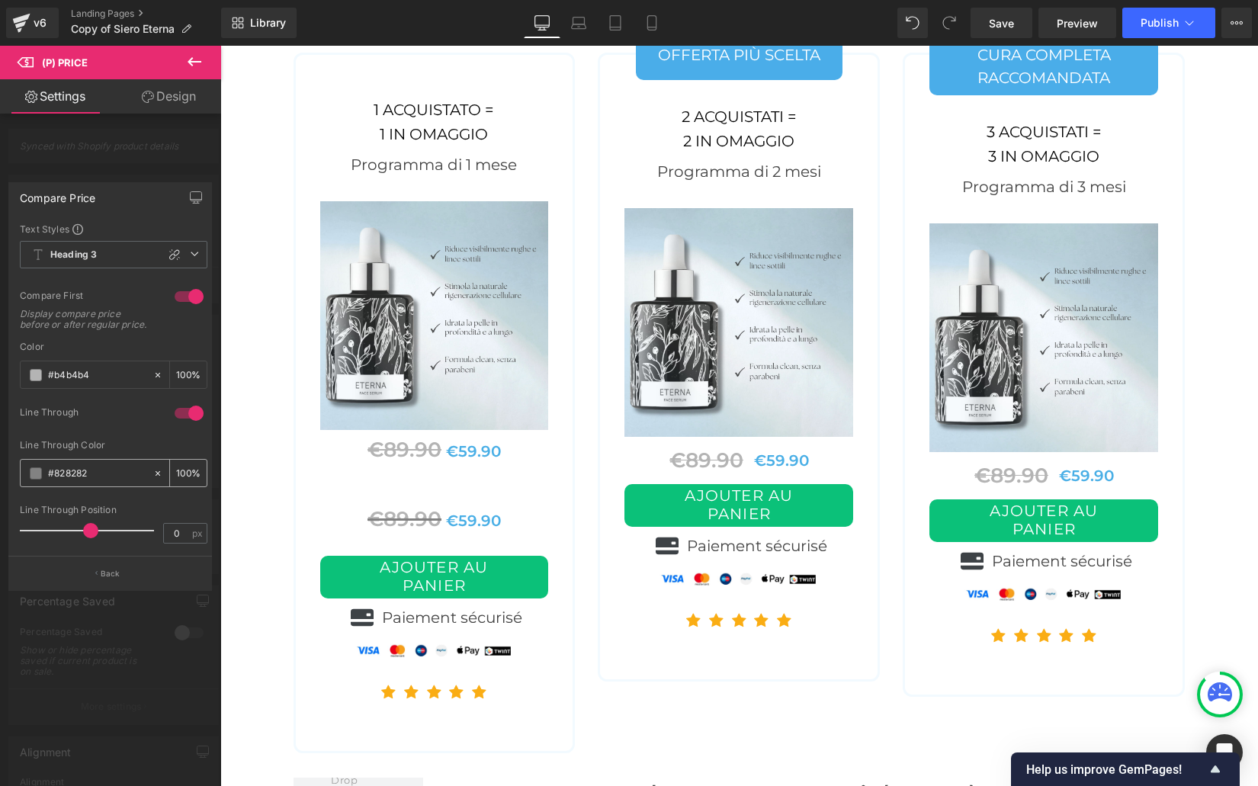
click at [97, 476] on div "#828282" at bounding box center [87, 473] width 132 height 27
drag, startPoint x: 97, startPoint y: 476, endPoint x: -14, endPoint y: 466, distance: 111.0
click at [0, 466] on html "(P) Price You are previewing how the will restyle your page. You can not edit E…" at bounding box center [629, 393] width 1258 height 786
paste input "b4b4b4"
type input "#b4b4b4"
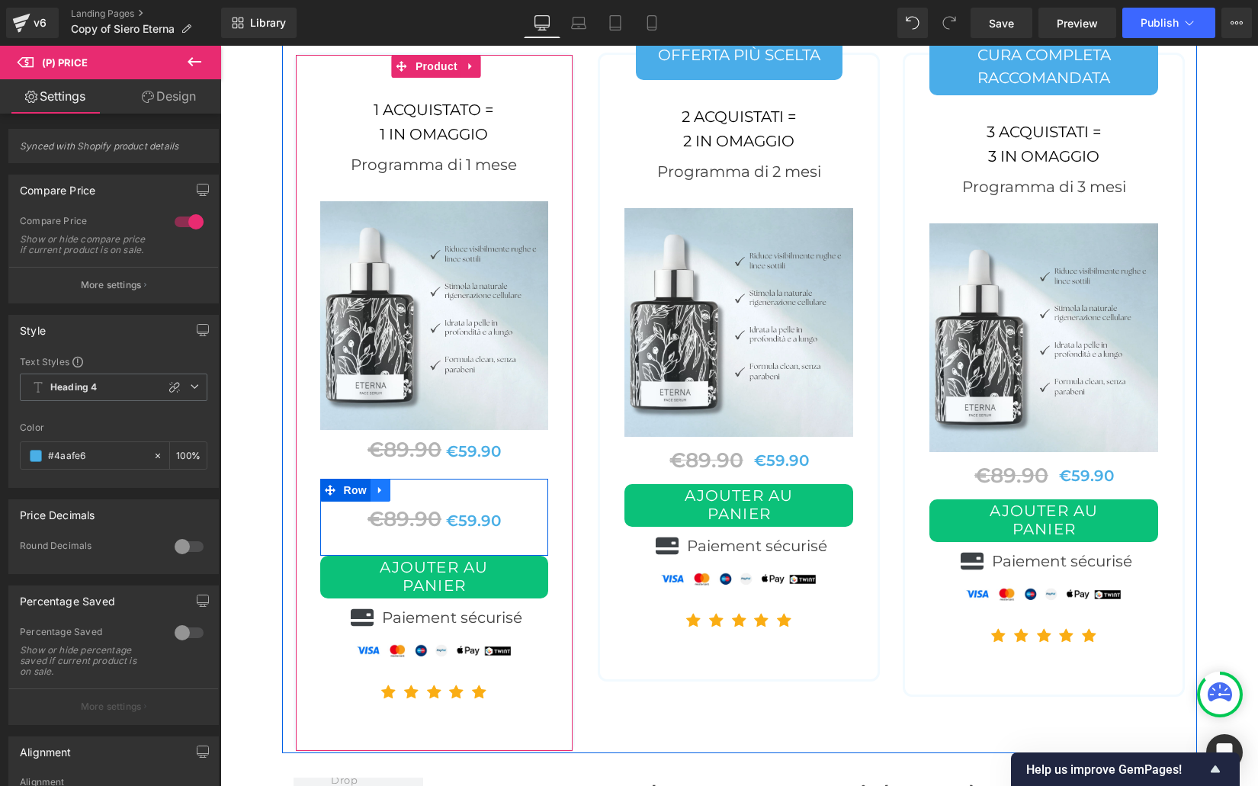
click at [386, 479] on link at bounding box center [381, 490] width 20 height 23
click at [419, 485] on icon at bounding box center [420, 490] width 11 height 11
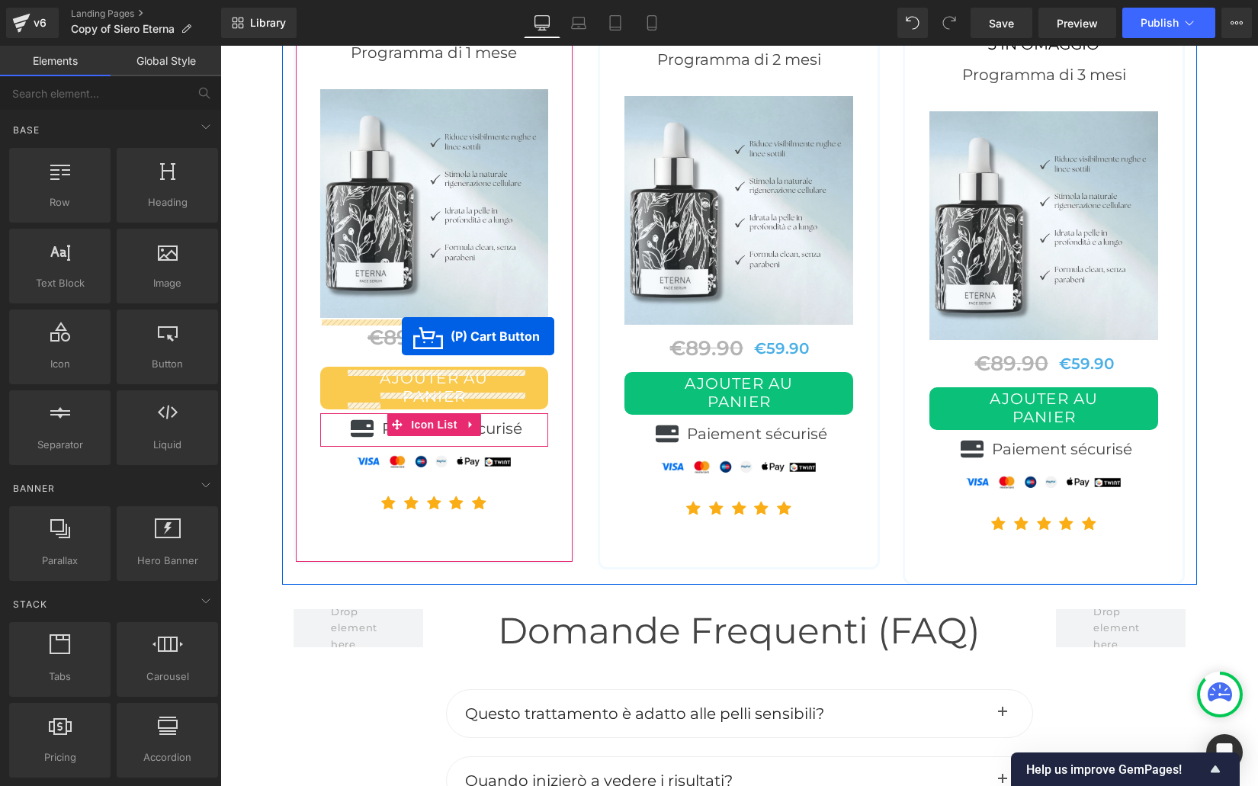
scroll to position [6687, 0]
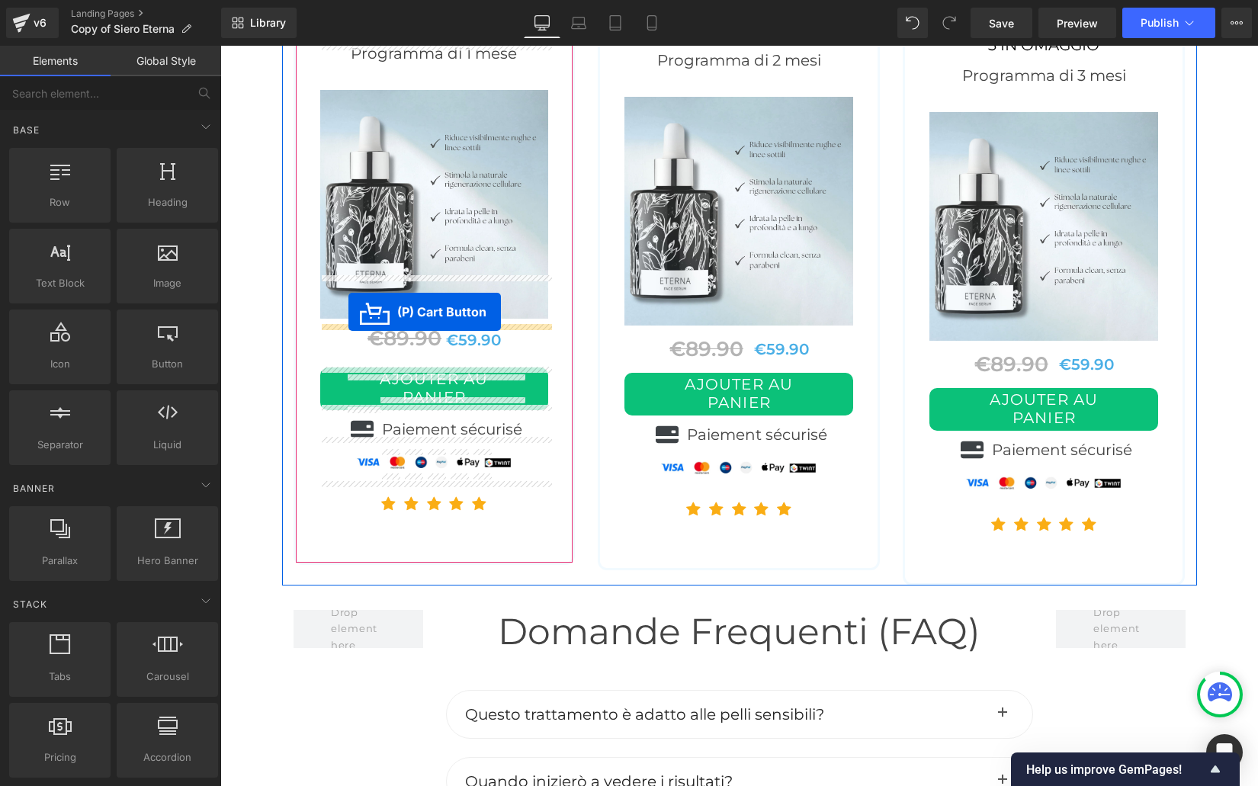
drag, startPoint x: 907, startPoint y: 286, endPoint x: 348, endPoint y: 311, distance: 559.4
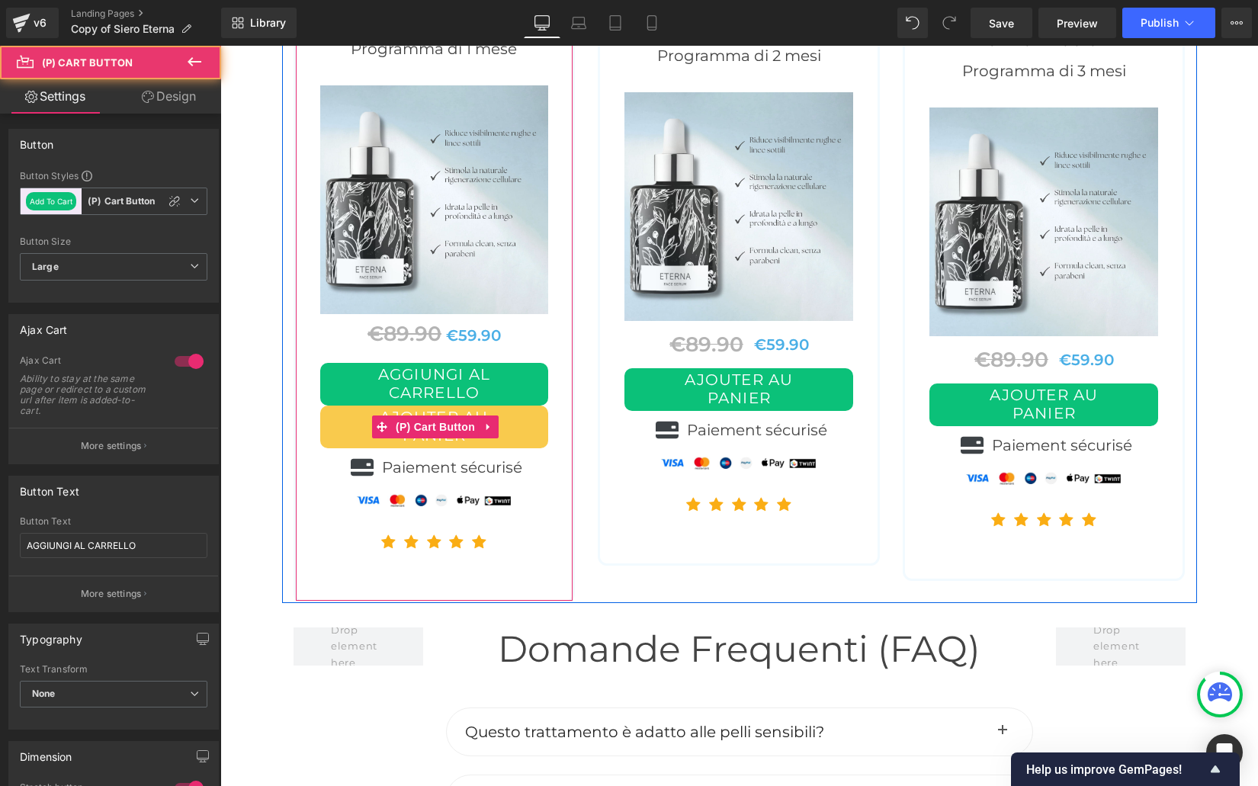
scroll to position [6659, 0]
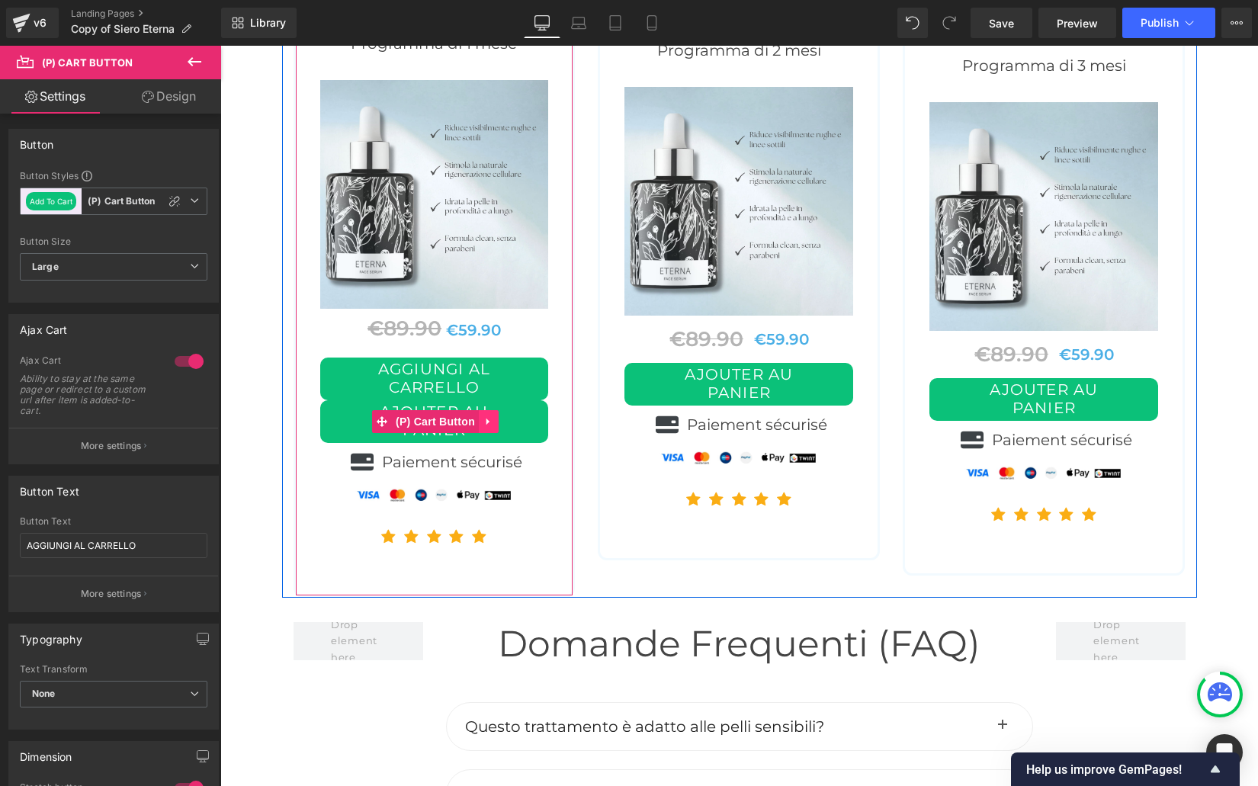
click at [484, 415] on icon at bounding box center [488, 420] width 11 height 11
click at [496, 416] on icon at bounding box center [498, 421] width 11 height 11
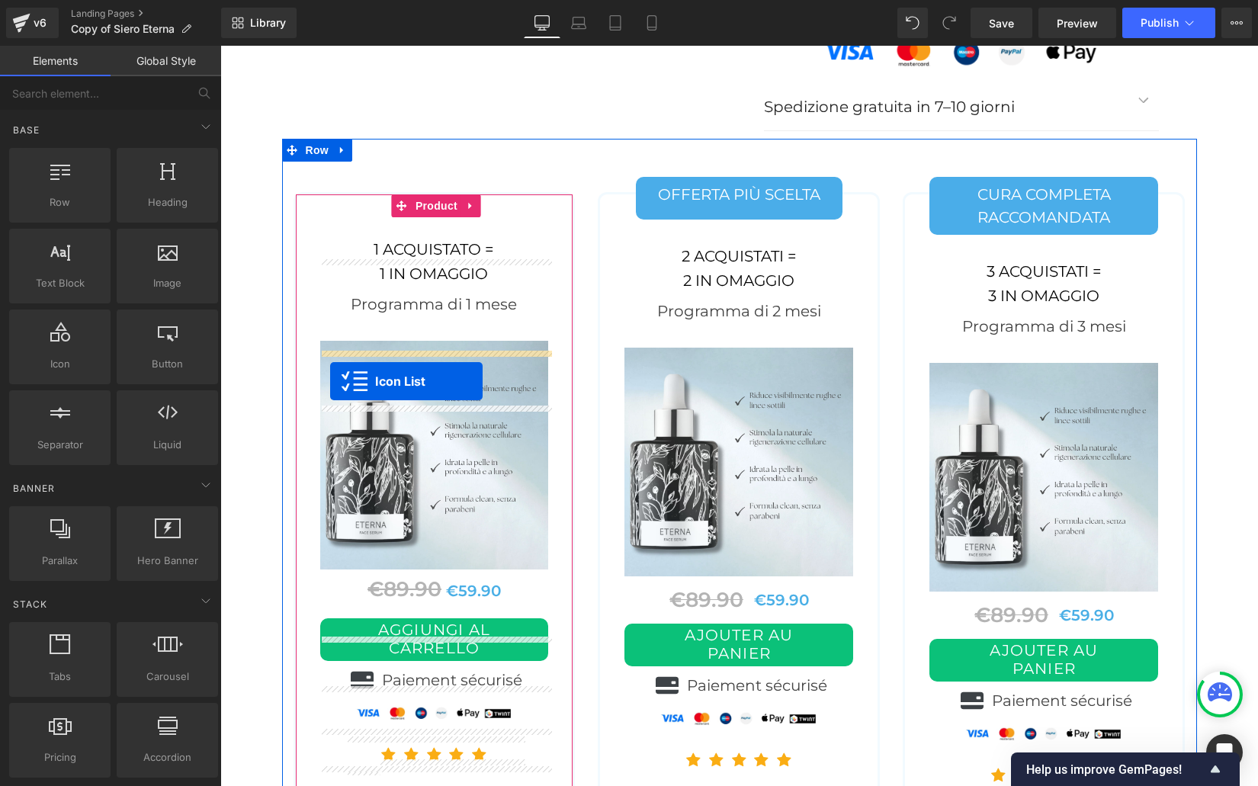
scroll to position [6455, 0]
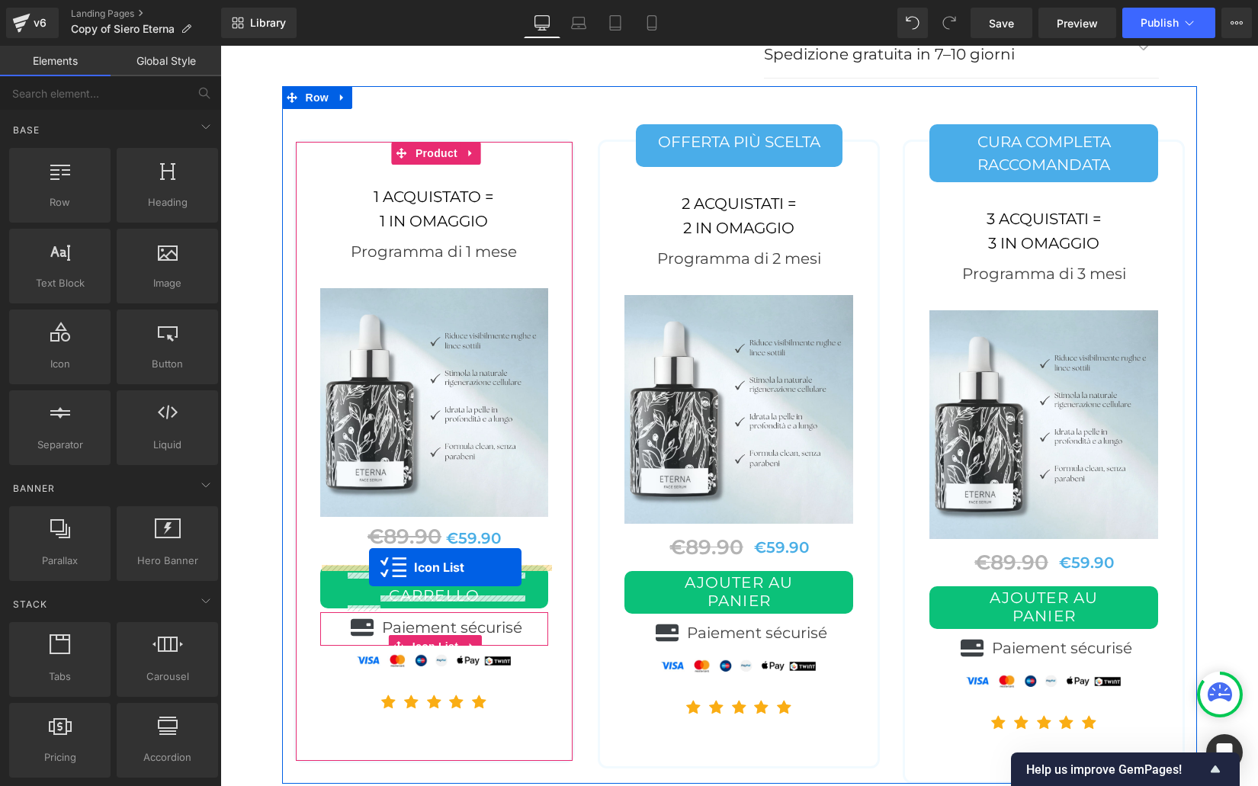
drag, startPoint x: 921, startPoint y: 192, endPoint x: 369, endPoint y: 567, distance: 667.3
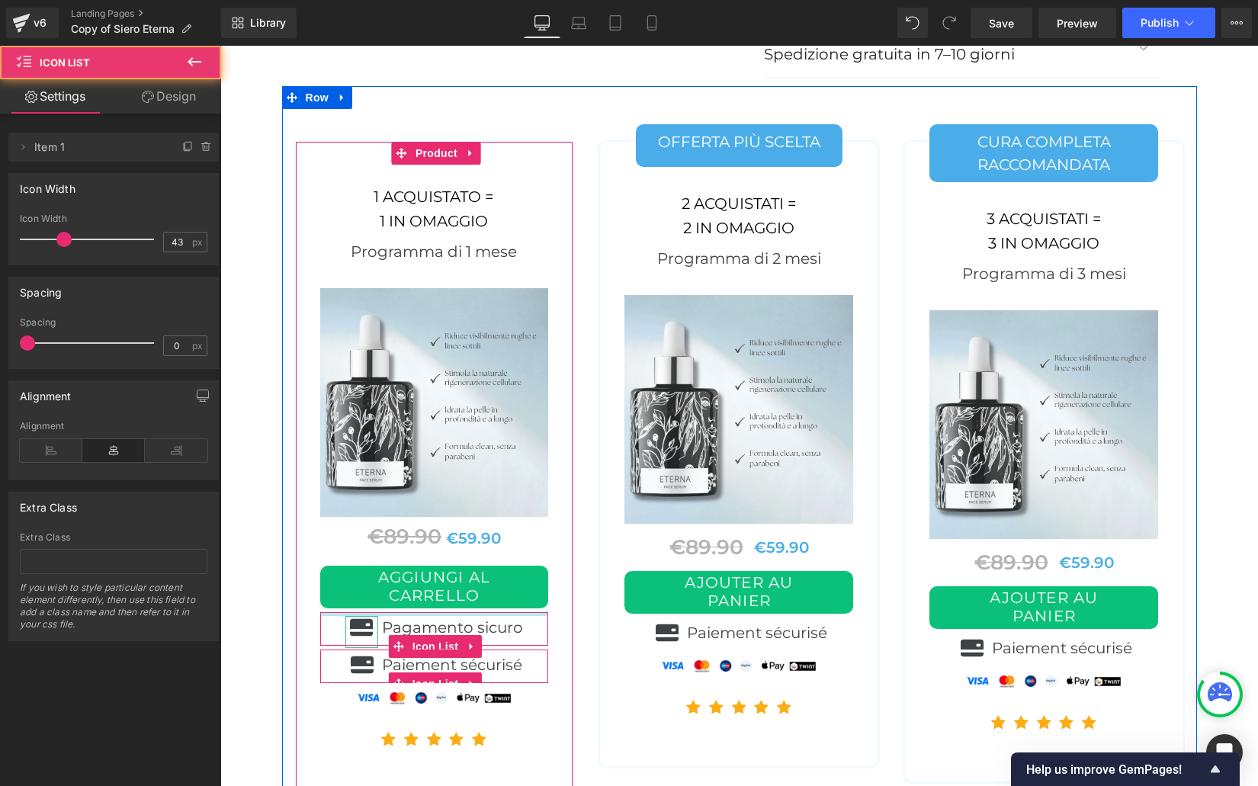
scroll to position [6421, 0]
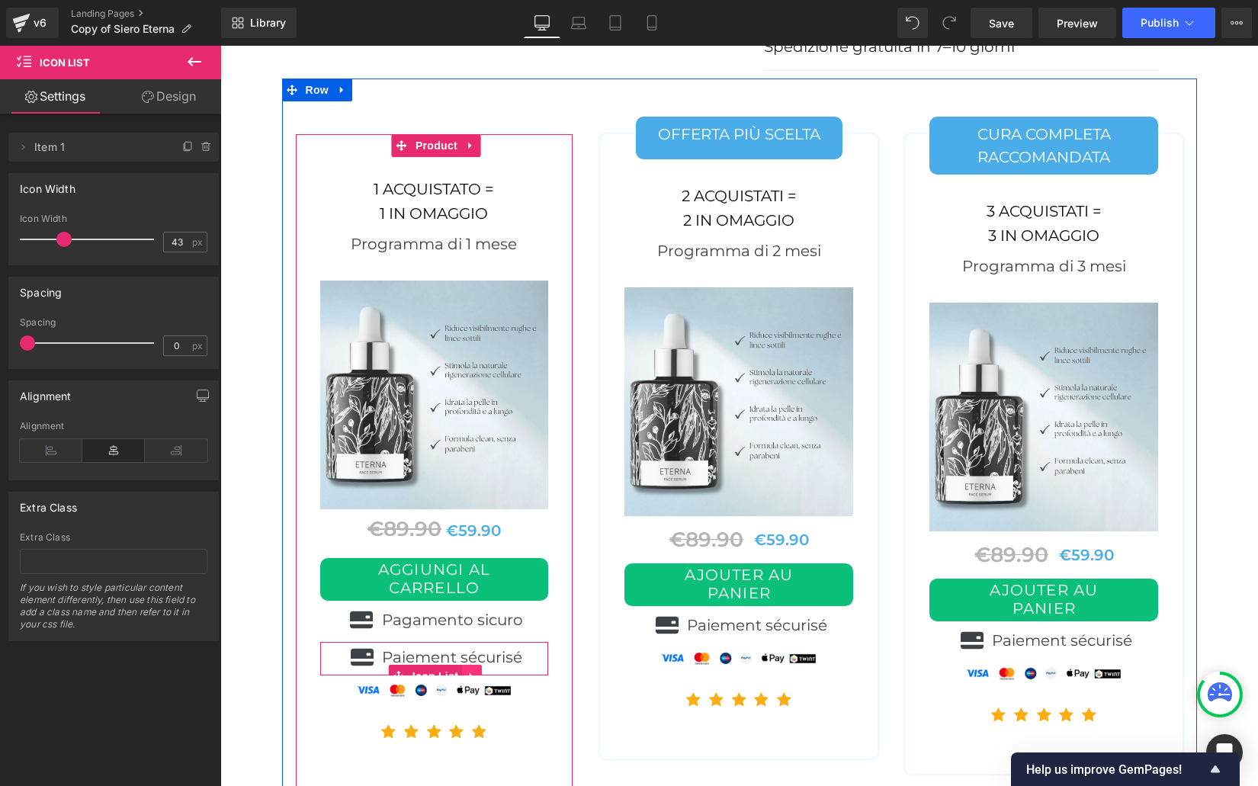
click at [468, 665] on link at bounding box center [472, 676] width 20 height 23
click at [480, 665] on link at bounding box center [482, 676] width 20 height 23
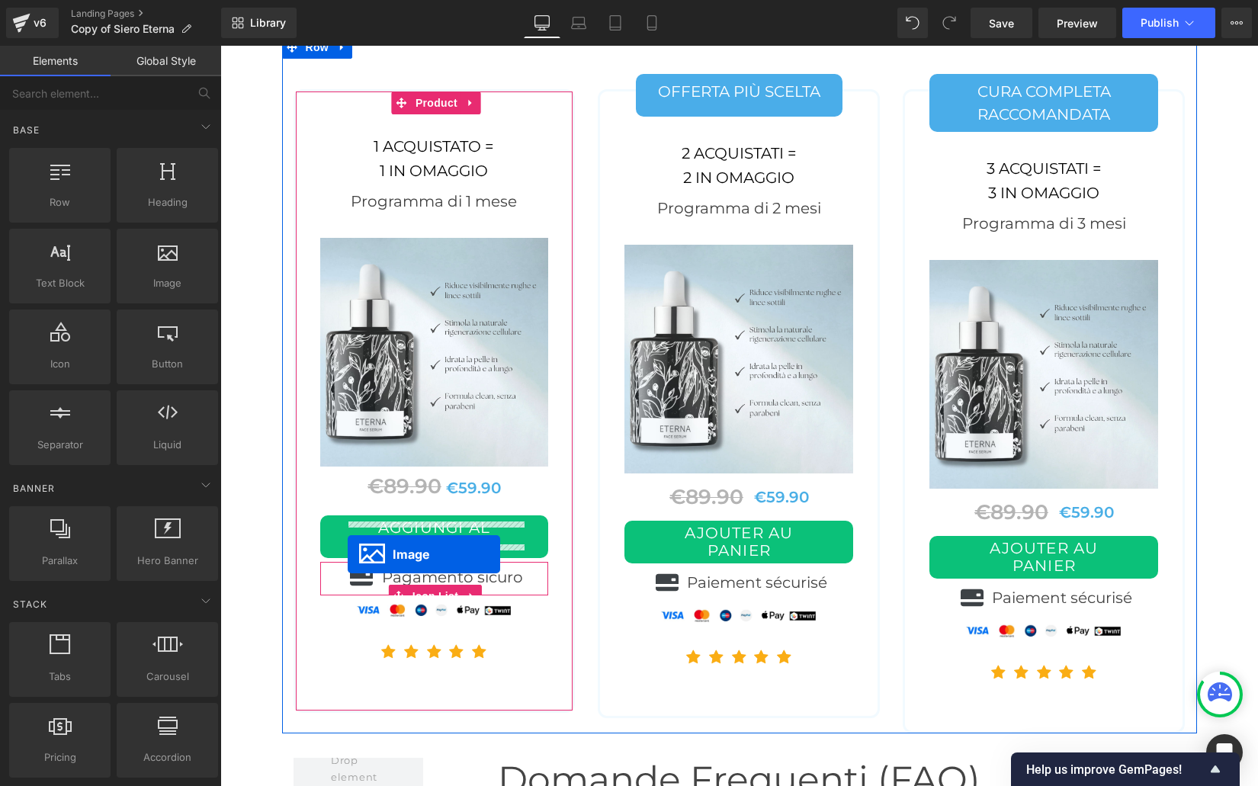
scroll to position [6469, 0]
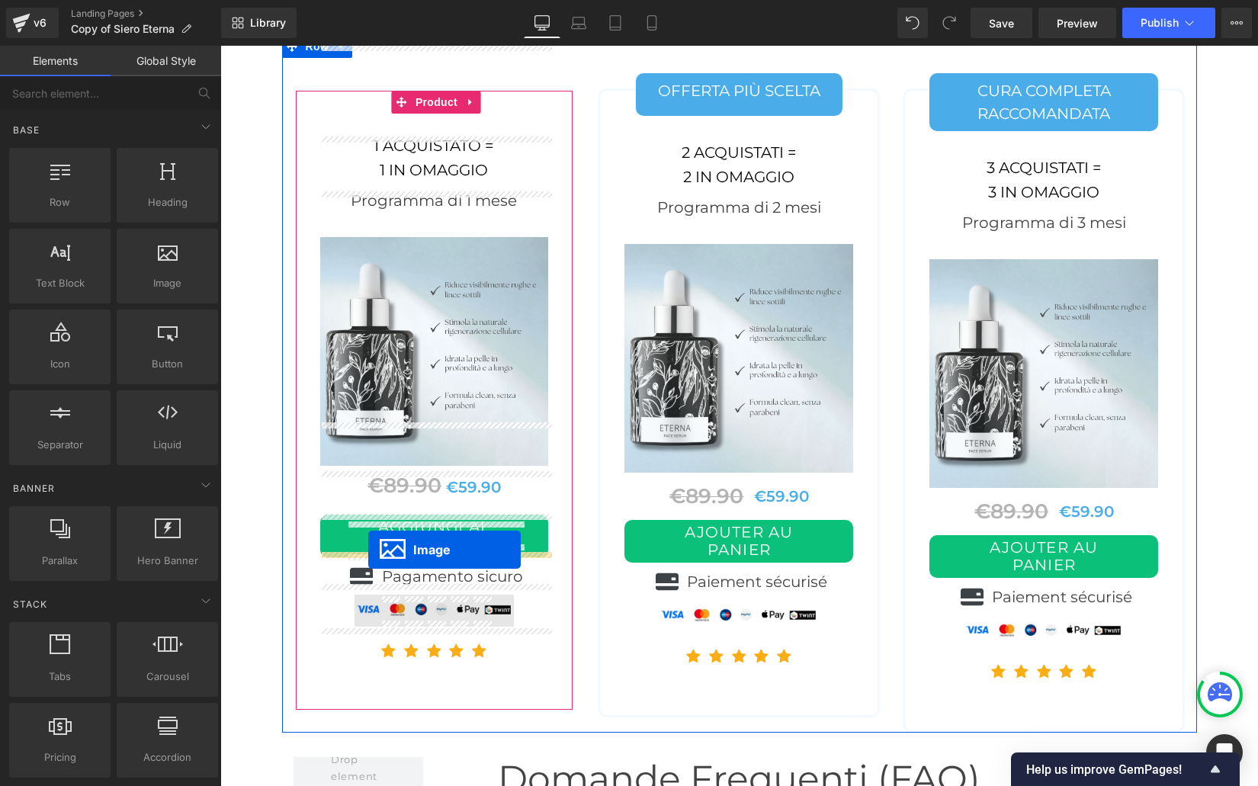
drag, startPoint x: 938, startPoint y: 289, endPoint x: 368, endPoint y: 549, distance: 626.0
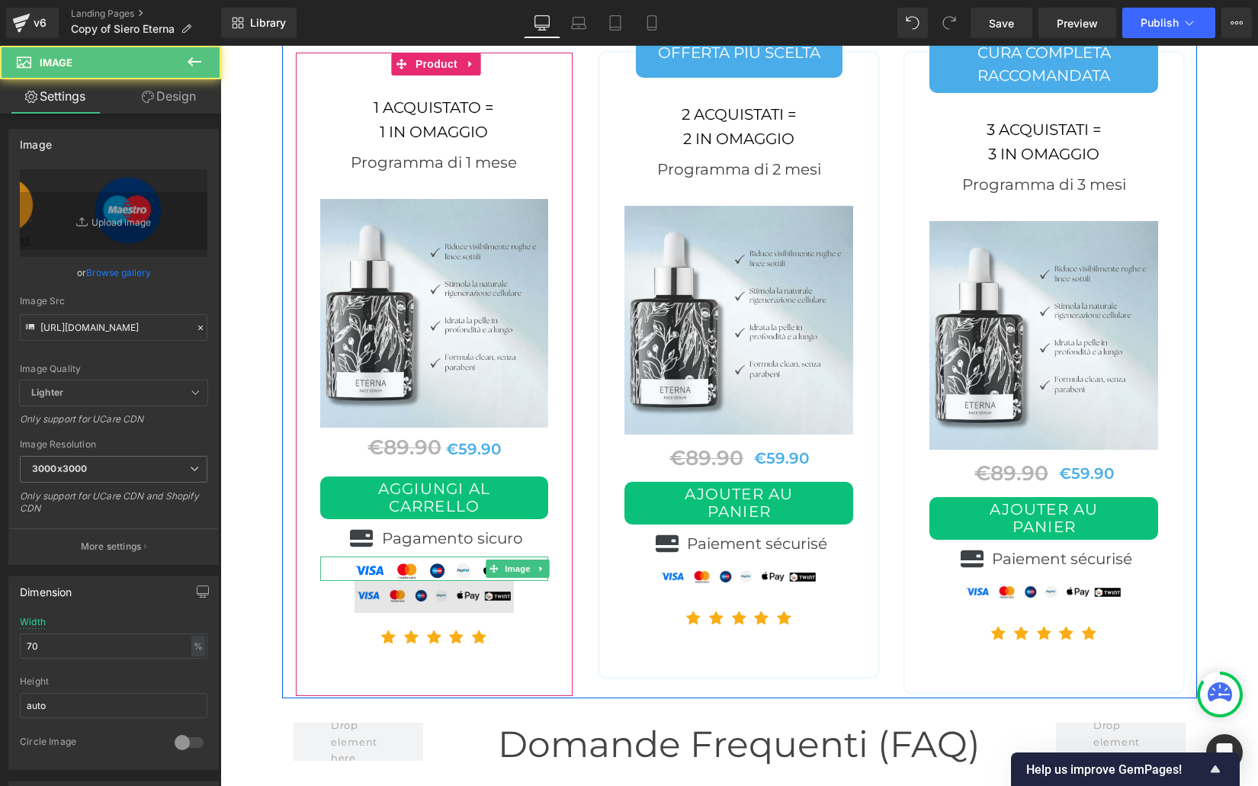
scroll to position [6438, 0]
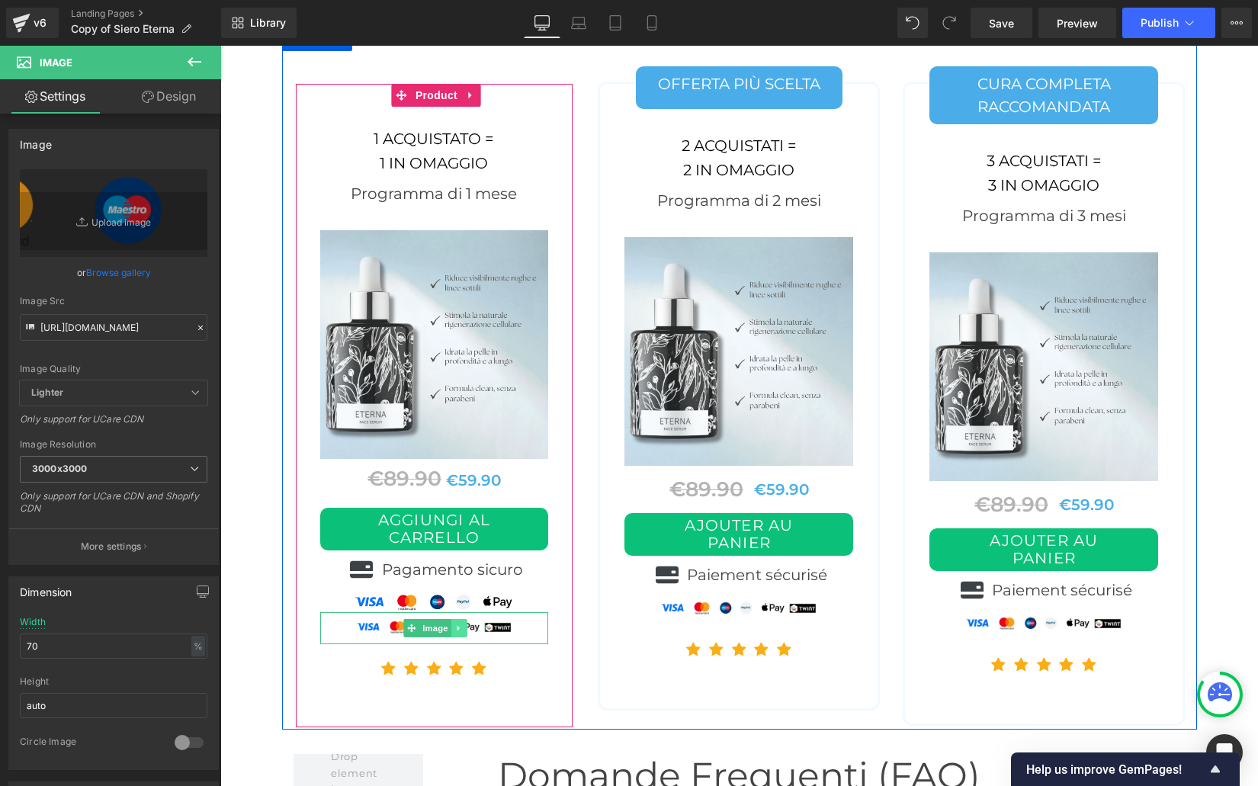
click at [457, 626] on icon at bounding box center [458, 628] width 2 height 5
click at [470, 619] on link at bounding box center [467, 628] width 16 height 18
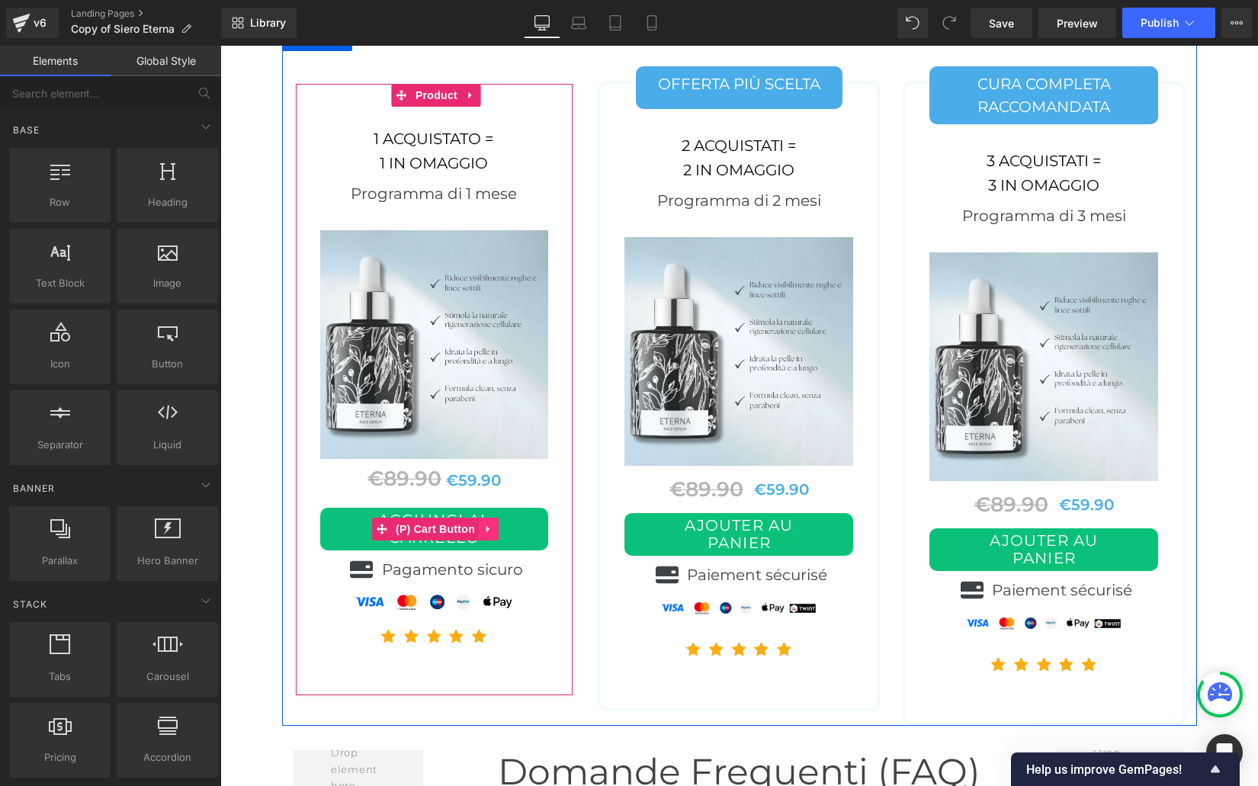
click at [486, 526] on icon at bounding box center [487, 529] width 3 height 7
click at [481, 524] on icon at bounding box center [478, 529] width 11 height 11
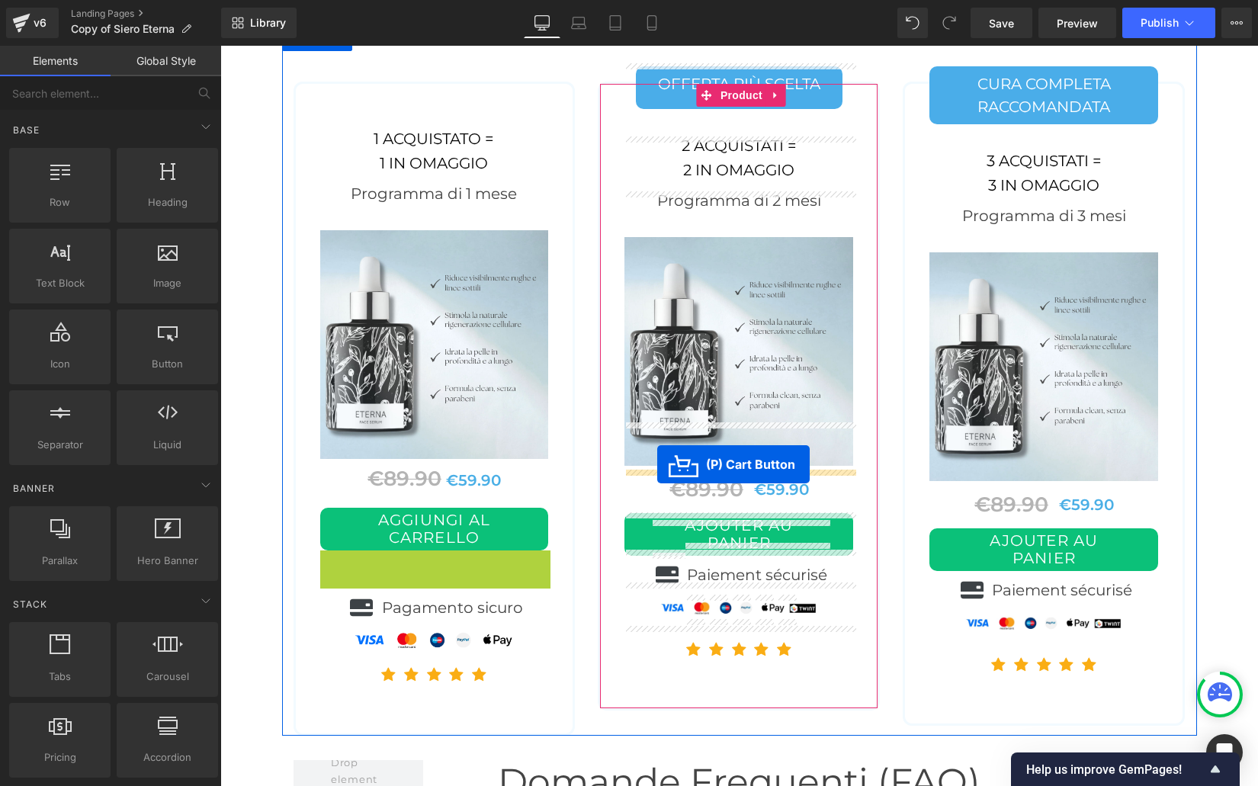
drag, startPoint x: 380, startPoint y: 528, endPoint x: 657, endPoint y: 464, distance: 284.6
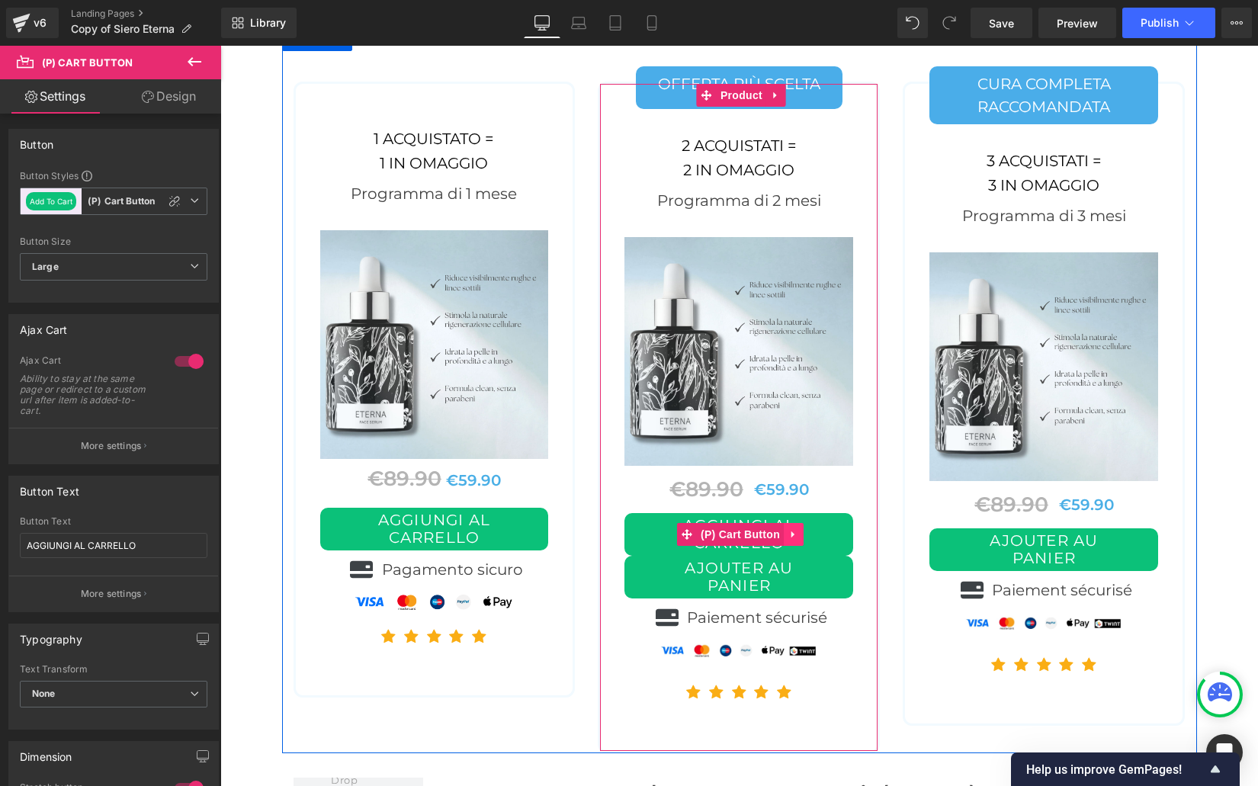
click at [794, 529] on icon at bounding box center [793, 534] width 11 height 11
click at [784, 523] on link at bounding box center [784, 534] width 20 height 23
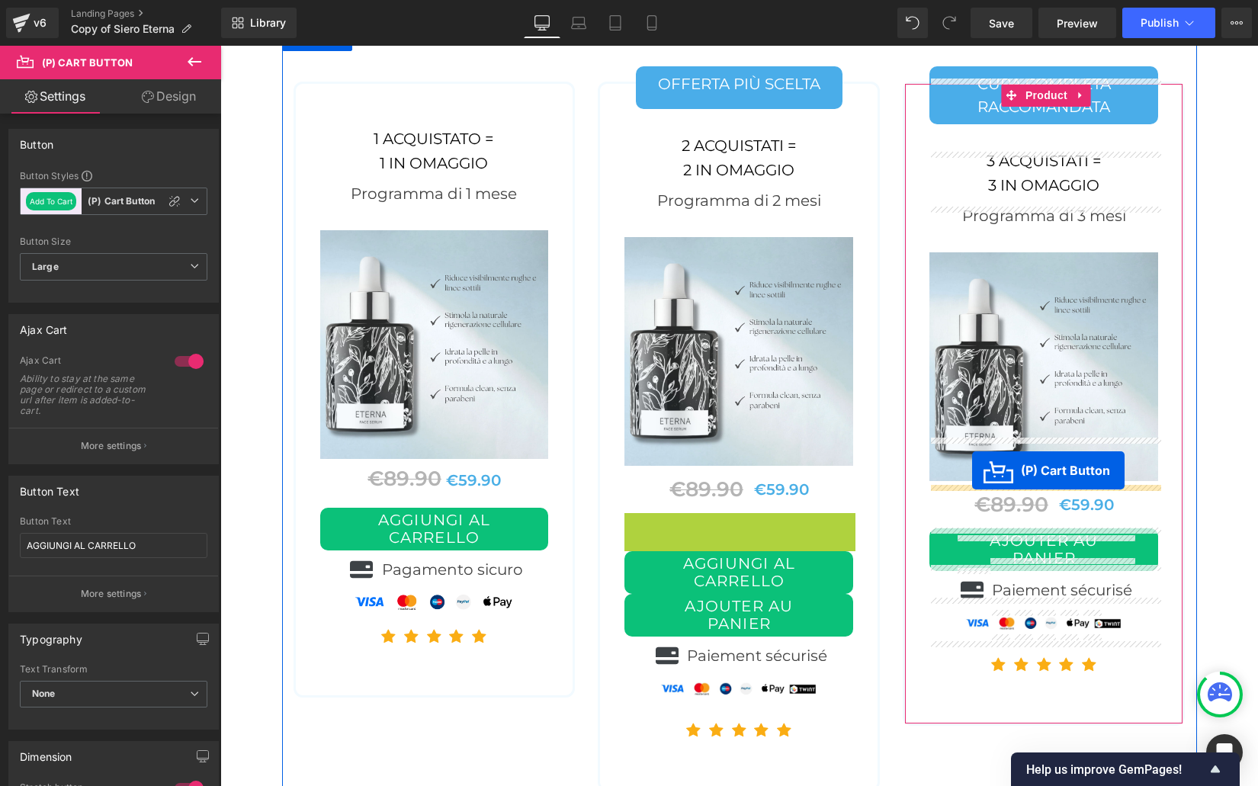
drag, startPoint x: 653, startPoint y: 489, endPoint x: 972, endPoint y: 470, distance: 319.2
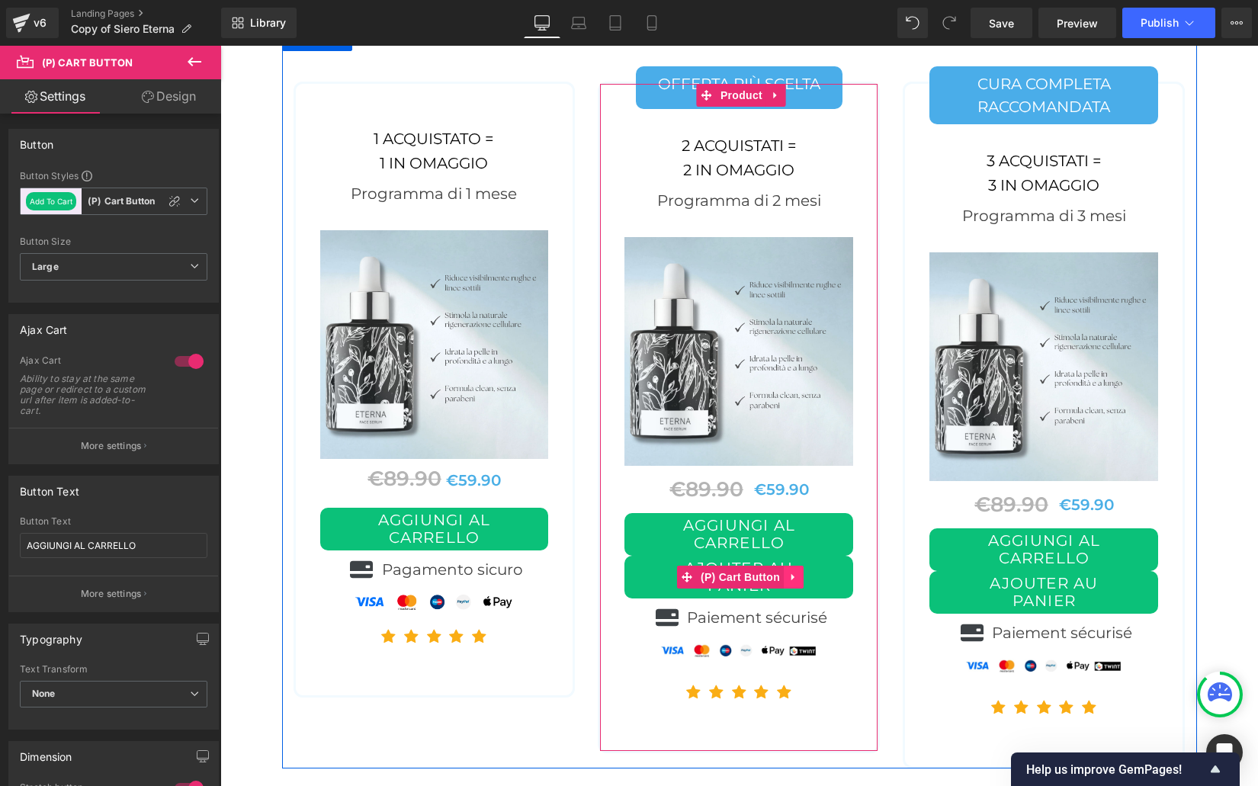
click at [791, 574] on icon at bounding box center [792, 577] width 3 height 7
click at [805, 572] on icon at bounding box center [803, 577] width 11 height 11
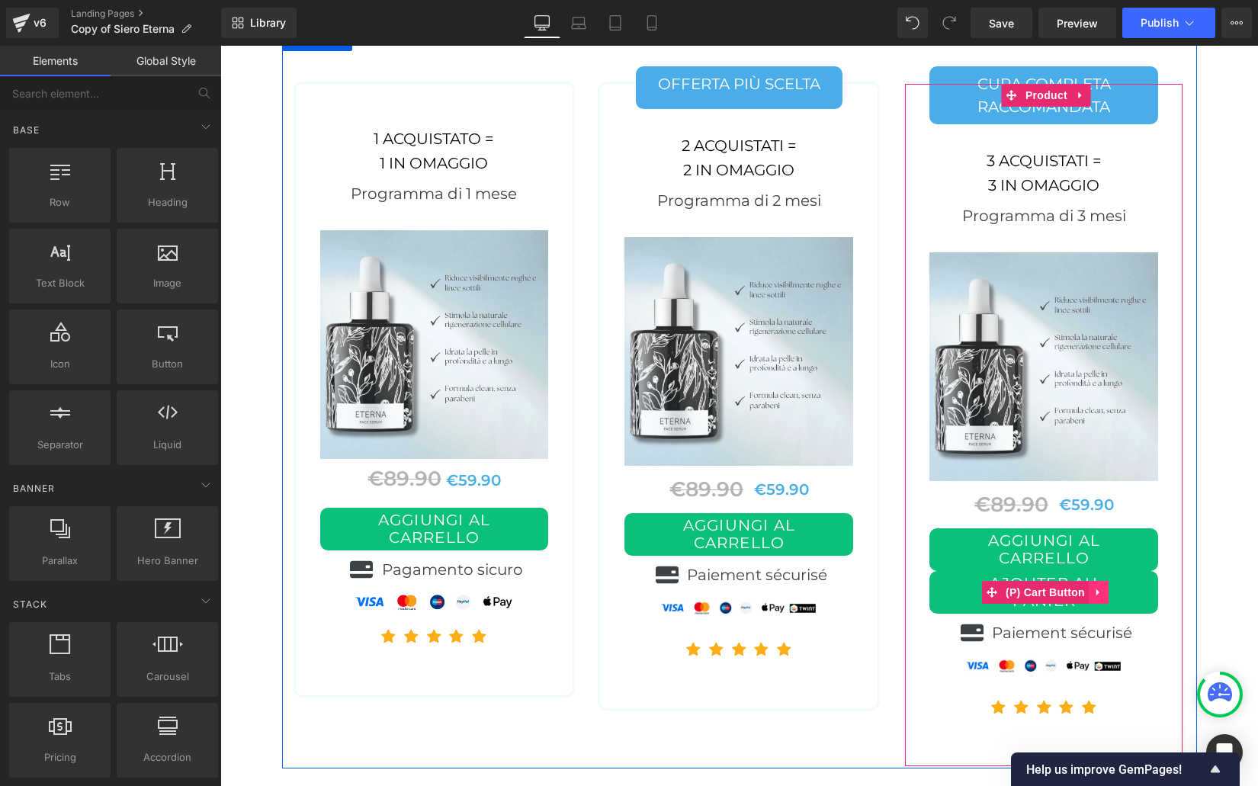
click at [1102, 581] on link at bounding box center [1099, 592] width 20 height 23
click at [1106, 587] on icon at bounding box center [1108, 592] width 11 height 11
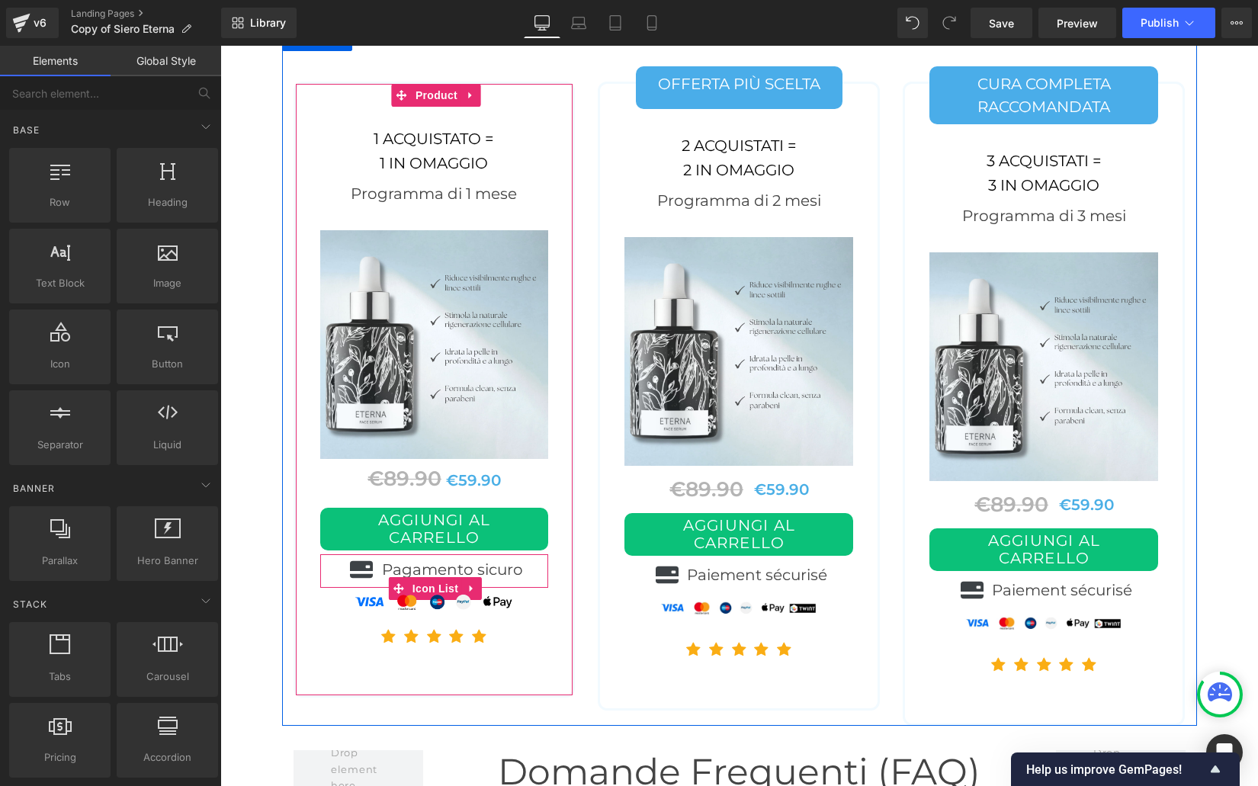
click at [332, 558] on div "Icon Pagamento sicuro Text Block" at bounding box center [434, 573] width 229 height 30
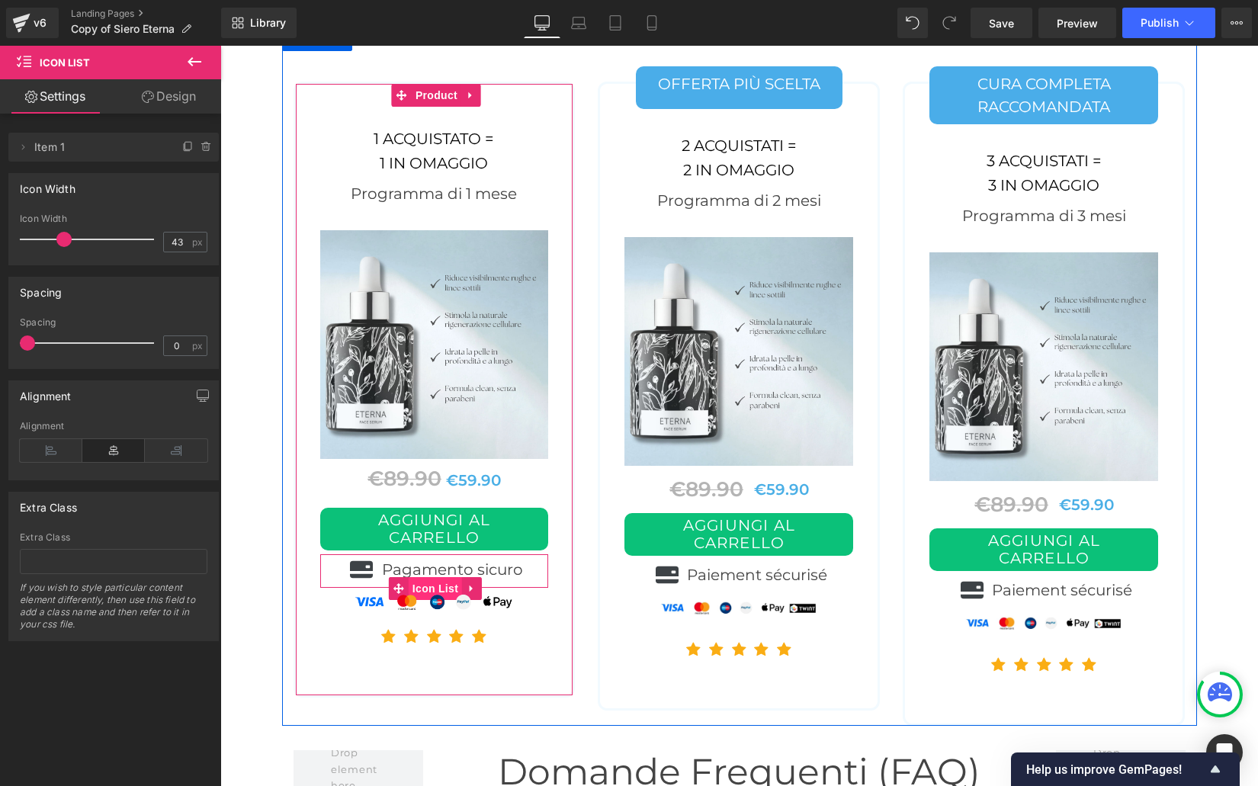
click at [425, 577] on span "Icon List" at bounding box center [435, 588] width 53 height 23
click at [470, 586] on icon at bounding box center [471, 589] width 3 height 7
click at [461, 583] on icon at bounding box center [462, 588] width 11 height 11
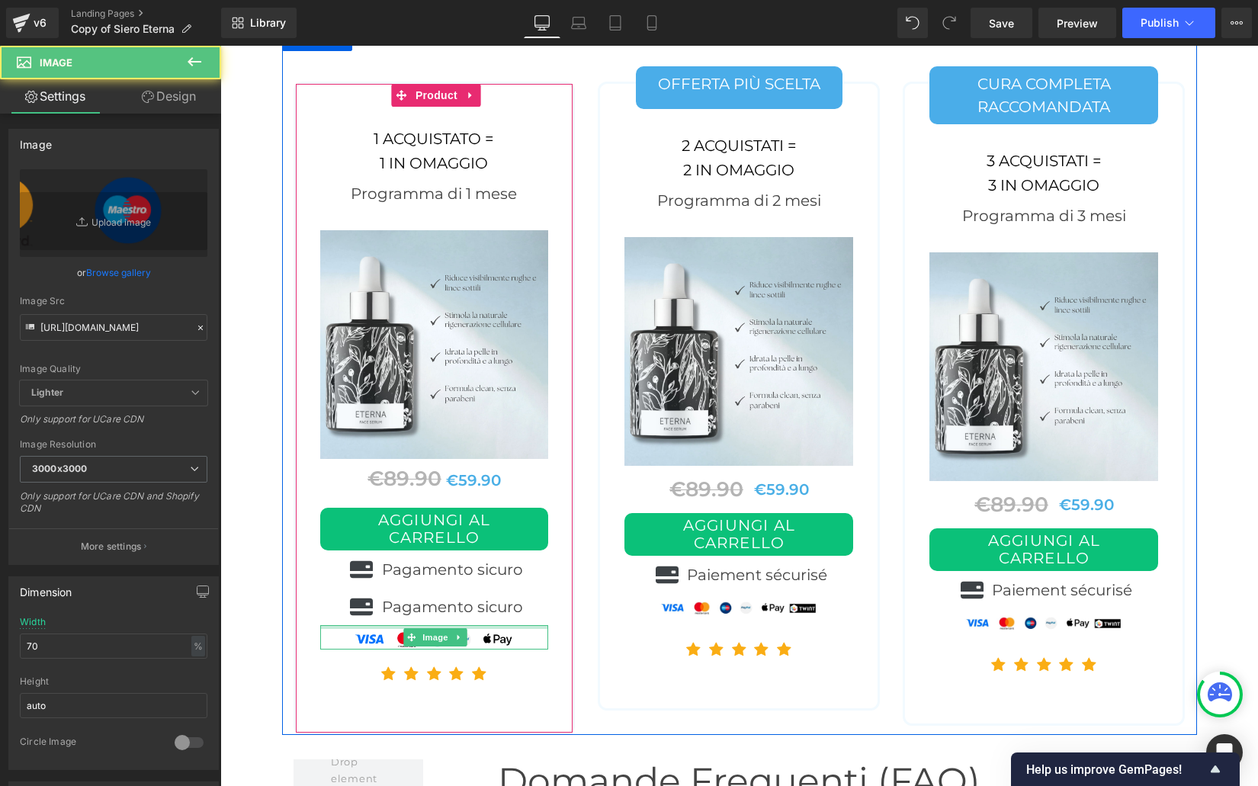
click at [393, 625] on div at bounding box center [434, 627] width 229 height 4
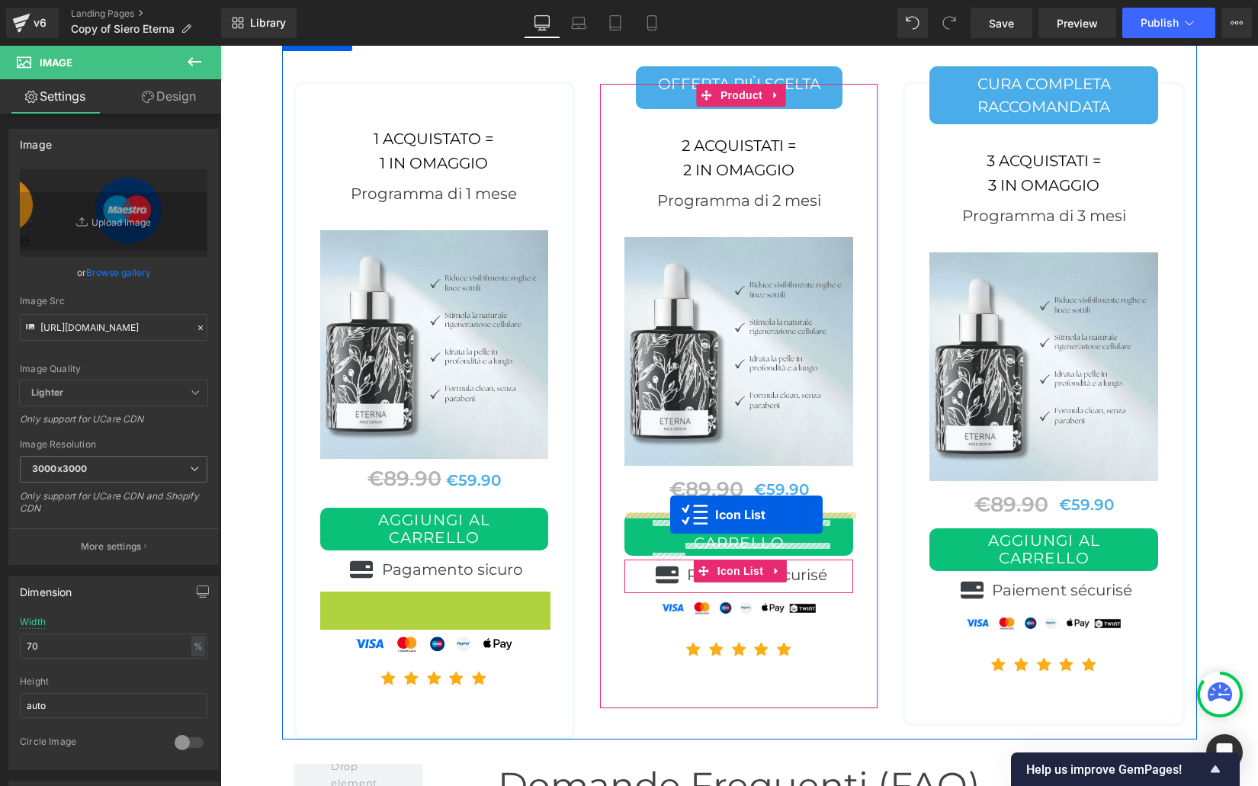
drag, startPoint x: 395, startPoint y: 578, endPoint x: 670, endPoint y: 515, distance: 282.4
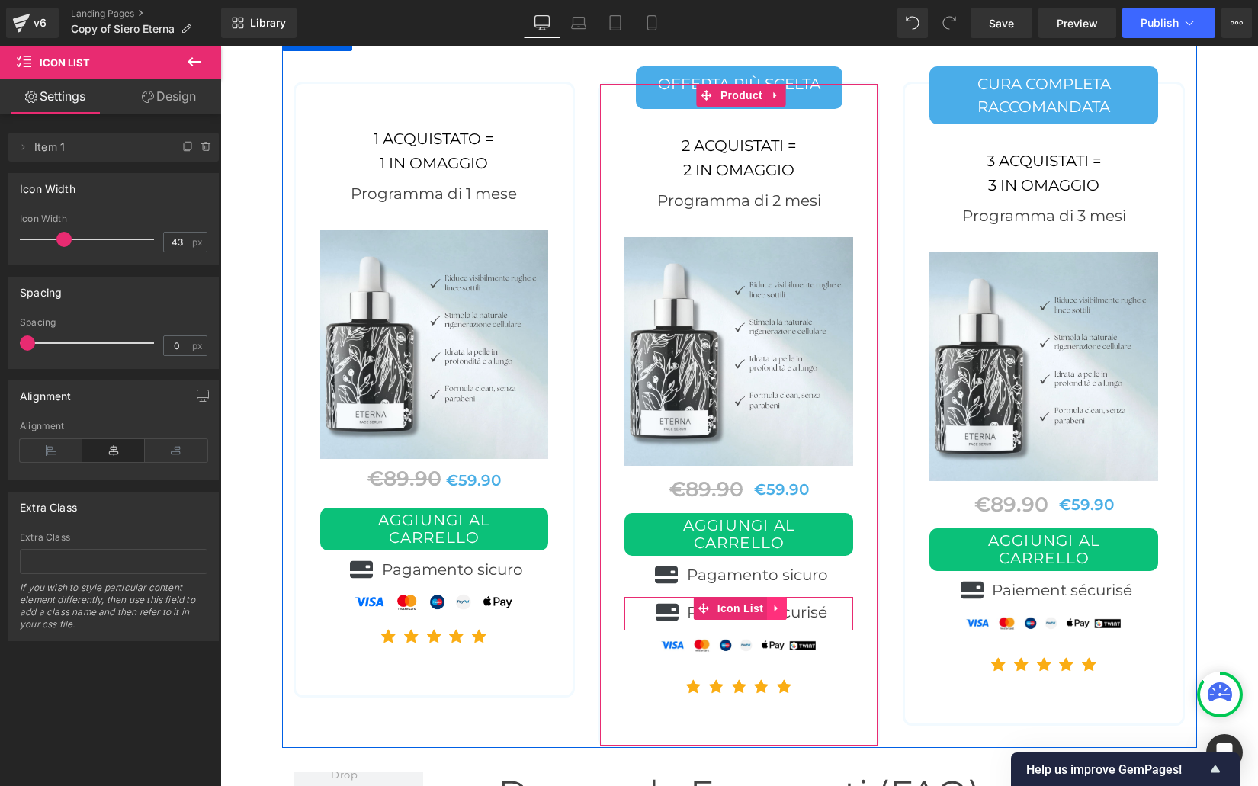
click at [776, 603] on icon at bounding box center [777, 608] width 11 height 11
click at [784, 603] on icon at bounding box center [786, 608] width 11 height 11
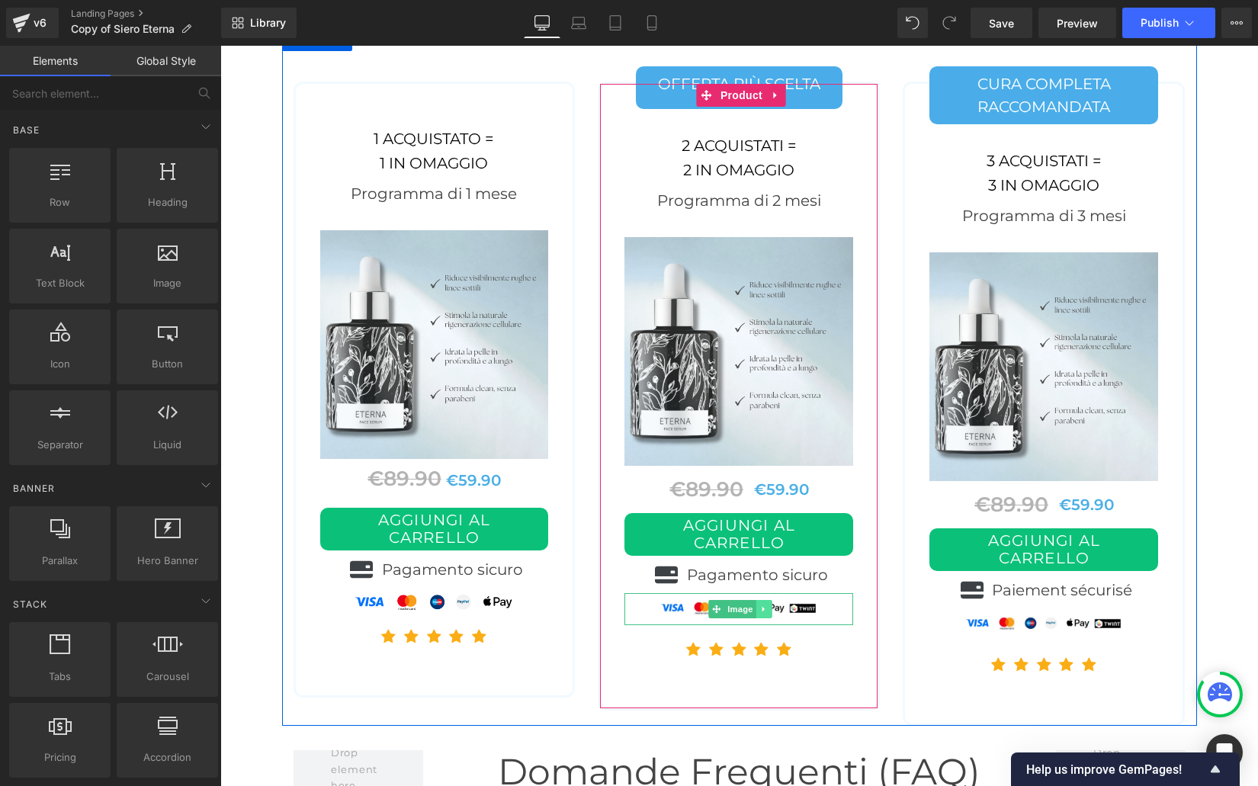
click at [765, 605] on icon at bounding box center [764, 609] width 8 height 9
click at [773, 605] on icon at bounding box center [772, 609] width 8 height 8
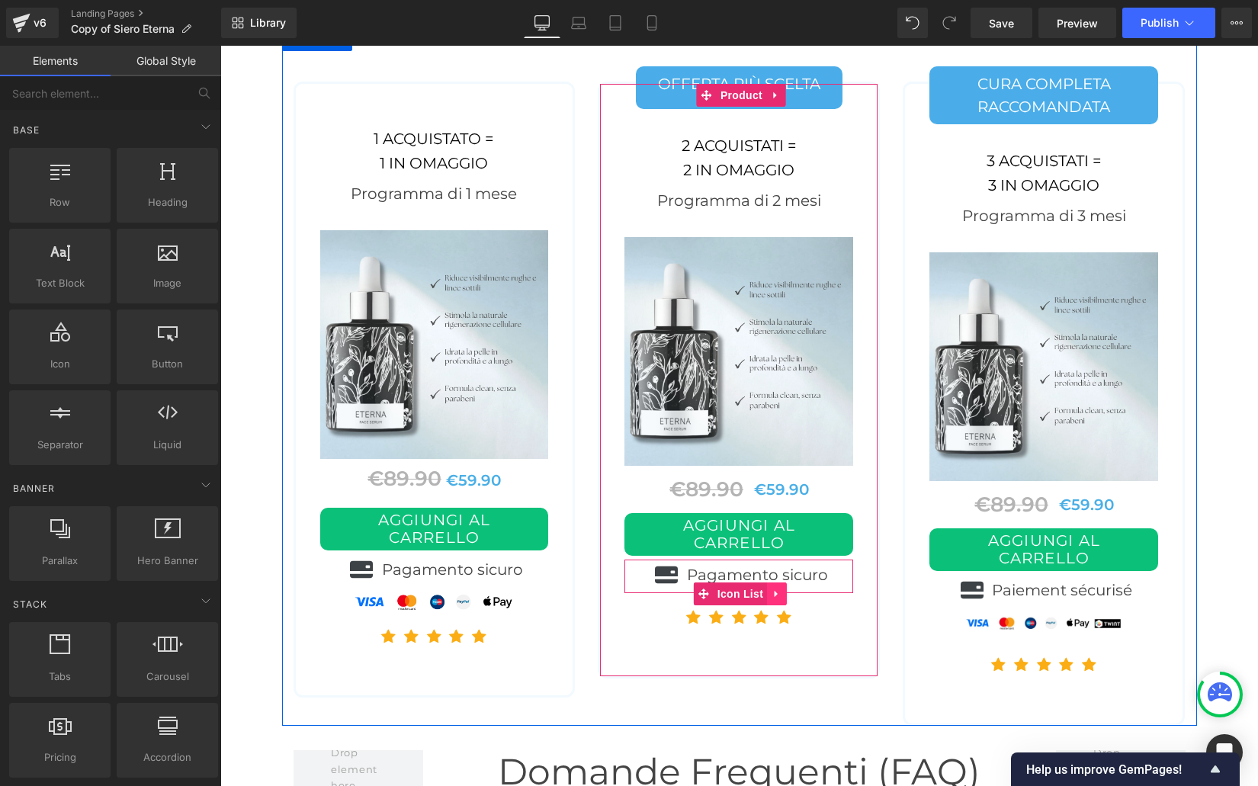
click at [779, 589] on icon at bounding box center [777, 594] width 11 height 11
click at [762, 589] on icon at bounding box center [767, 594] width 11 height 11
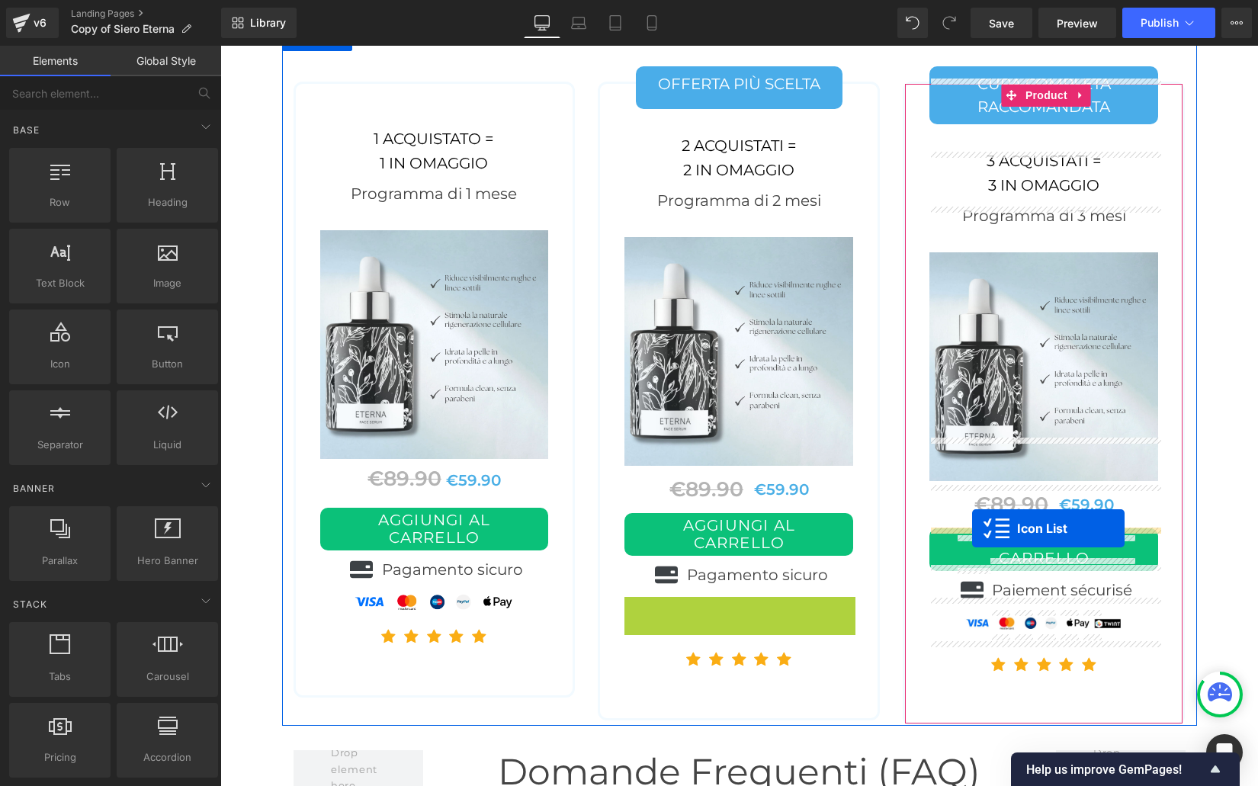
drag, startPoint x: 704, startPoint y: 564, endPoint x: 972, endPoint y: 528, distance: 270.0
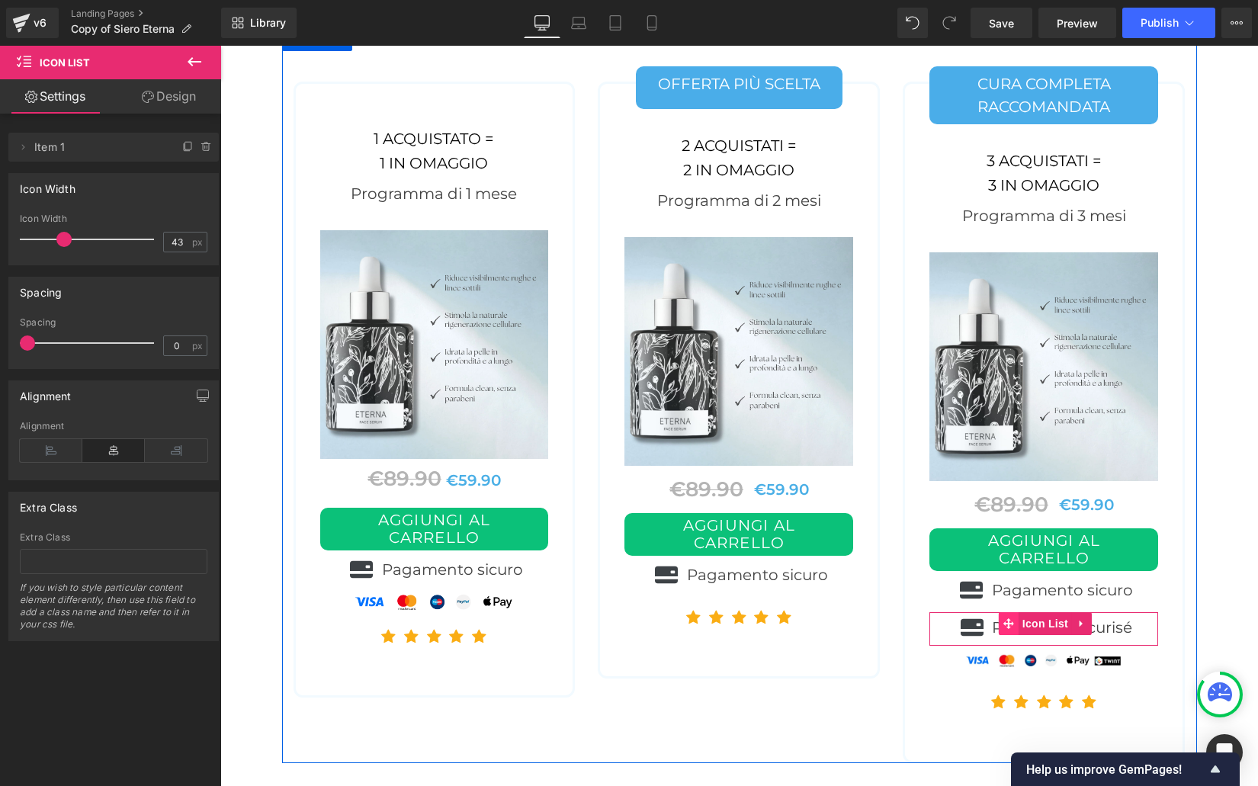
scroll to position [6439, 0]
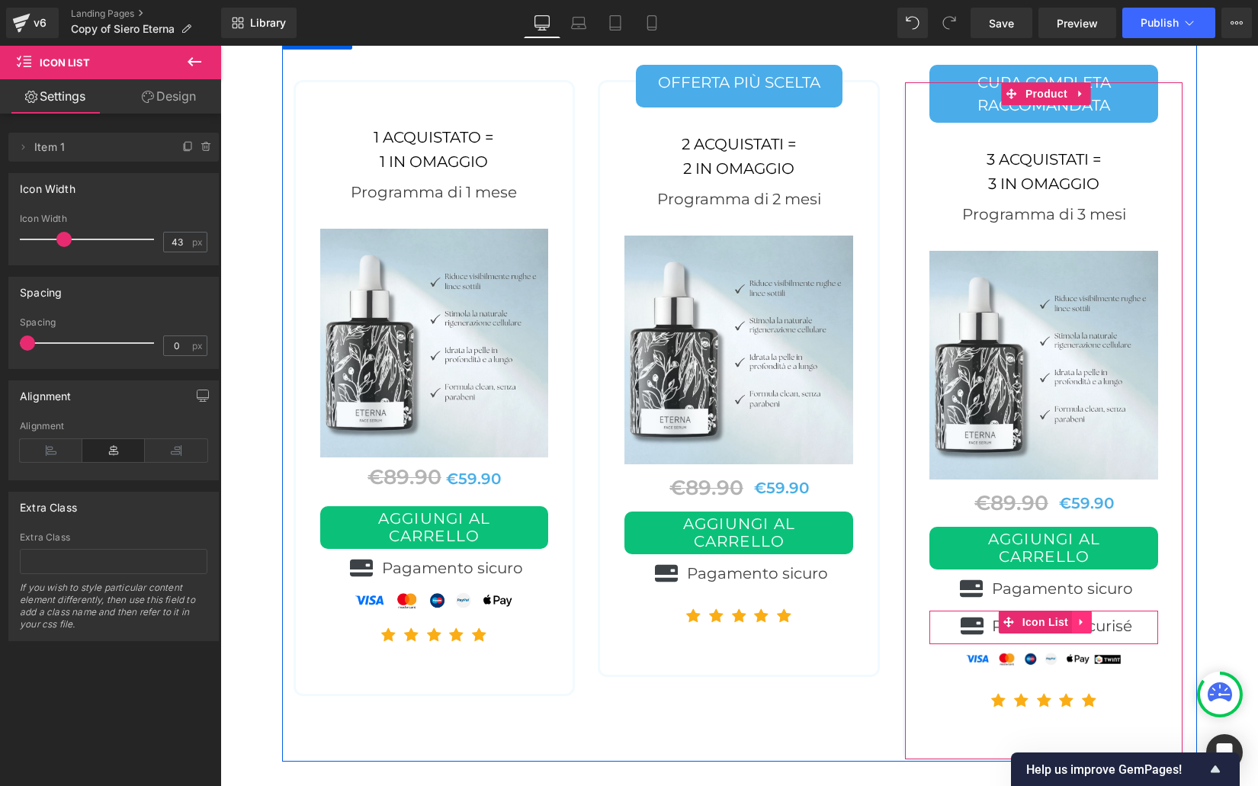
click at [1083, 617] on icon at bounding box center [1081, 622] width 11 height 11
click at [1088, 617] on icon at bounding box center [1091, 622] width 11 height 11
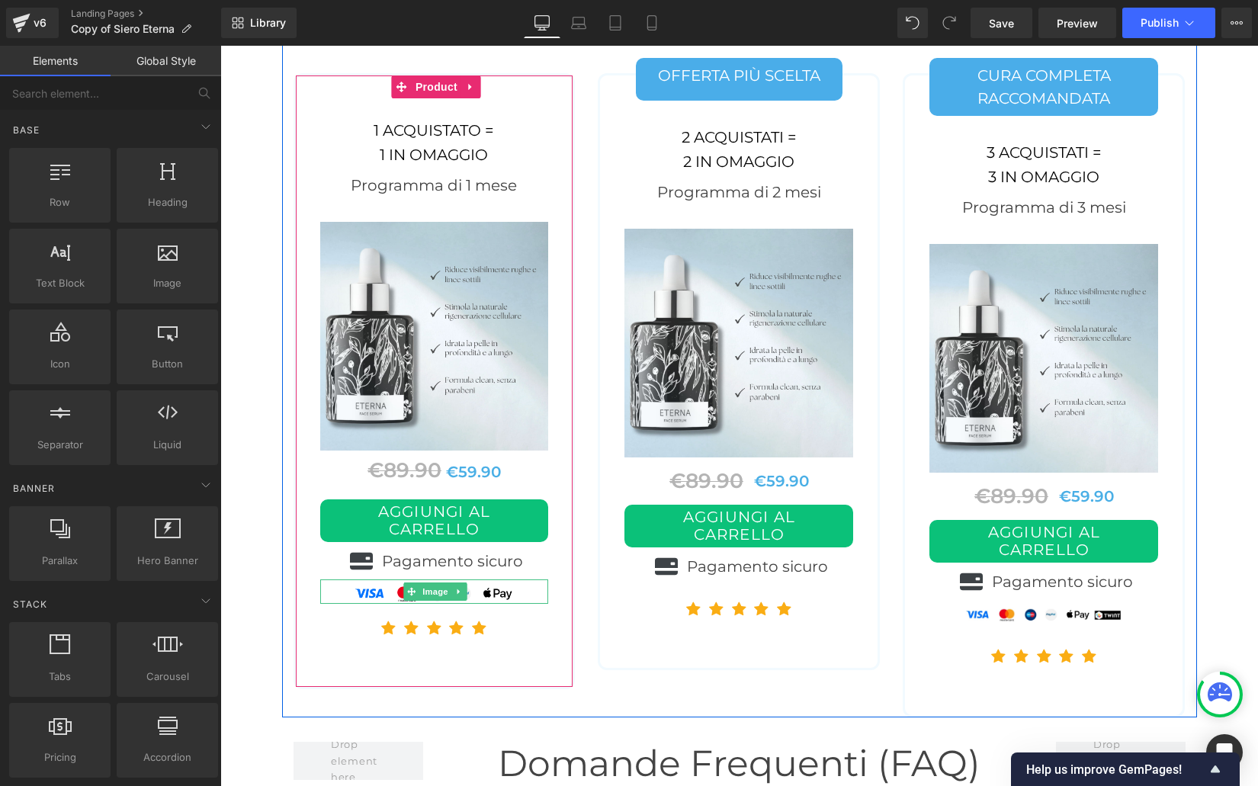
scroll to position [6447, 0]
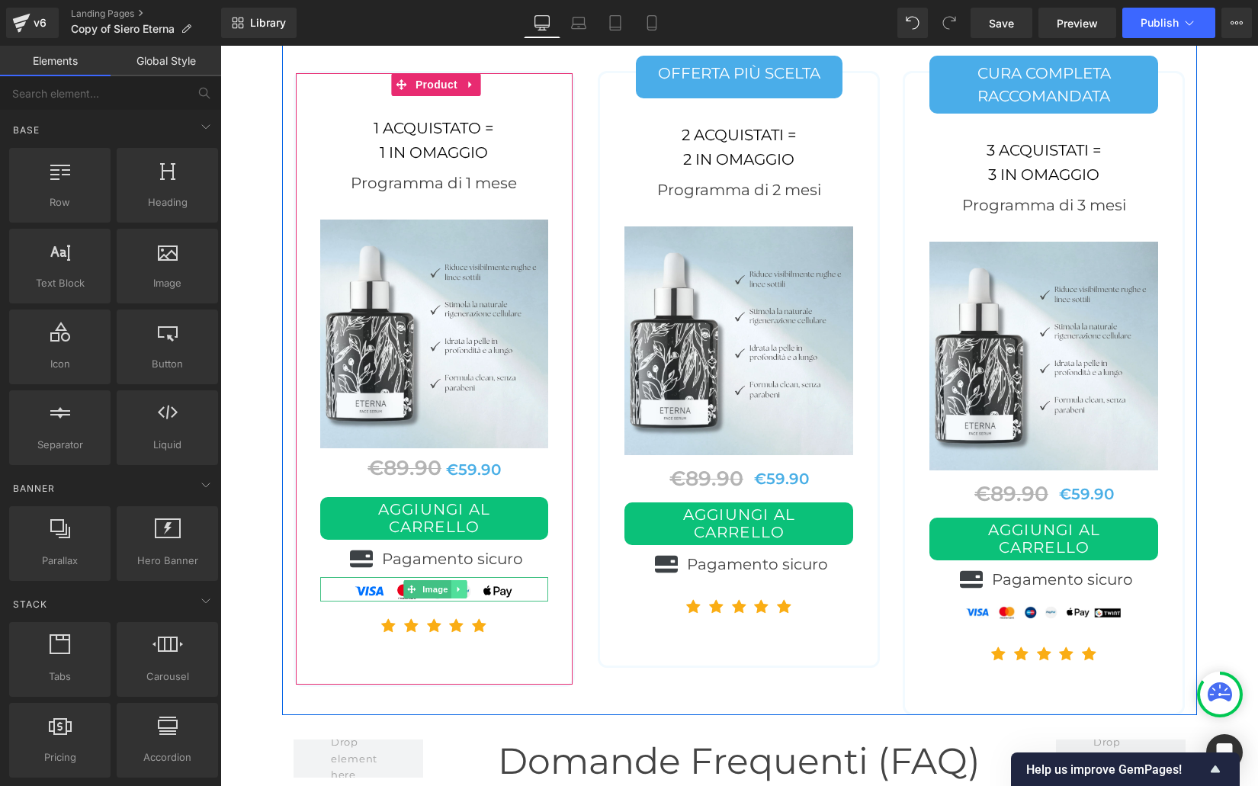
click at [460, 585] on icon at bounding box center [459, 589] width 8 height 9
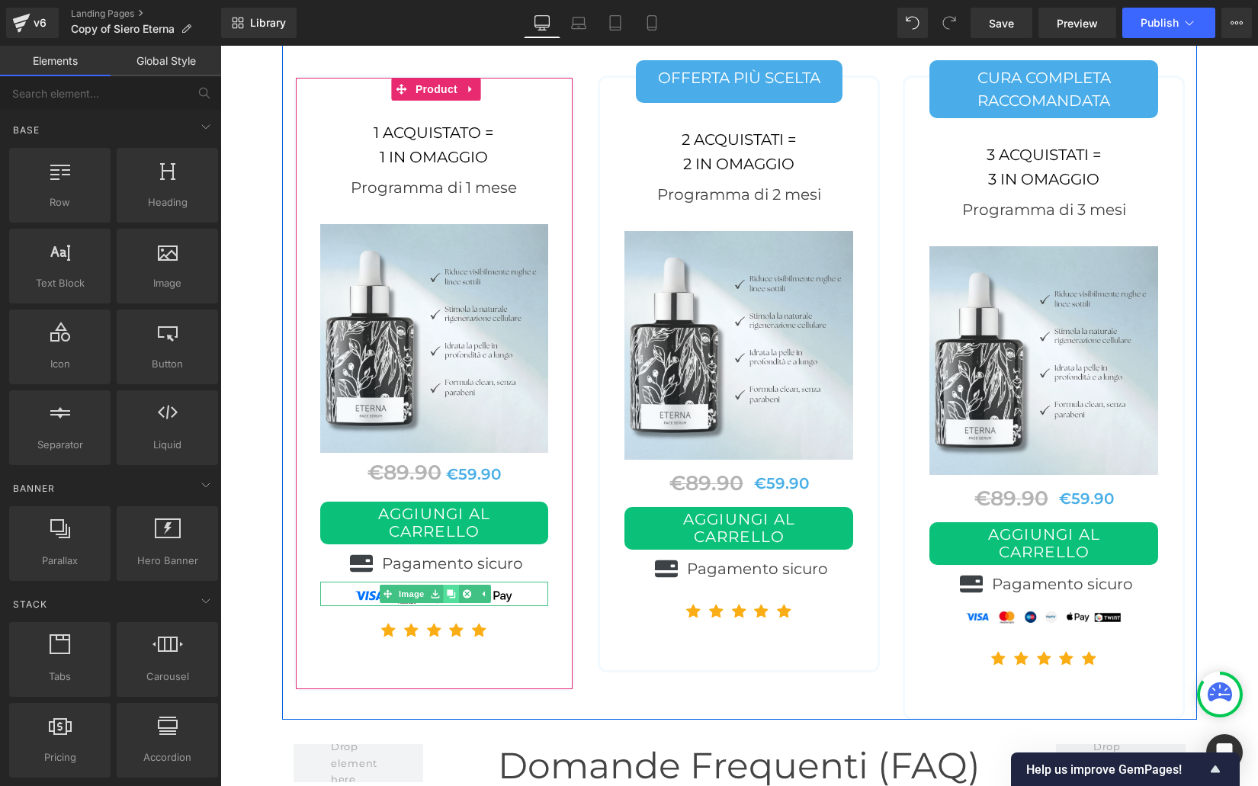
click at [447, 589] on icon at bounding box center [451, 593] width 8 height 8
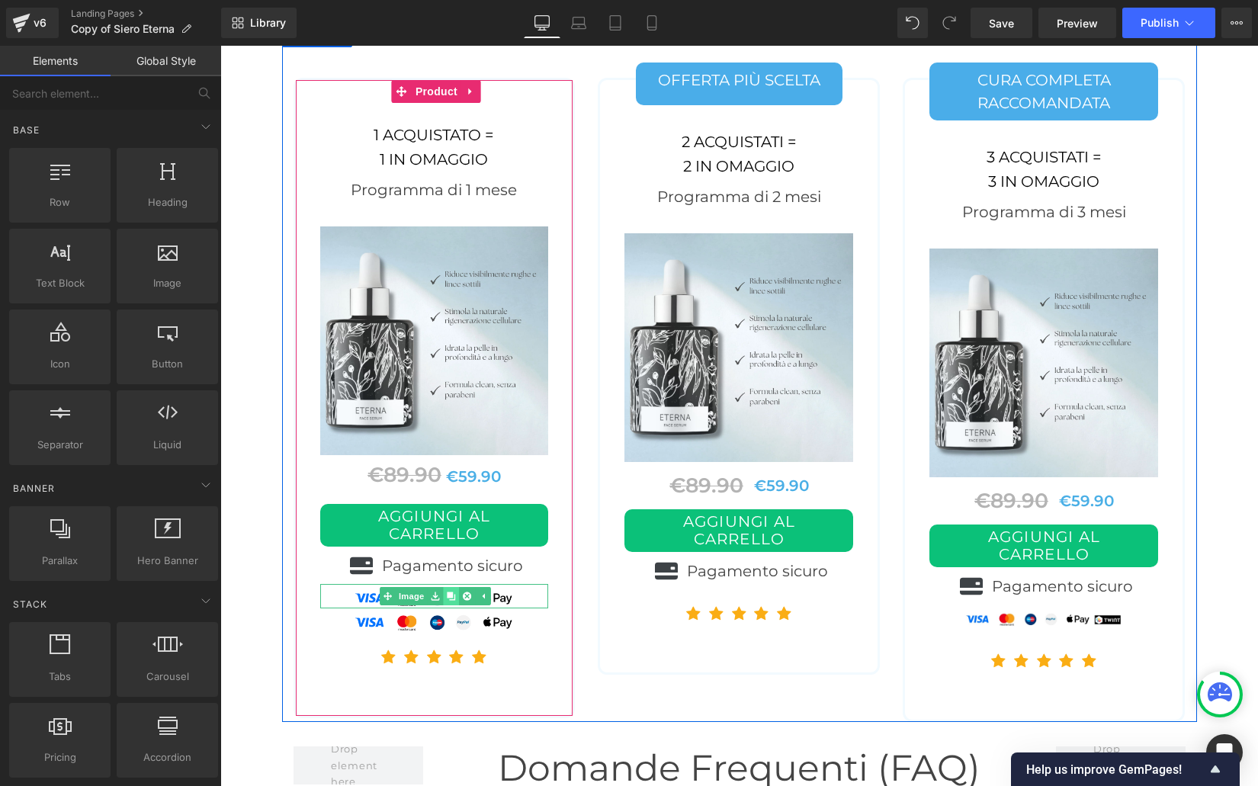
scroll to position [6440, 0]
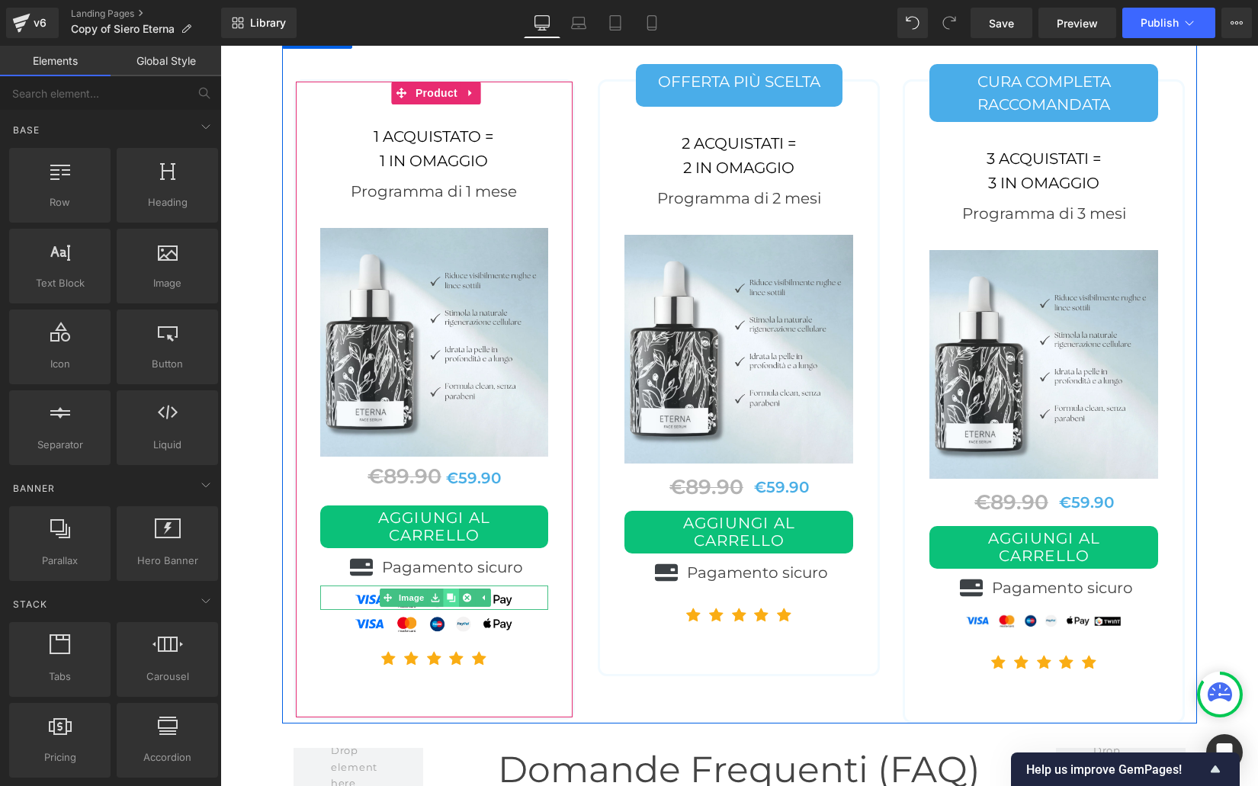
click at [446, 589] on link at bounding box center [451, 598] width 16 height 18
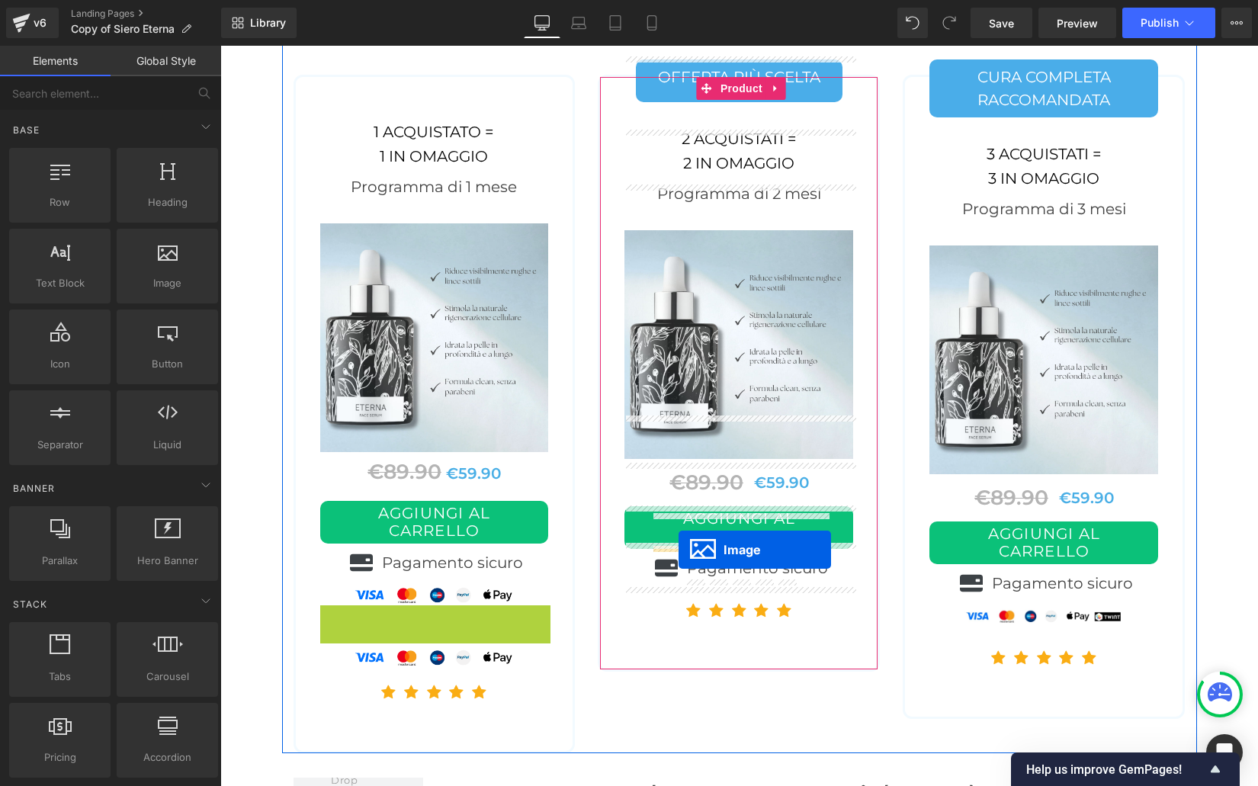
scroll to position [6445, 0]
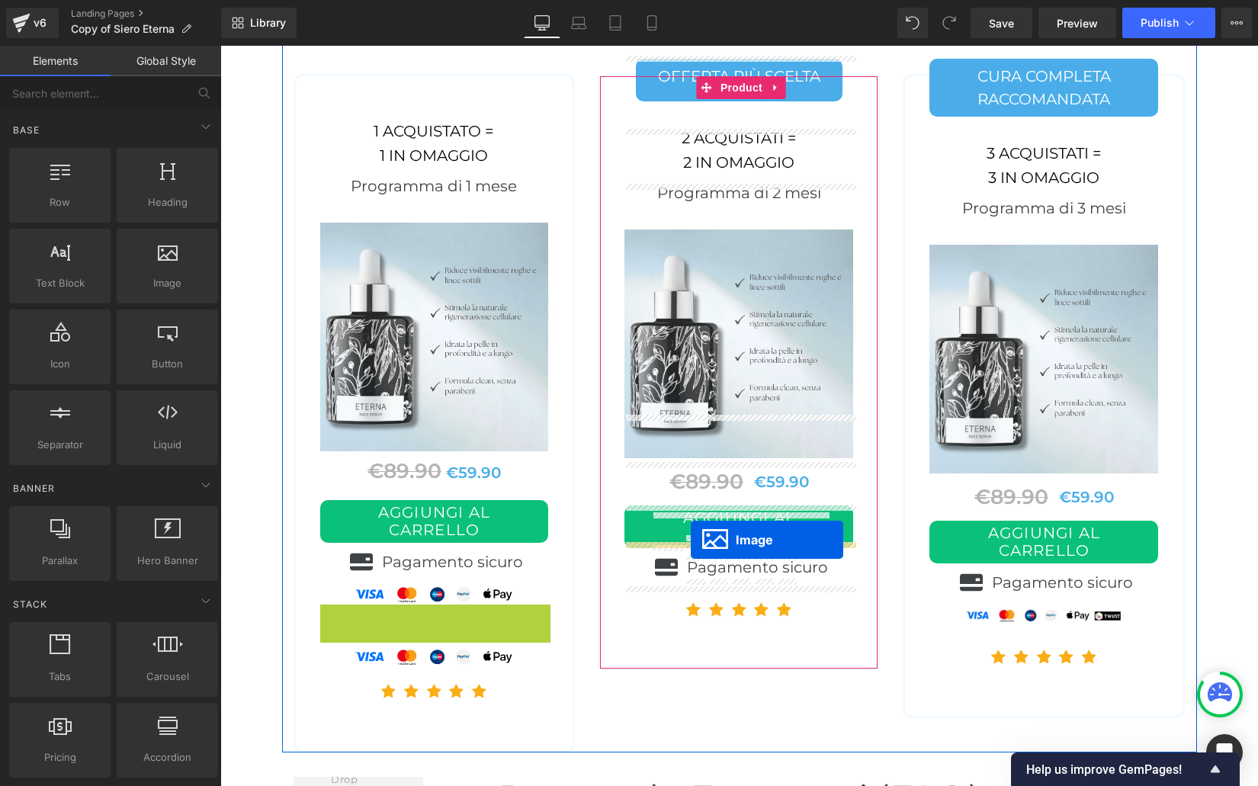
drag, startPoint x: 406, startPoint y: 578, endPoint x: 691, endPoint y: 540, distance: 287.7
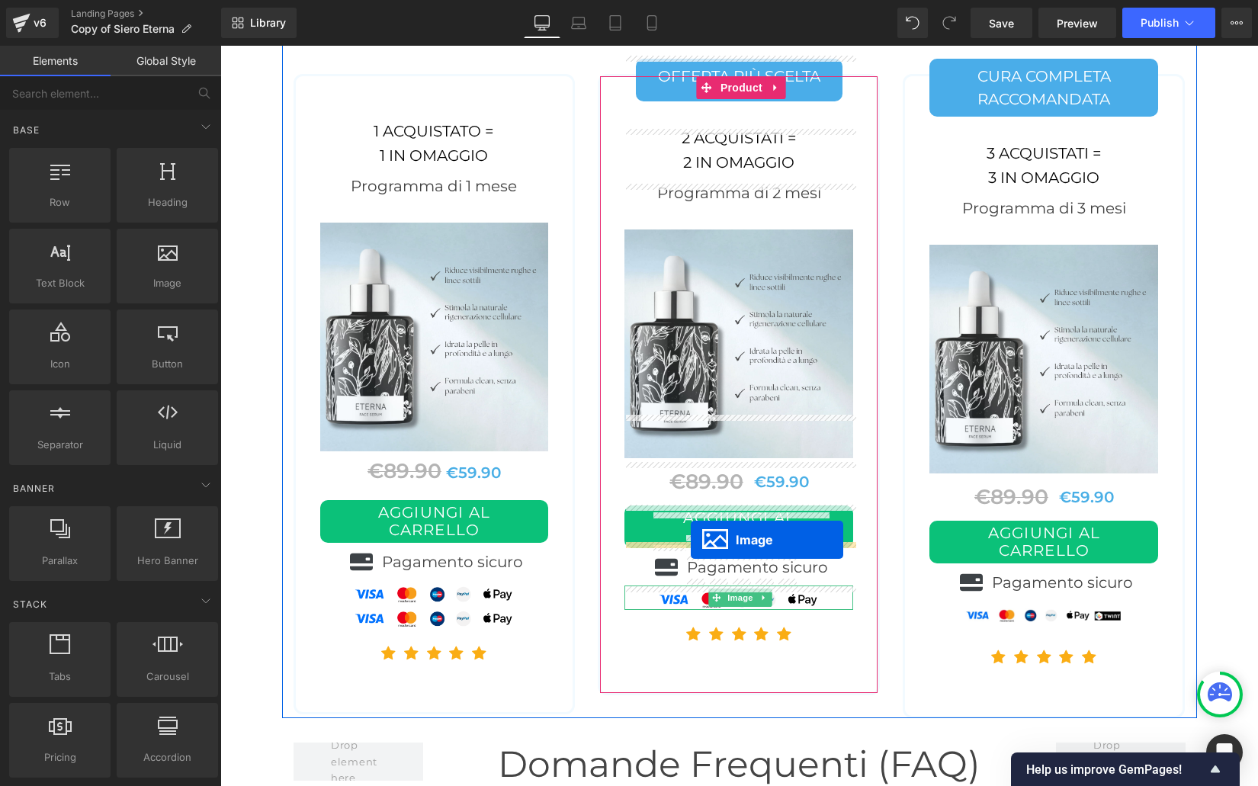
scroll to position [6442, 0]
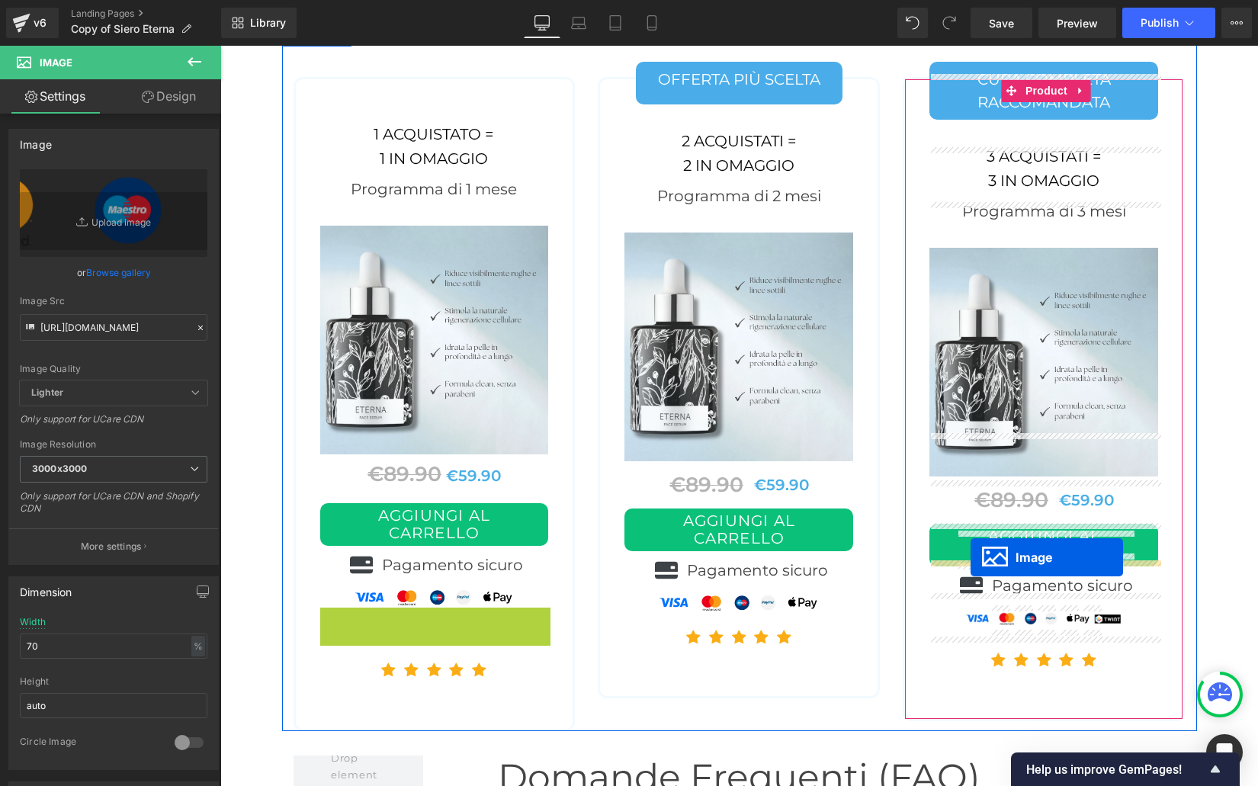
drag, startPoint x: 412, startPoint y: 578, endPoint x: 971, endPoint y: 557, distance: 559.2
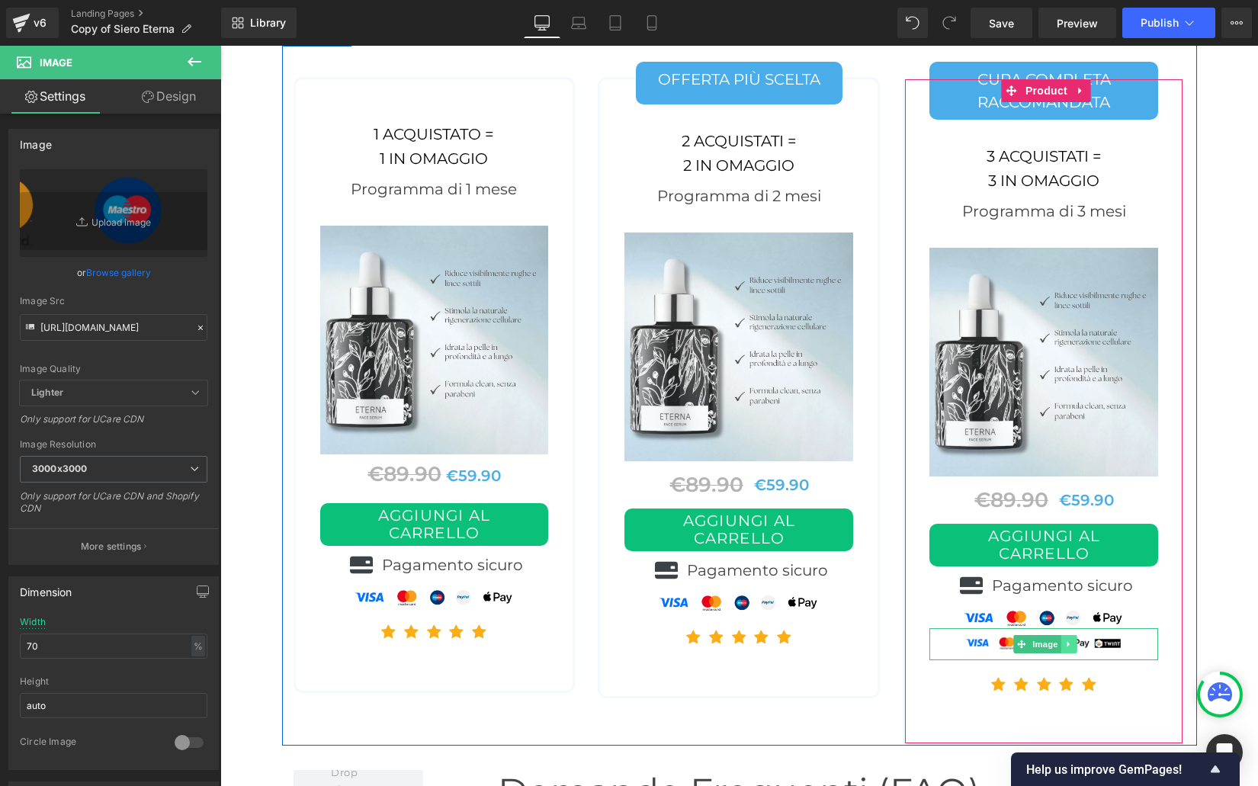
click at [1069, 640] on icon at bounding box center [1069, 644] width 8 height 9
click at [1078, 640] on icon at bounding box center [1077, 644] width 8 height 8
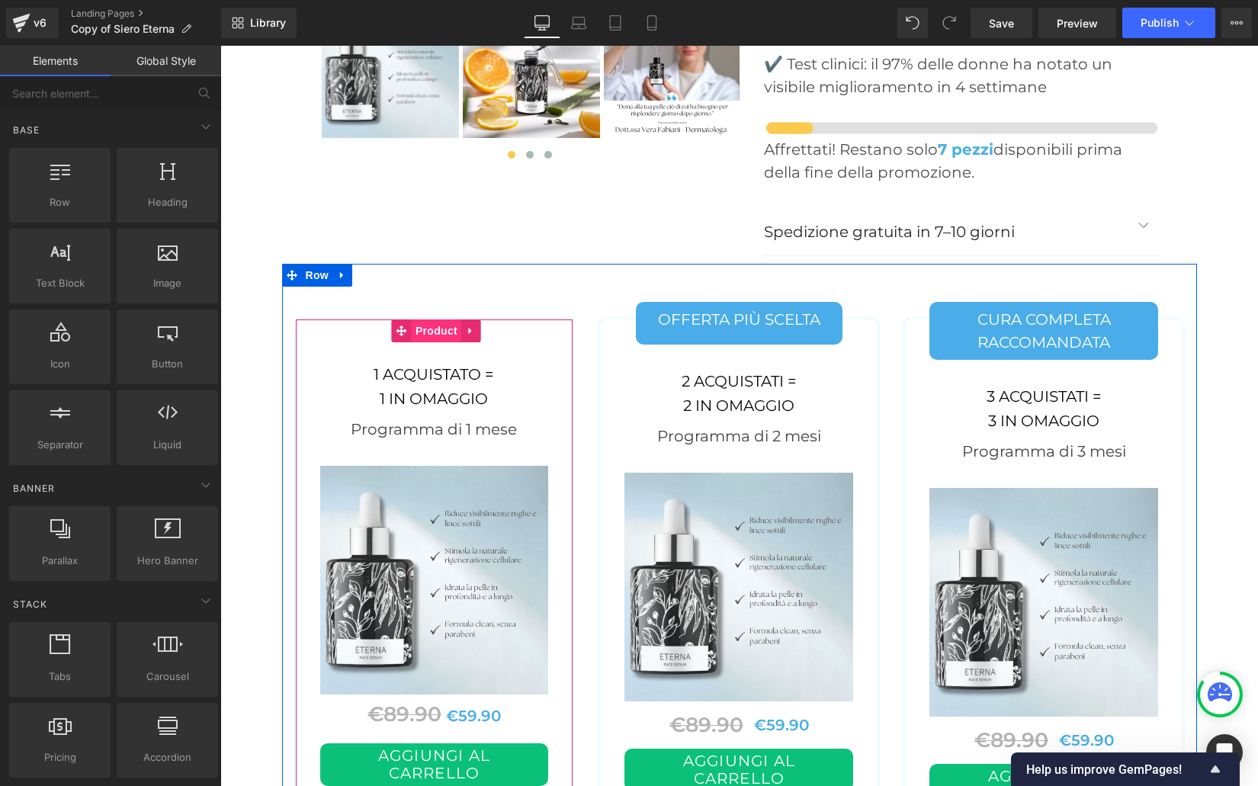
click at [428, 319] on span "Product" at bounding box center [437, 330] width 50 height 23
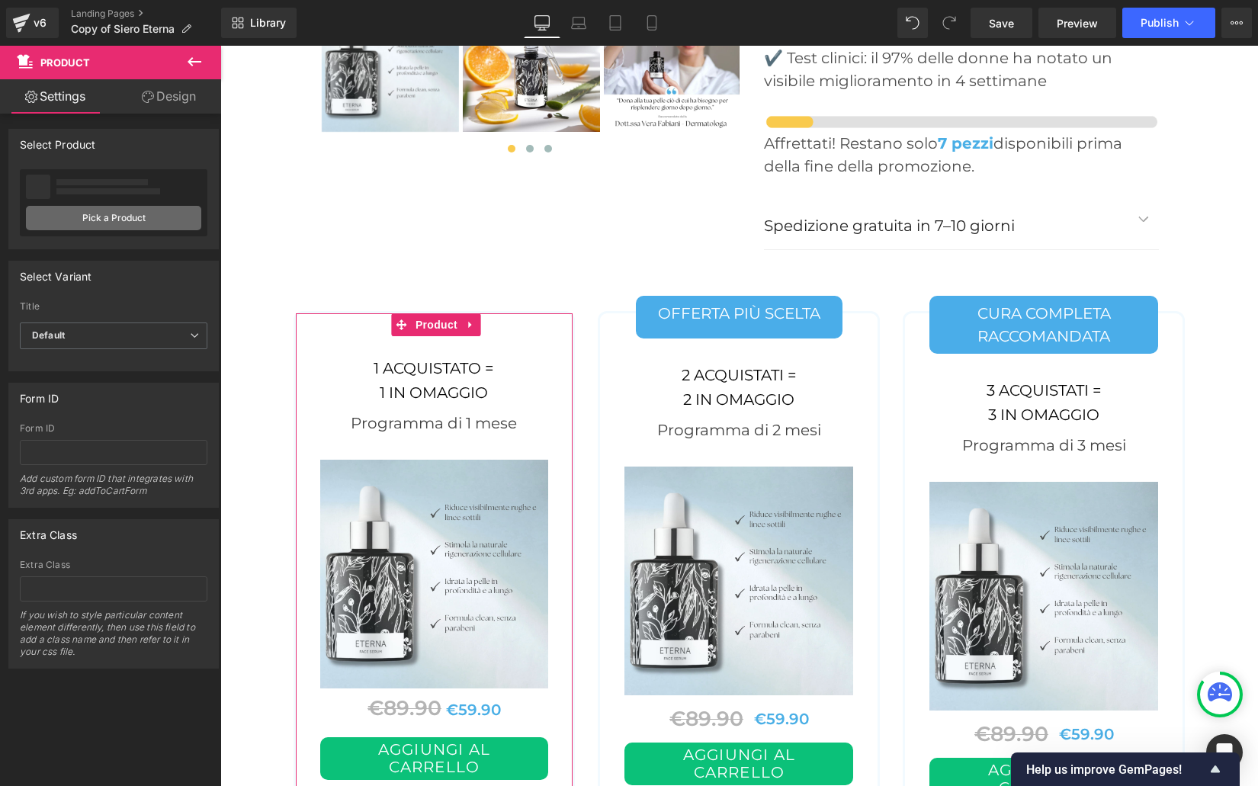
scroll to position [6213, 0]
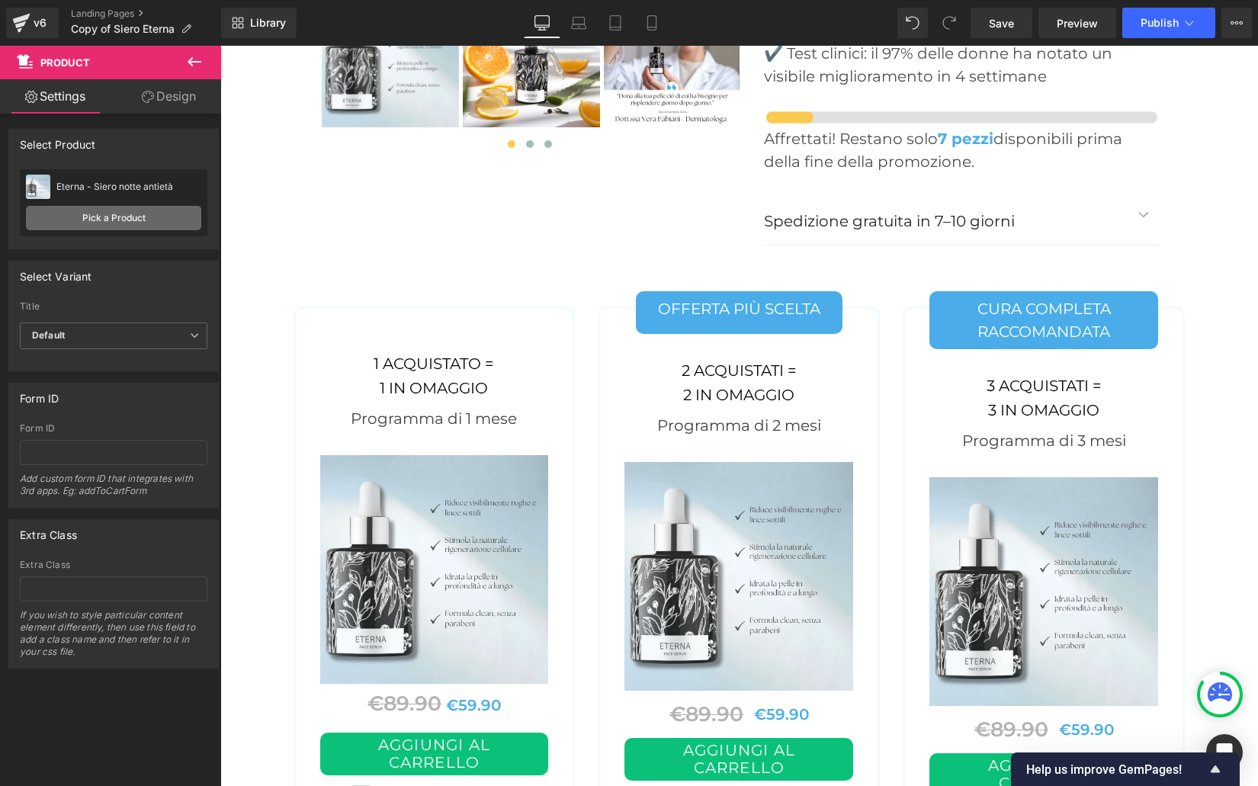
click at [94, 219] on link "Pick a Product" at bounding box center [113, 218] width 175 height 24
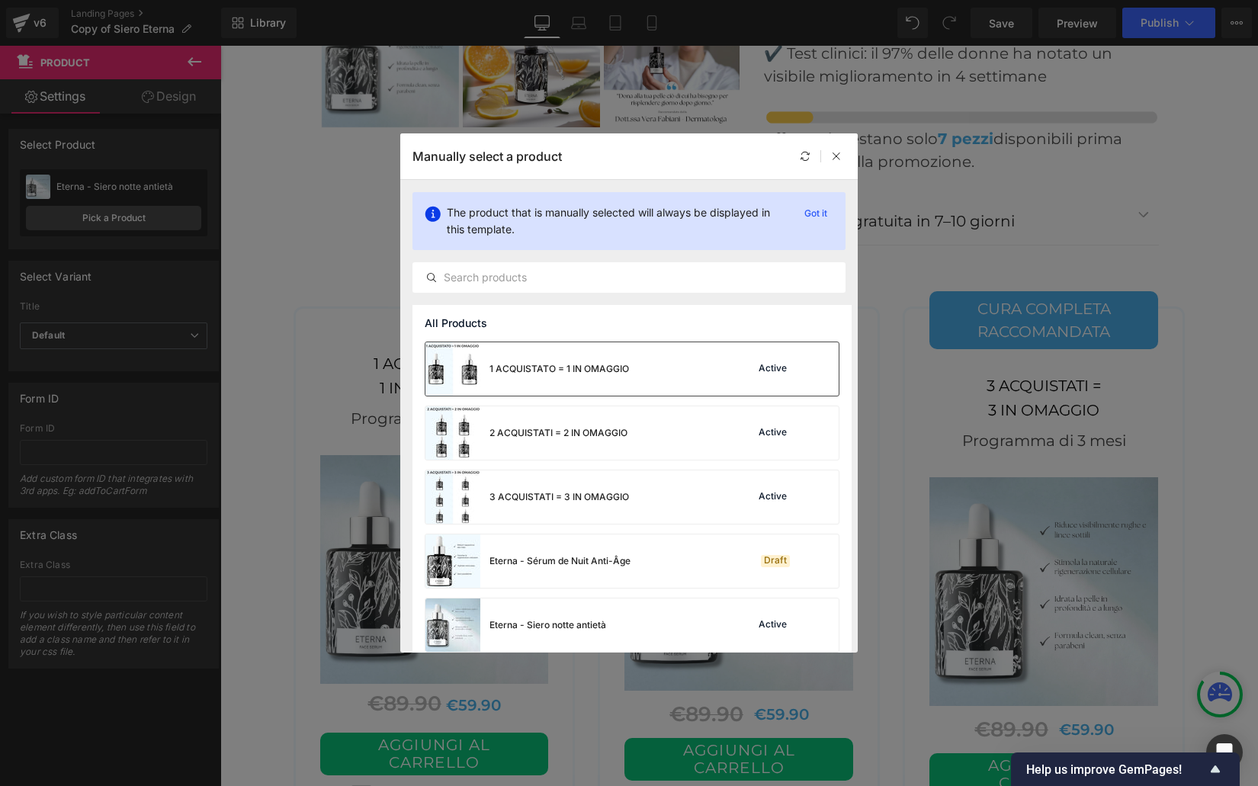
click at [532, 365] on div "1 ACQUISTATO = 1 IN OMAGGIO" at bounding box center [559, 369] width 140 height 14
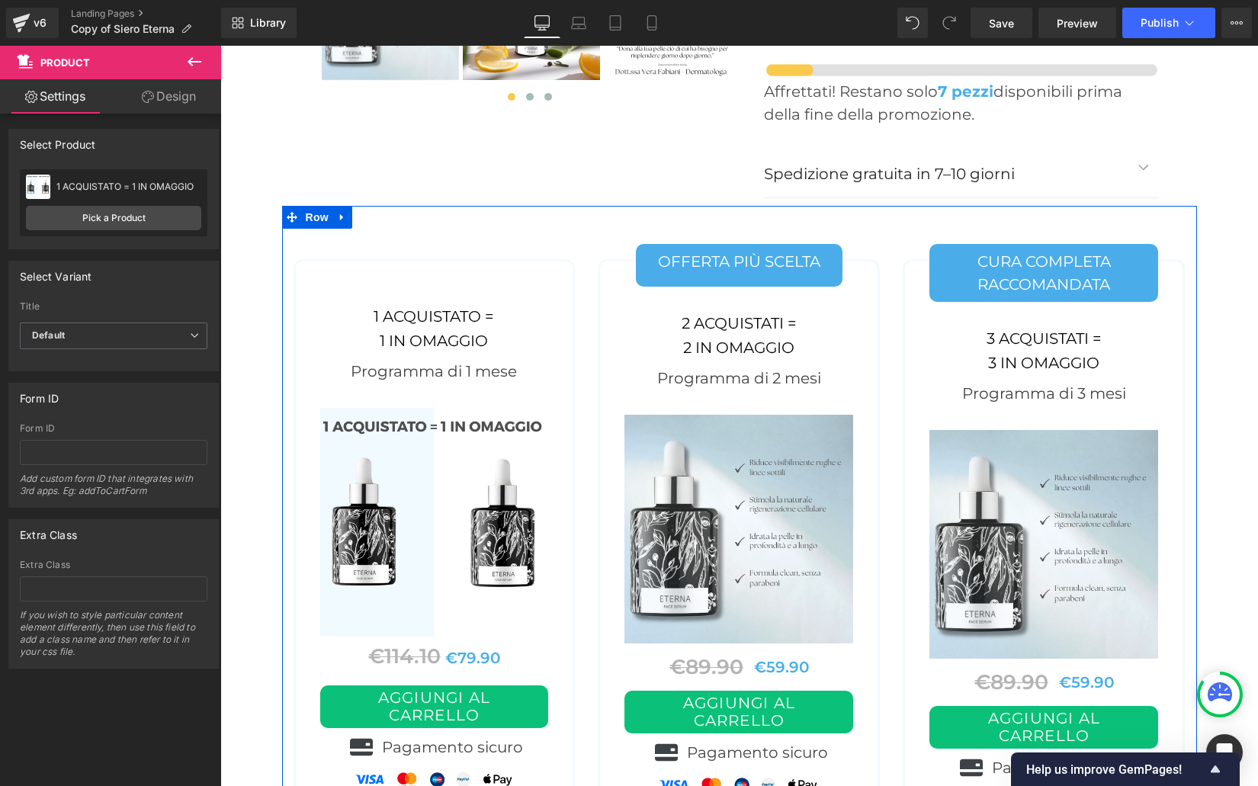
scroll to position [6249, 0]
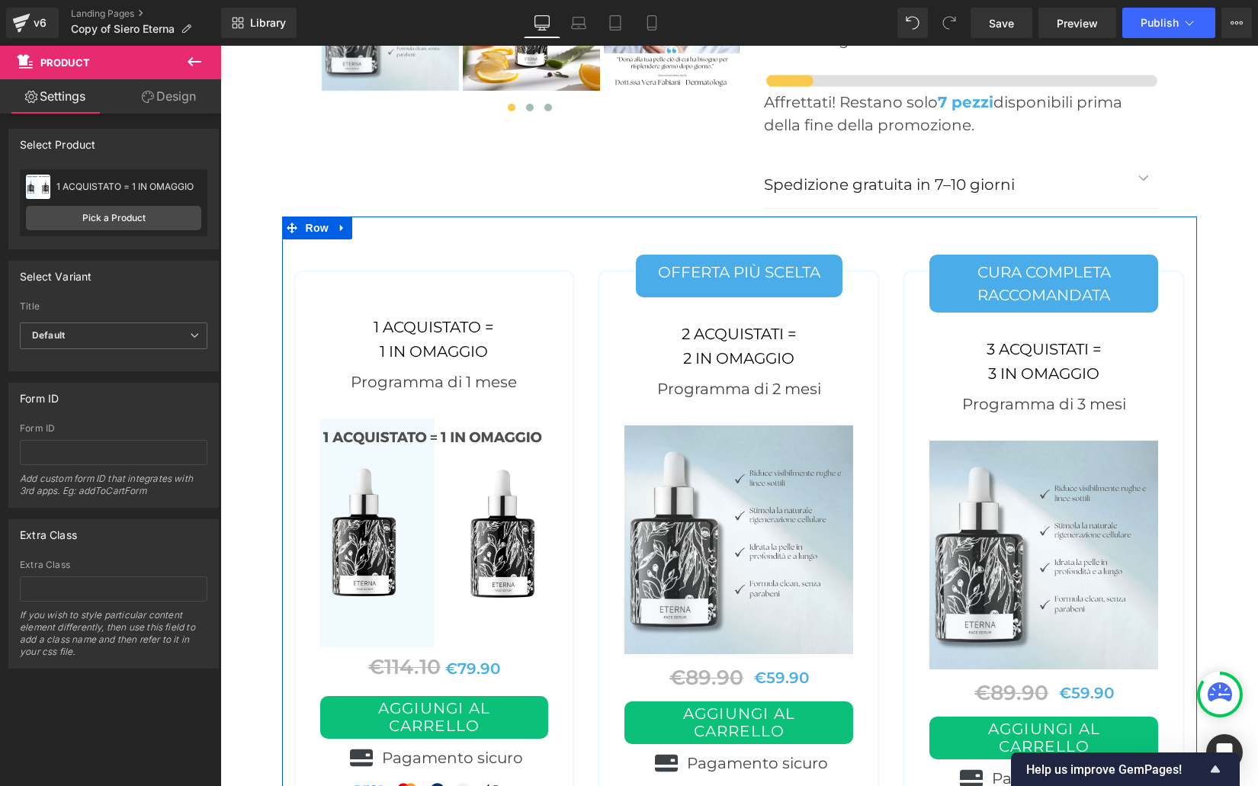
click at [752, 425] on img at bounding box center [738, 539] width 229 height 229
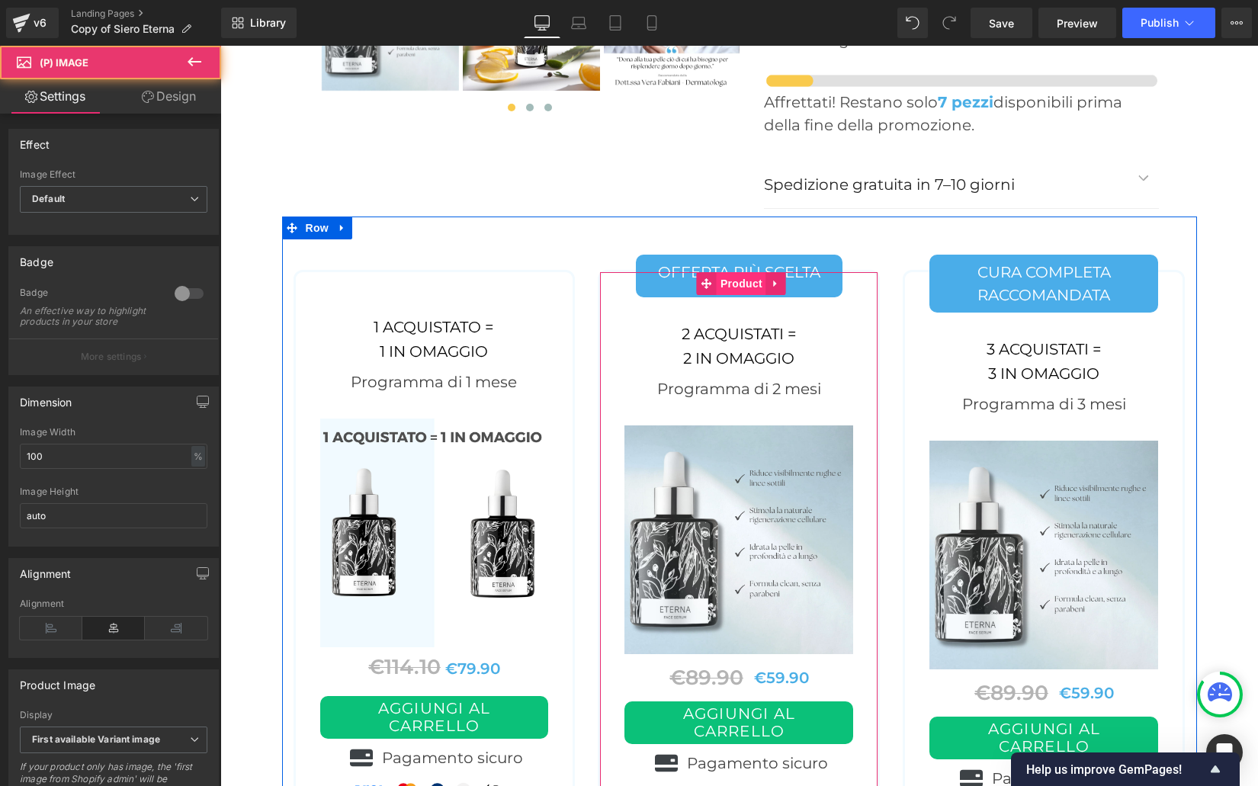
click at [744, 272] on span "Product" at bounding box center [742, 283] width 50 height 23
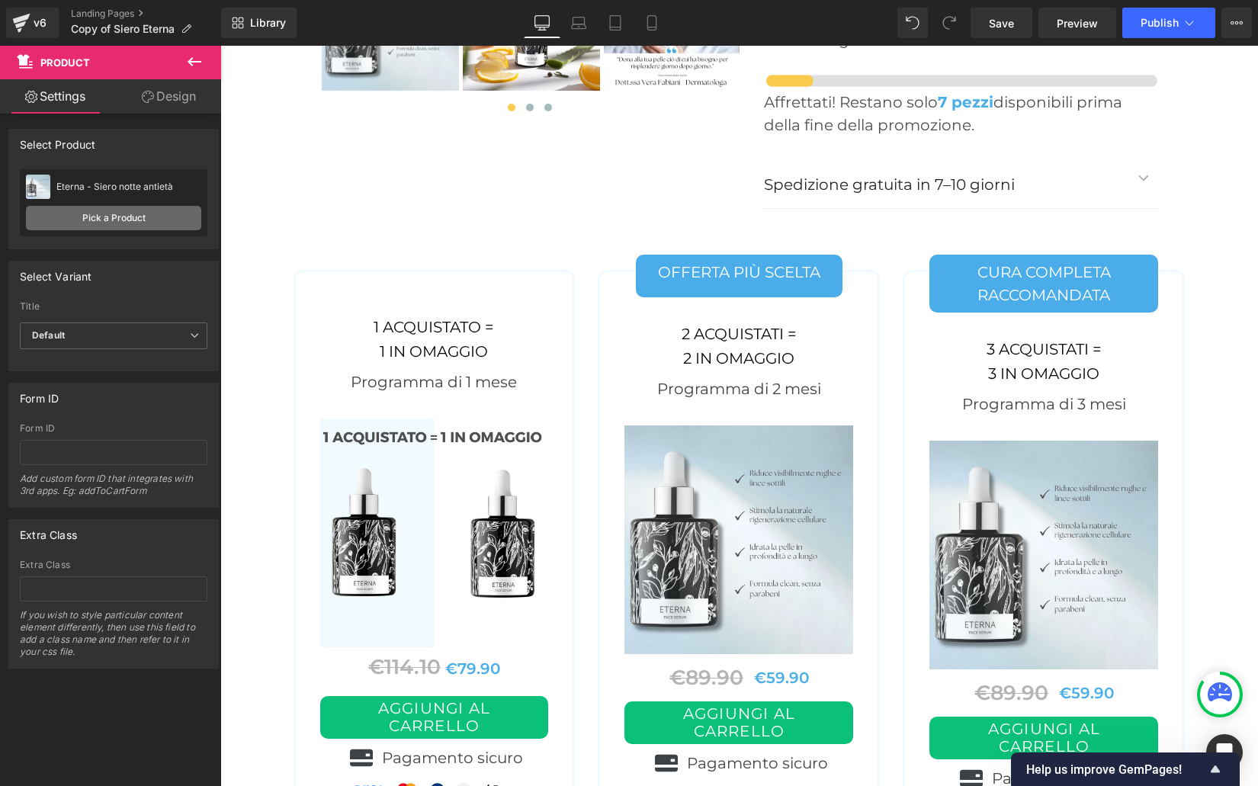
click at [116, 218] on link "Pick a Product" at bounding box center [113, 218] width 175 height 24
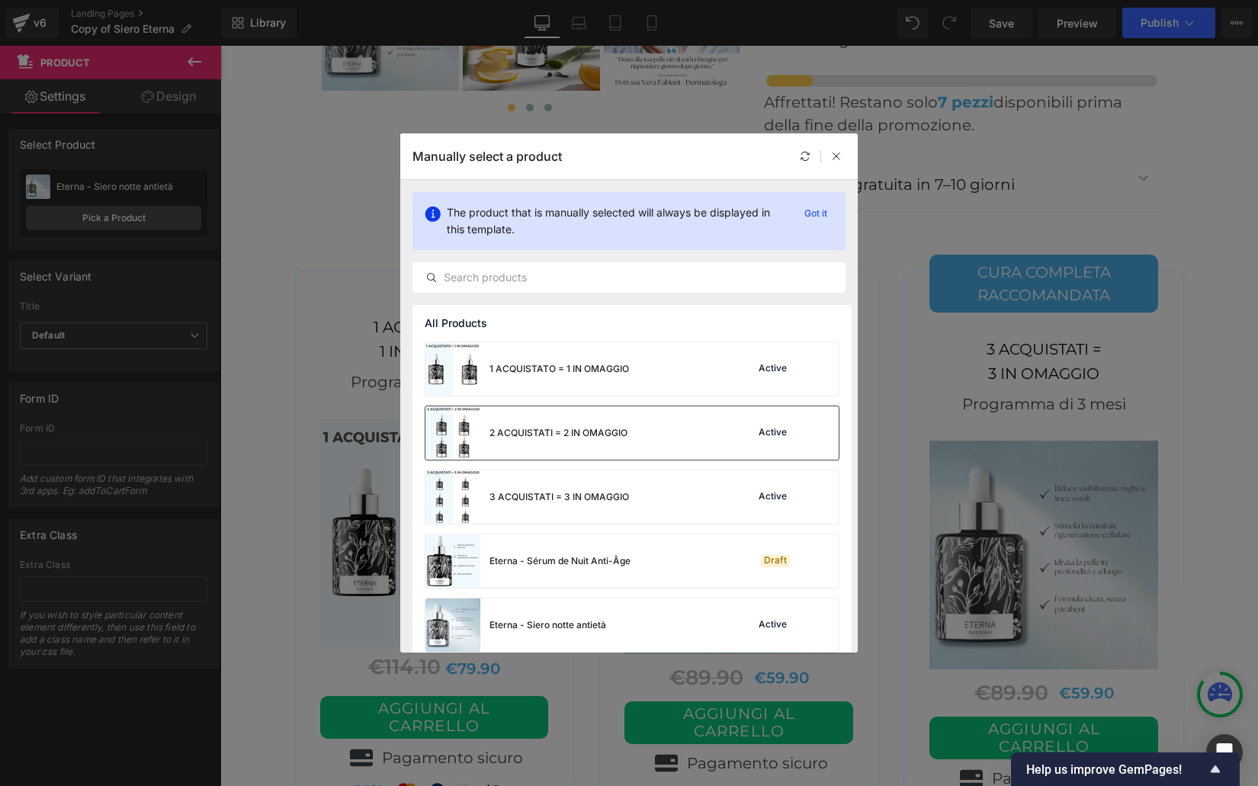
click at [525, 433] on div "2 ACQUISTATI = 2 IN OMAGGIO" at bounding box center [558, 433] width 138 height 14
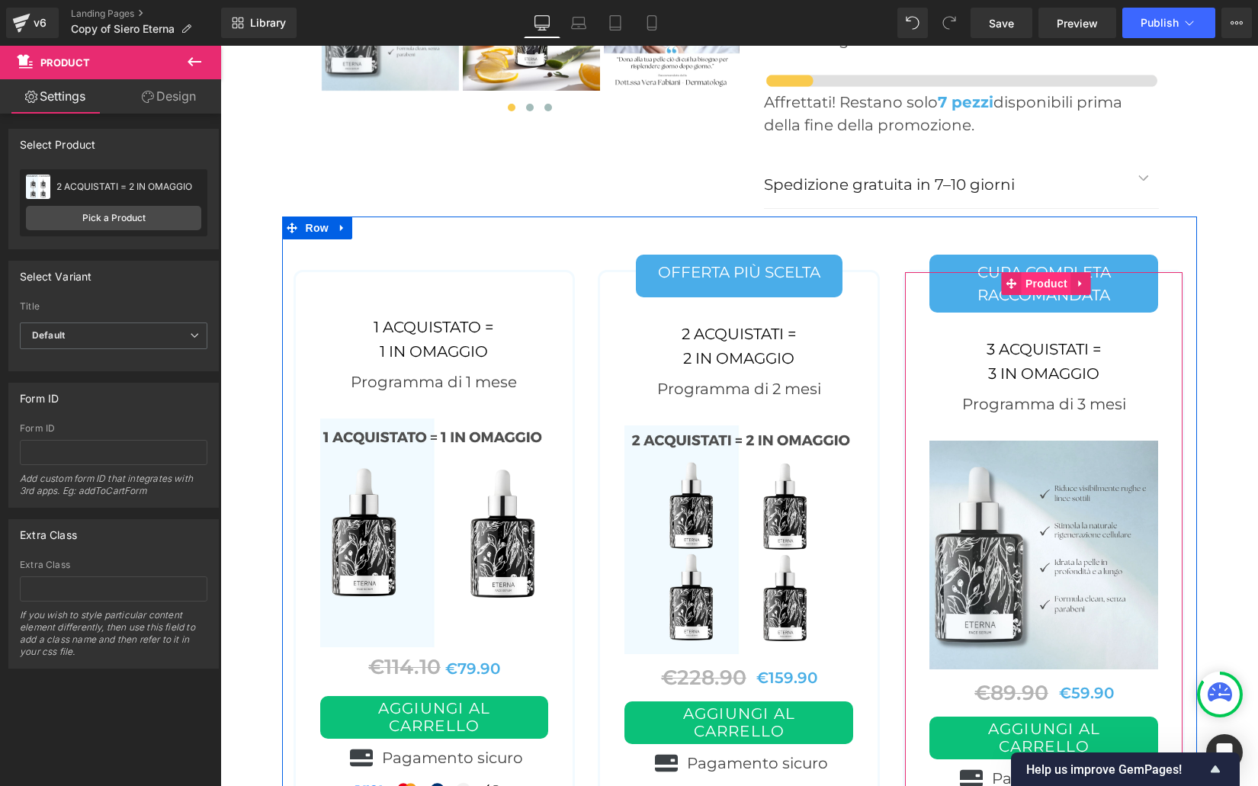
click at [1051, 272] on span "Product" at bounding box center [1047, 283] width 50 height 23
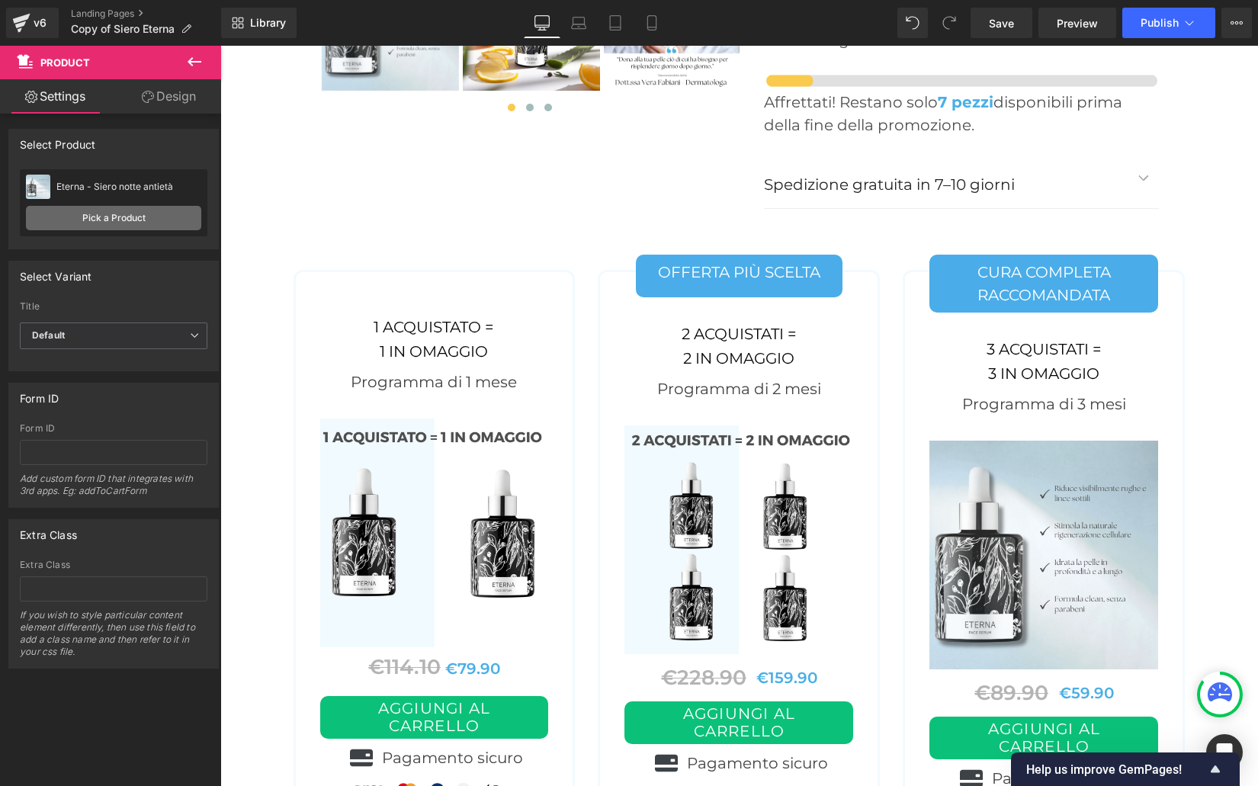
click at [99, 216] on link "Pick a Product" at bounding box center [113, 218] width 175 height 24
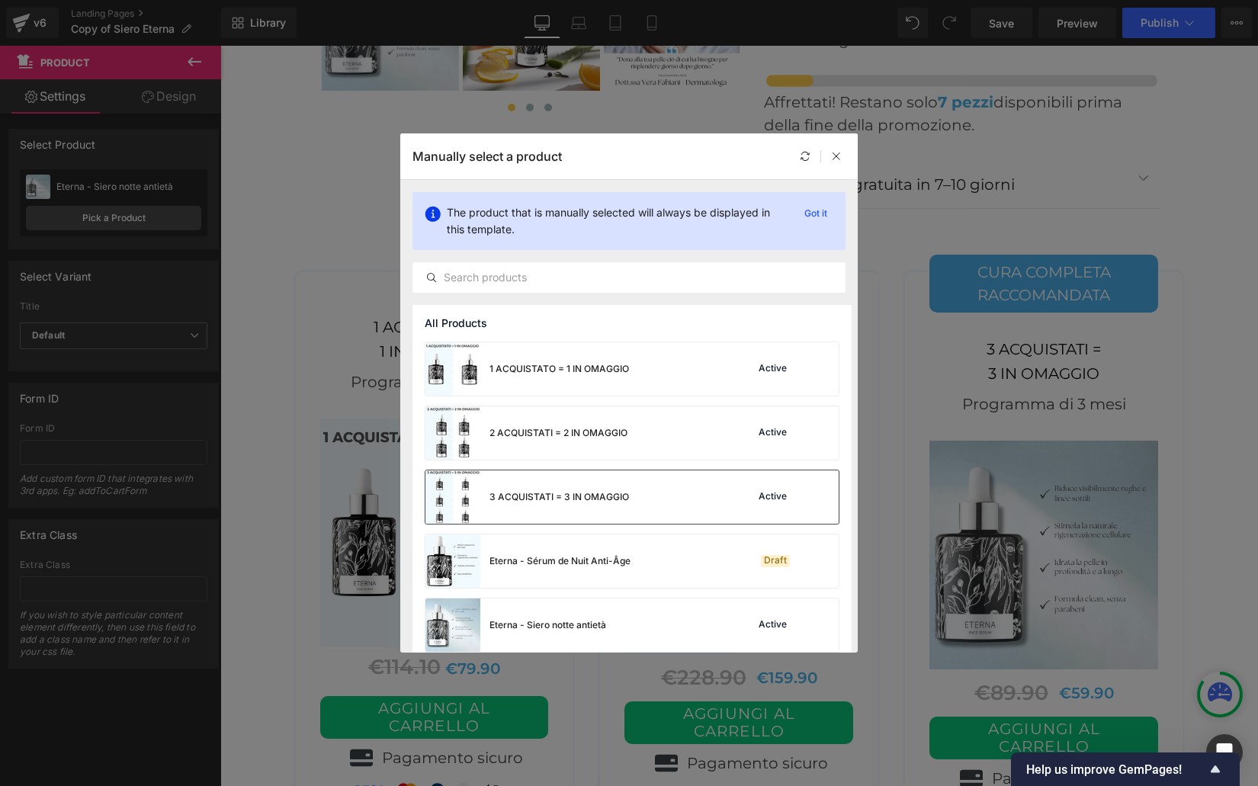
click at [542, 492] on div "3 ACQUISTATI = 3 IN OMAGGIO" at bounding box center [559, 497] width 140 height 14
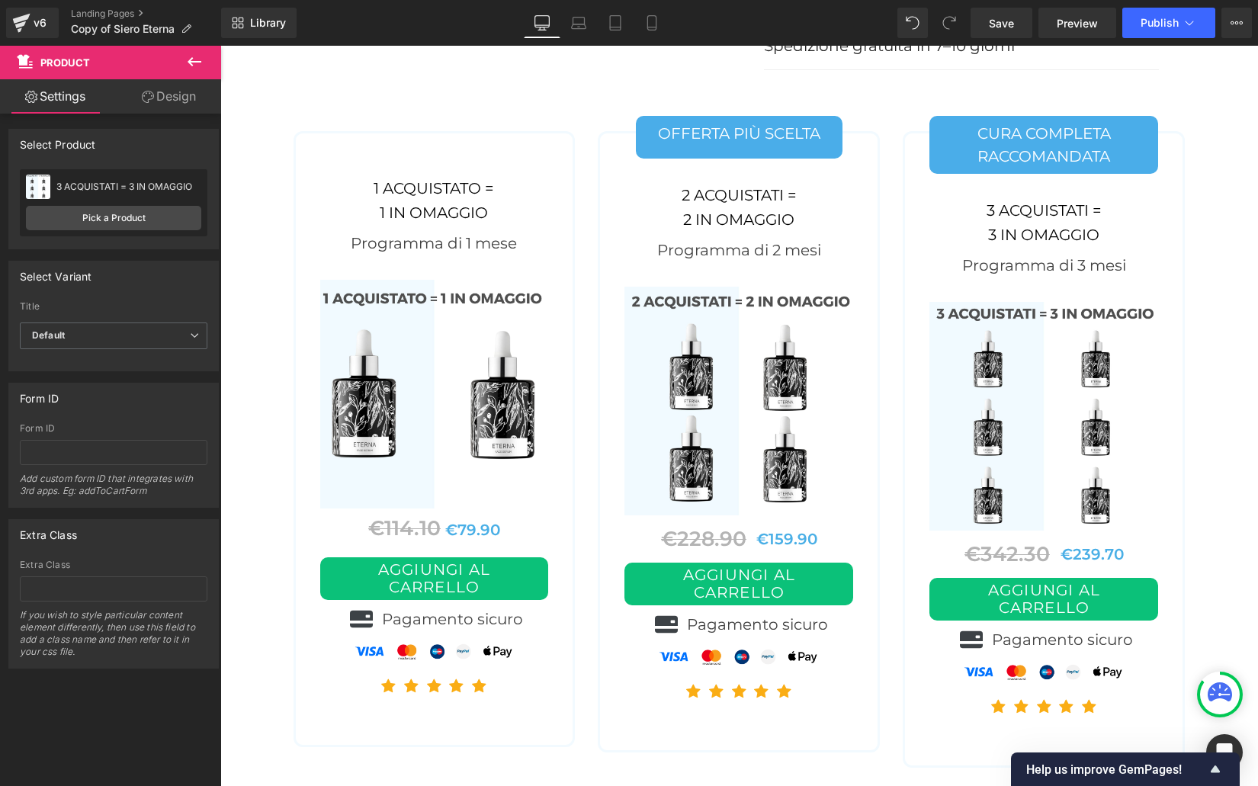
scroll to position [6369, 0]
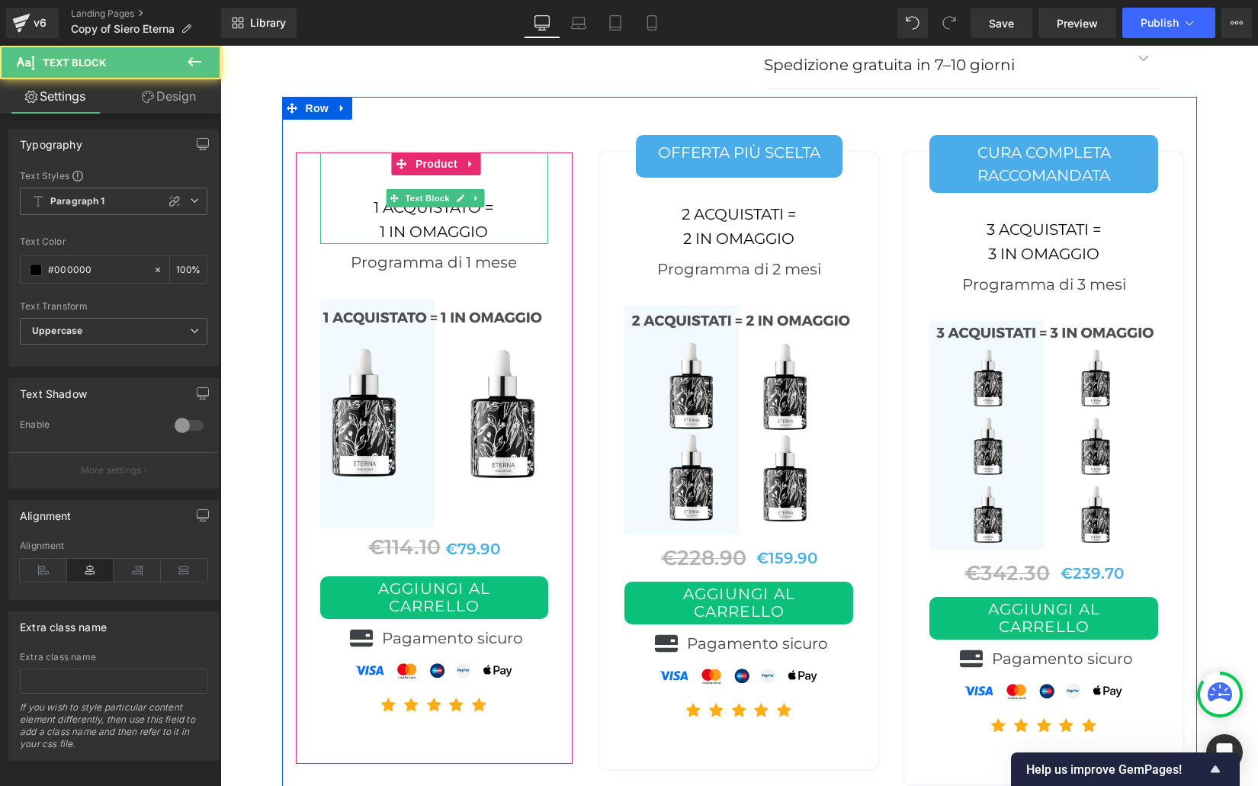
click at [422, 220] on div "1 in omaggio" at bounding box center [434, 232] width 229 height 24
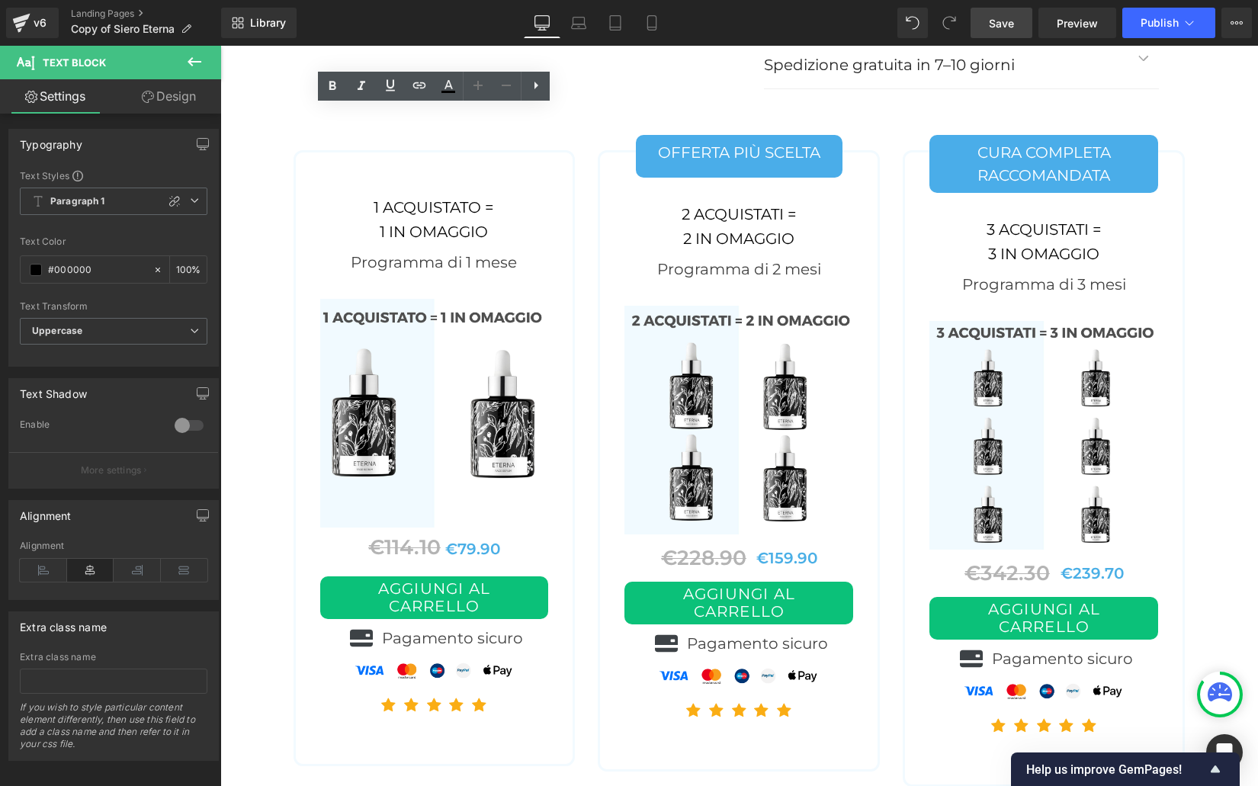
click at [1006, 24] on span "Save" at bounding box center [1001, 23] width 25 height 16
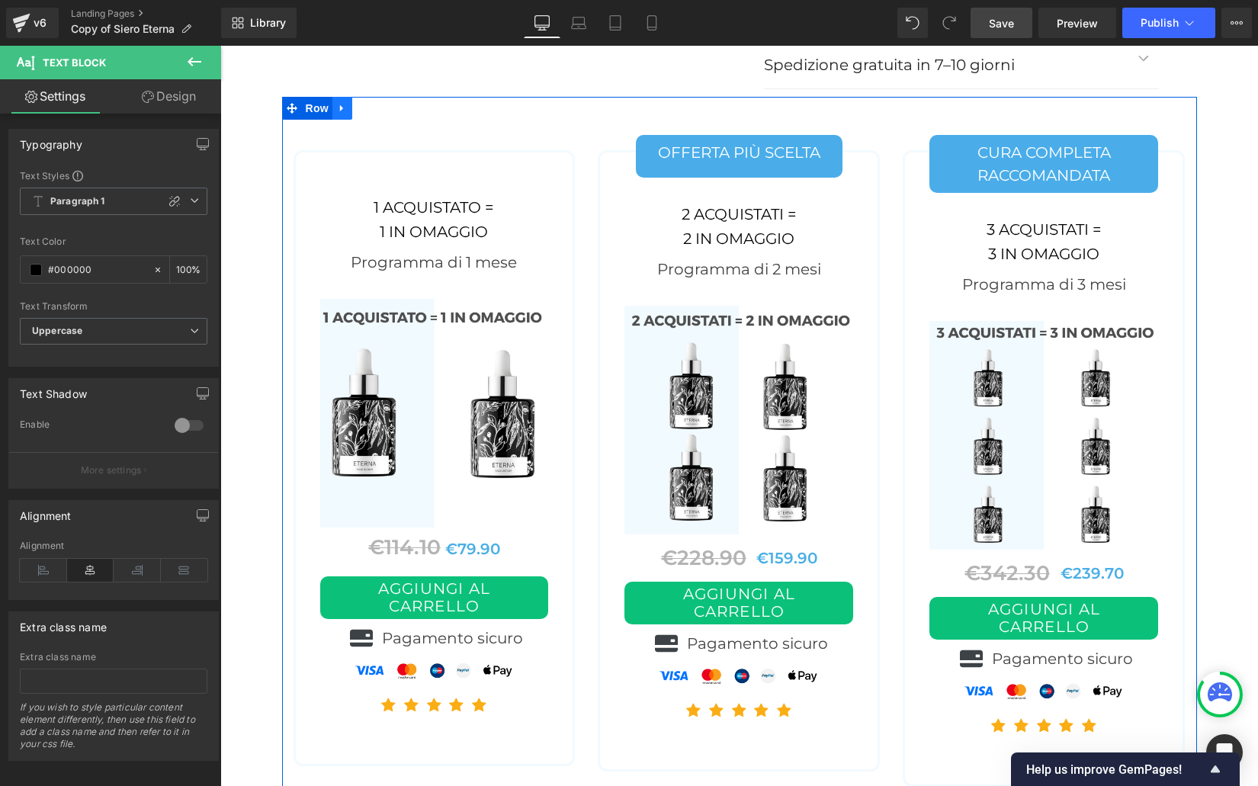
click at [338, 103] on icon at bounding box center [342, 108] width 11 height 11
click at [348, 97] on link at bounding box center [342, 108] width 20 height 23
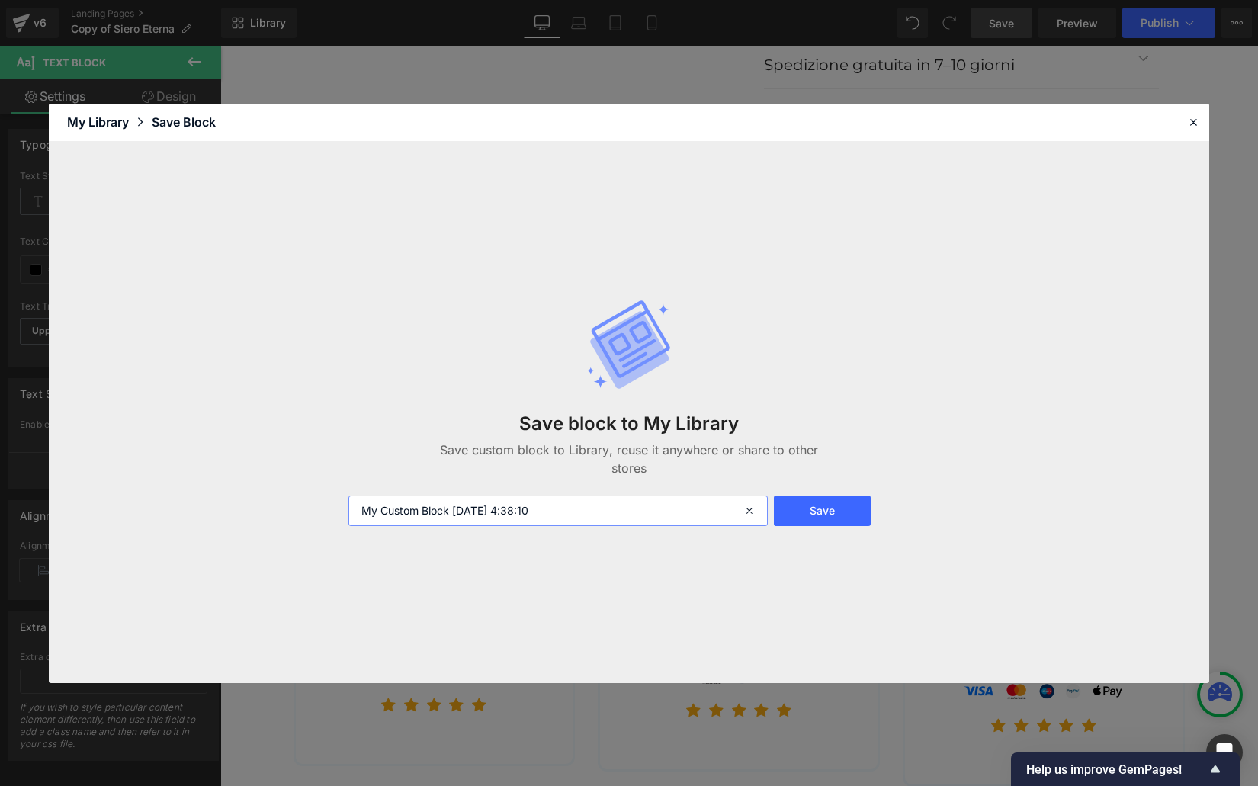
drag, startPoint x: 449, startPoint y: 501, endPoint x: 356, endPoint y: 496, distance: 93.2
click at [356, 496] on input "My Custom Block 2025-10-04 4:38:10" at bounding box center [558, 511] width 420 height 30
type input "Offre serum 2025-10-04 4:38:10"
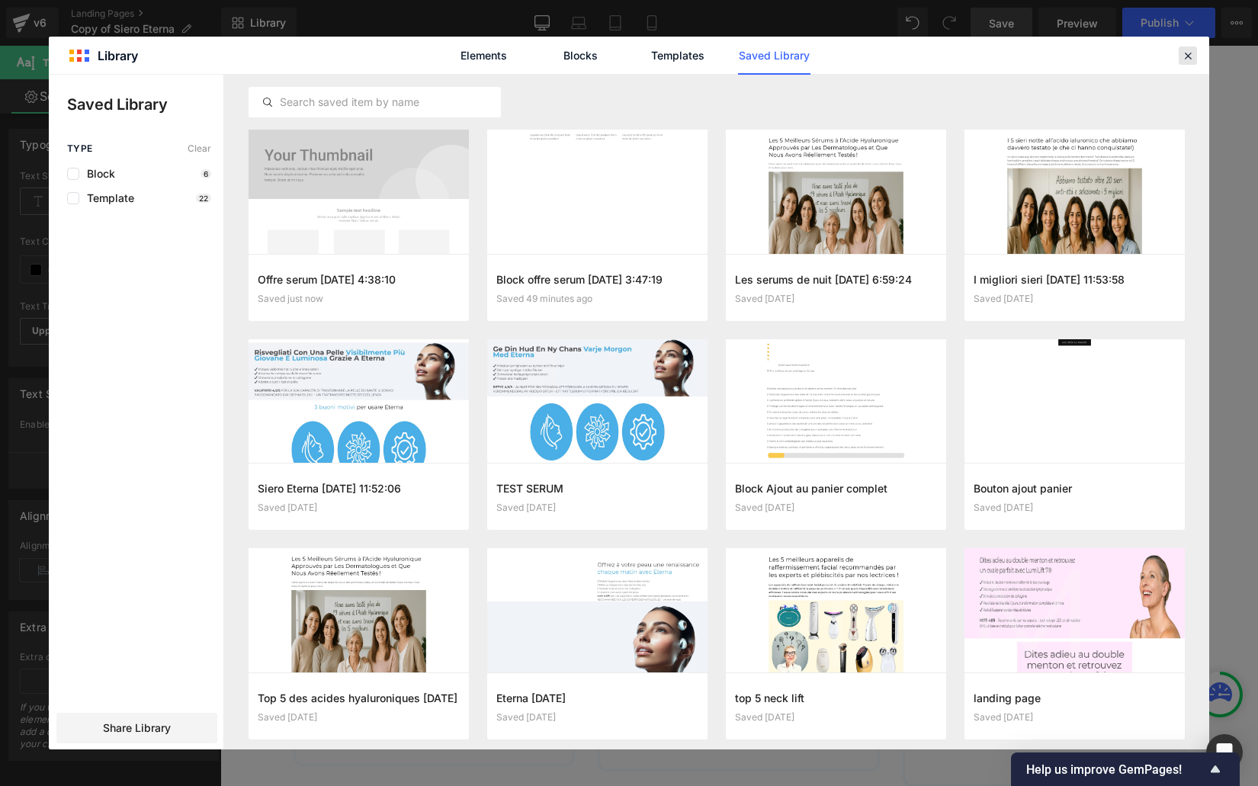
drag, startPoint x: 1195, startPoint y: 53, endPoint x: 593, endPoint y: 11, distance: 603.7
click at [1195, 53] on div at bounding box center [1188, 56] width 18 height 18
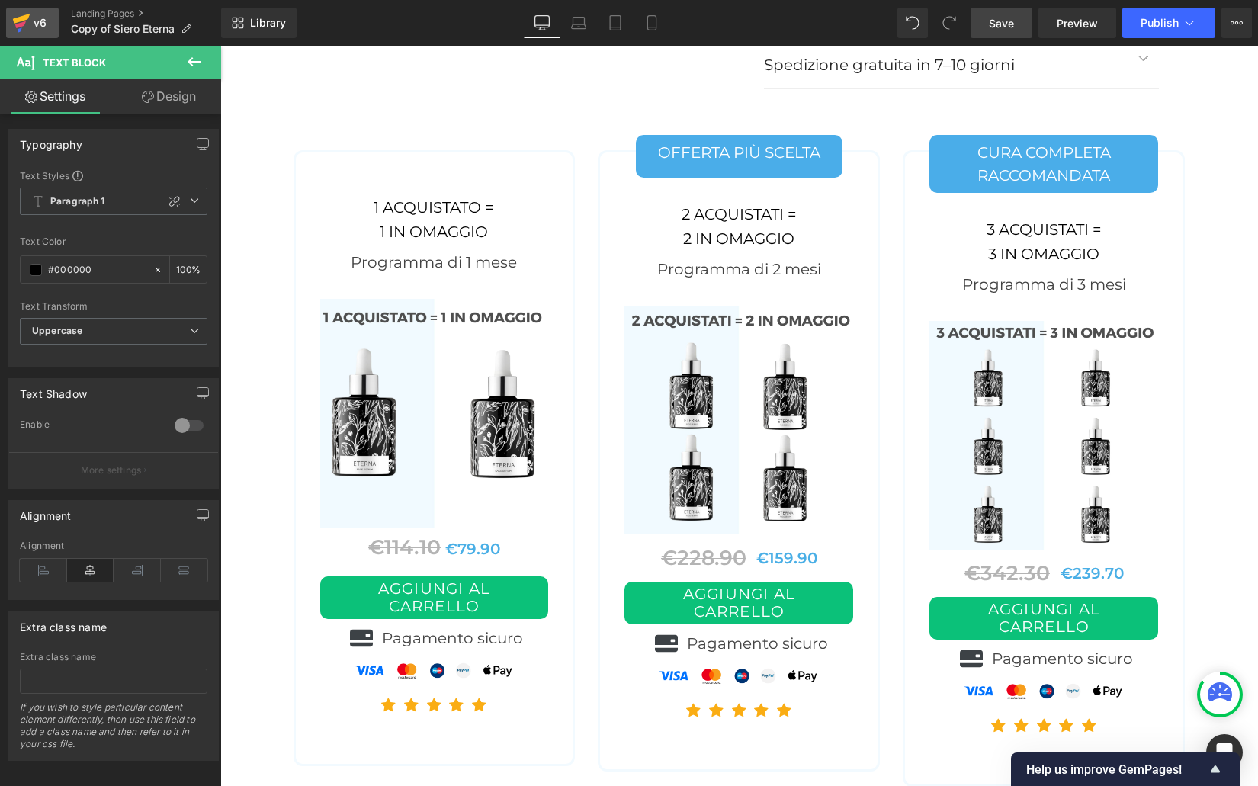
click at [33, 13] on div "v6" at bounding box center [39, 23] width 19 height 20
